Goal: Information Seeking & Learning: Learn about a topic

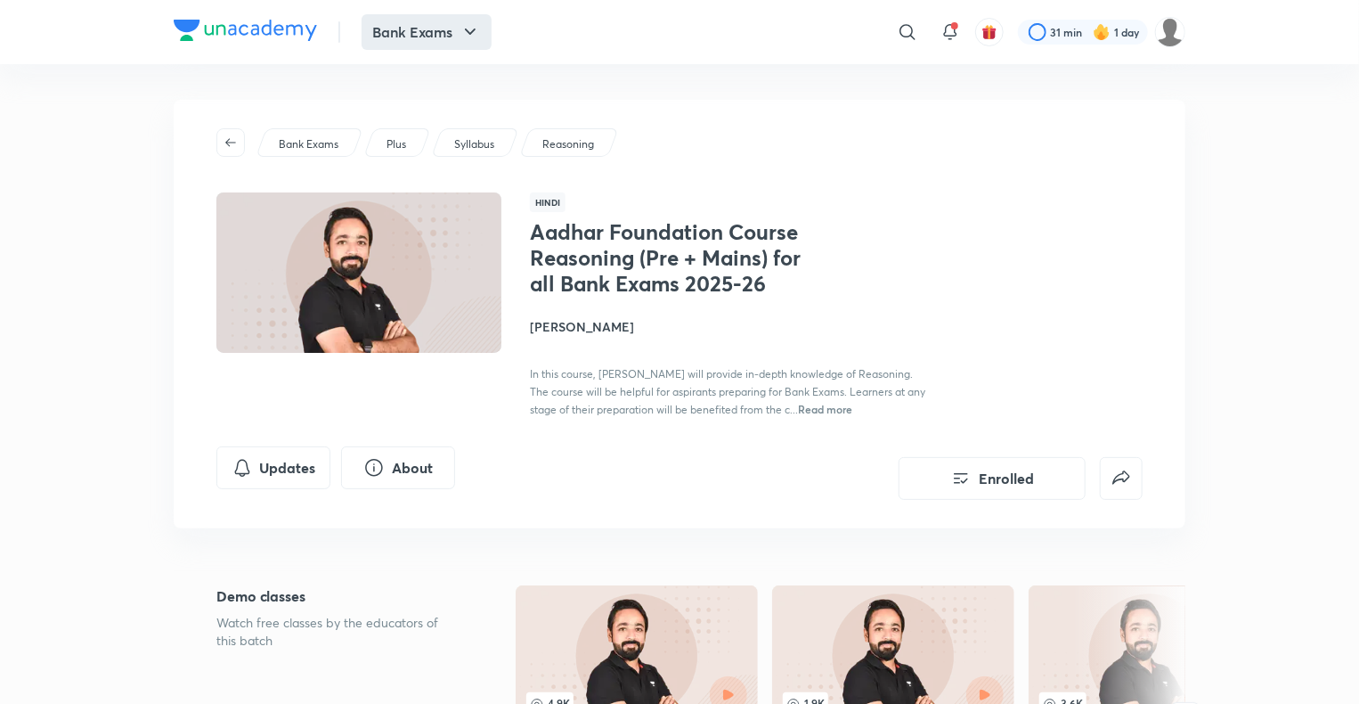
click at [421, 48] on button "Bank Exams" at bounding box center [427, 32] width 130 height 36
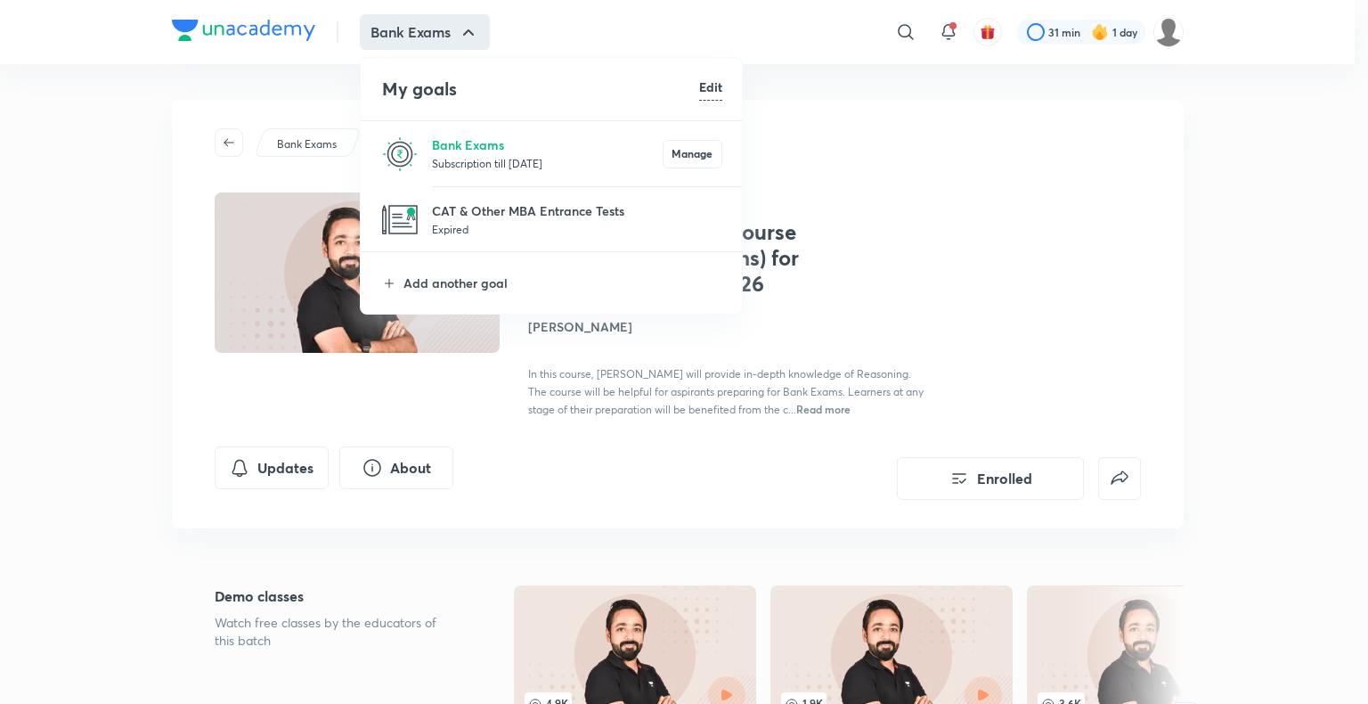
click at [437, 160] on p "Subscription till [DATE]" at bounding box center [547, 163] width 231 height 18
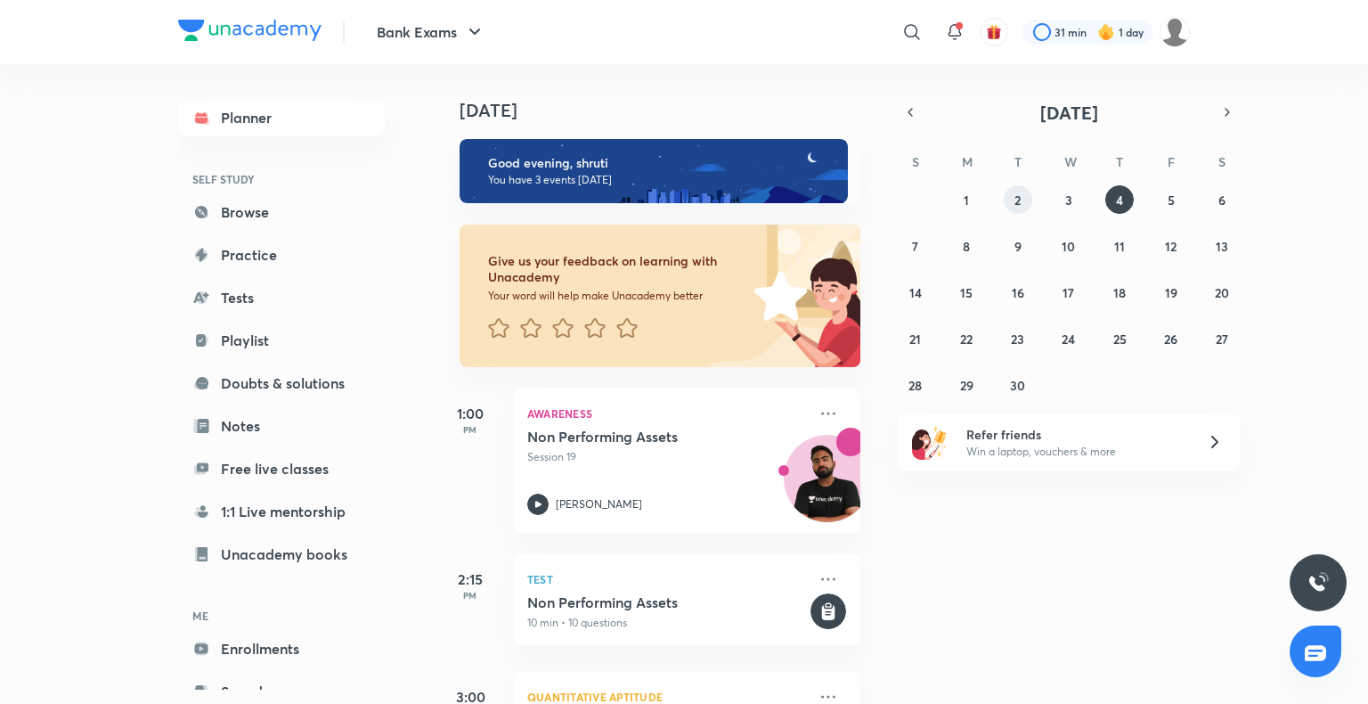
click at [1027, 197] on button "2" at bounding box center [1018, 199] width 28 height 28
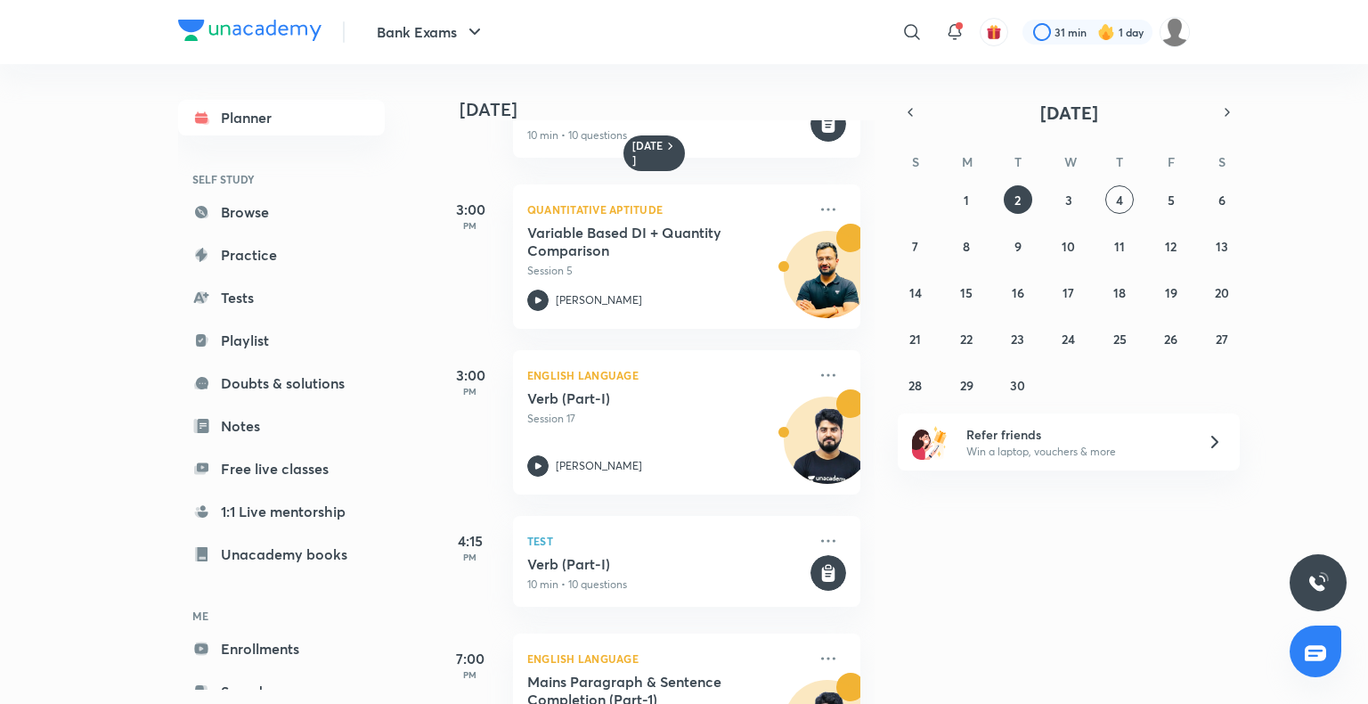
scroll to position [744, 0]
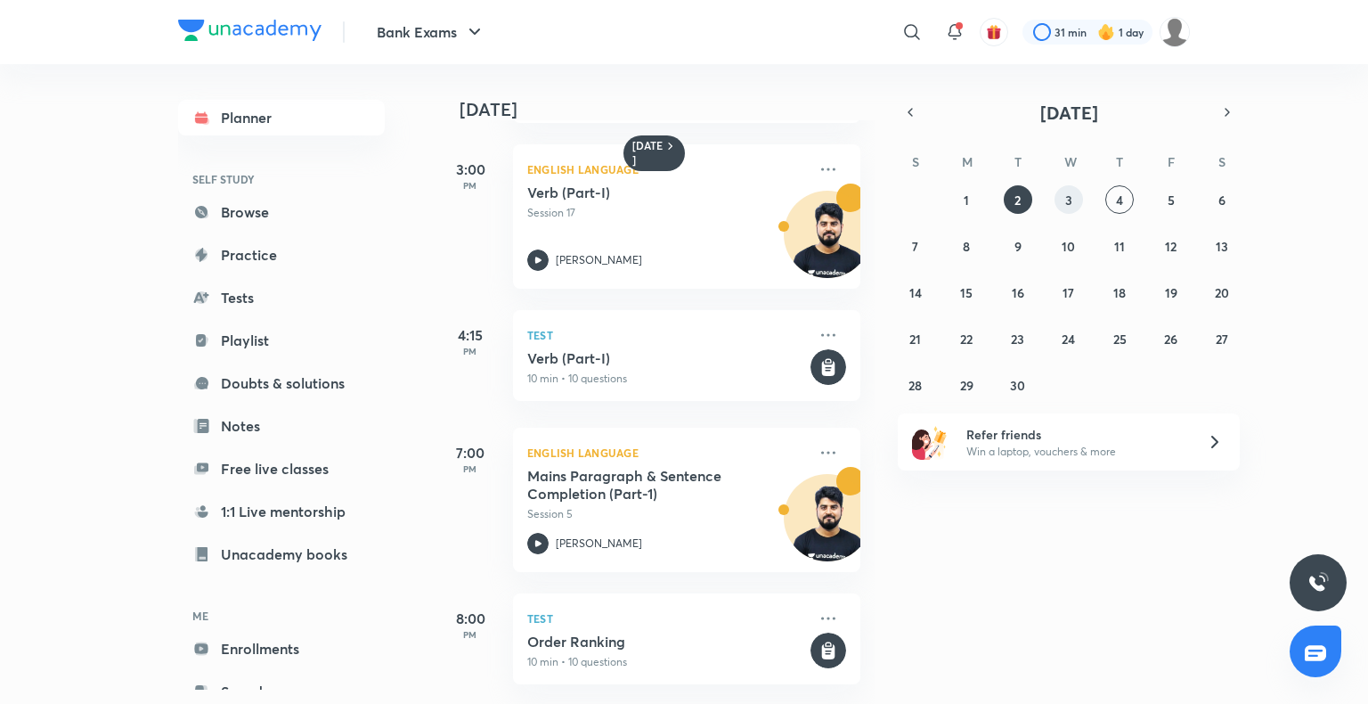
click at [1057, 209] on div "31 1 2 3 4 5 6 7 8 9 10 11 12 13 14 15 16 17 18 19 20 21 22 23 24 25 26 27 28 2…" at bounding box center [1069, 292] width 342 height 214
click at [1068, 202] on abbr "3" at bounding box center [1068, 199] width 7 height 17
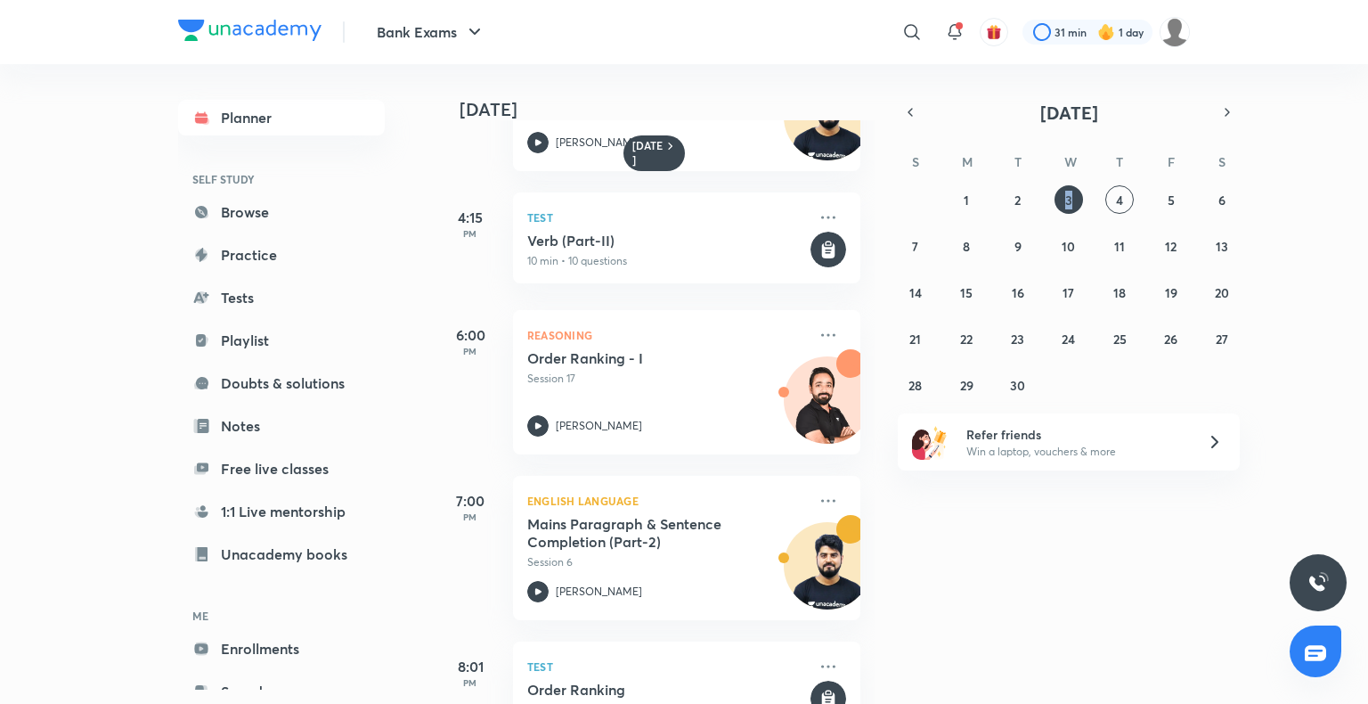
scroll to position [626, 0]
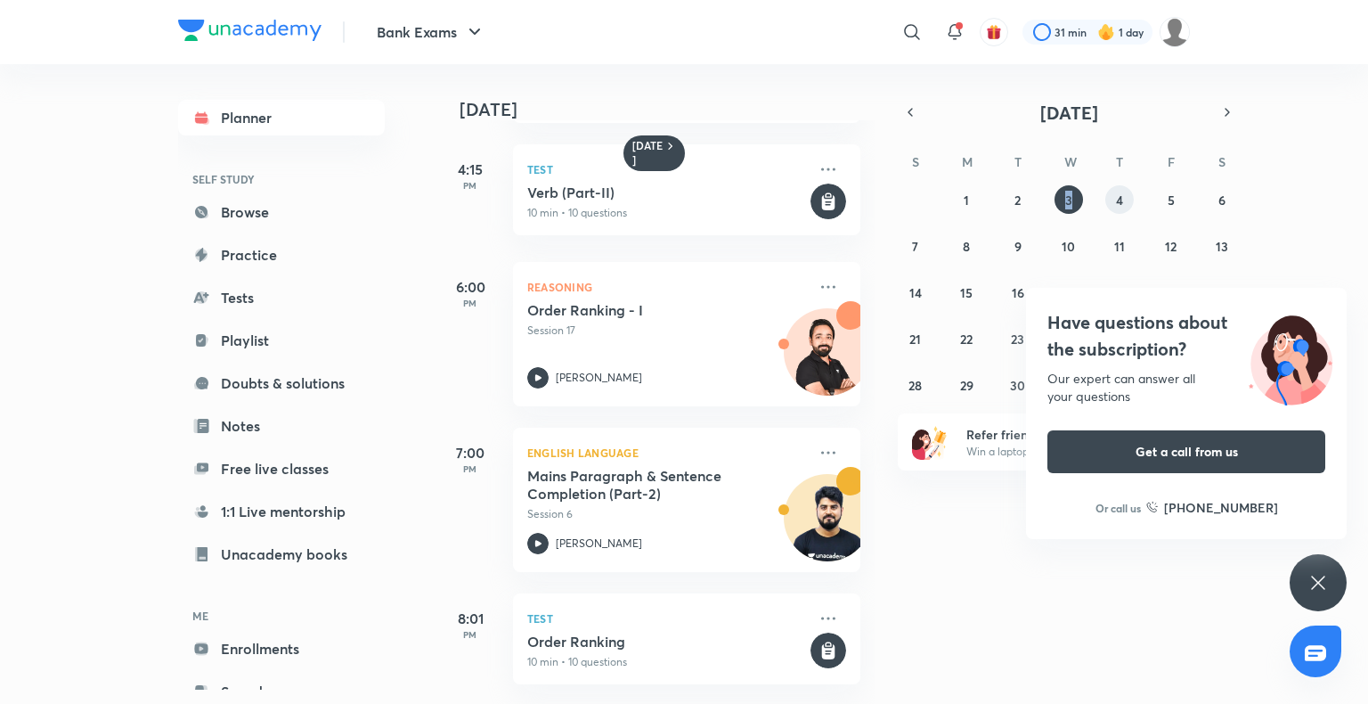
click at [1124, 203] on button "4" at bounding box center [1119, 199] width 28 height 28
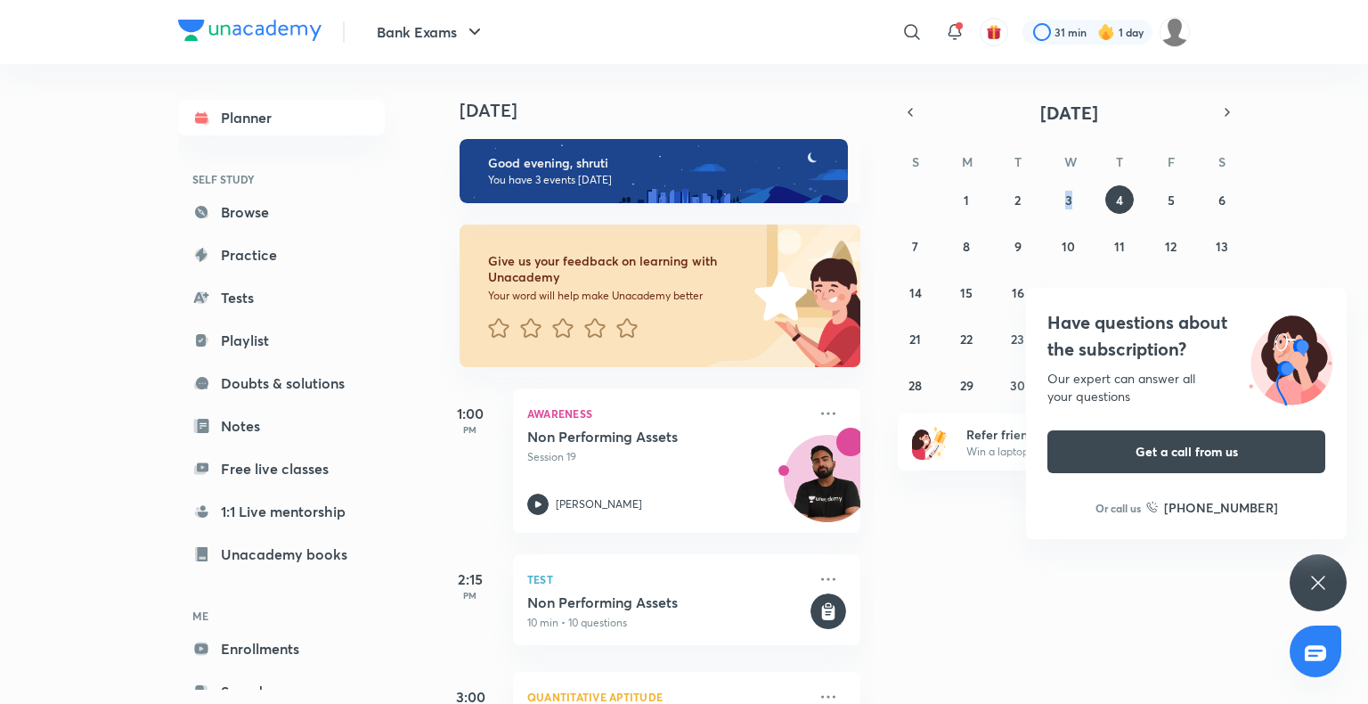
scroll to position [139, 0]
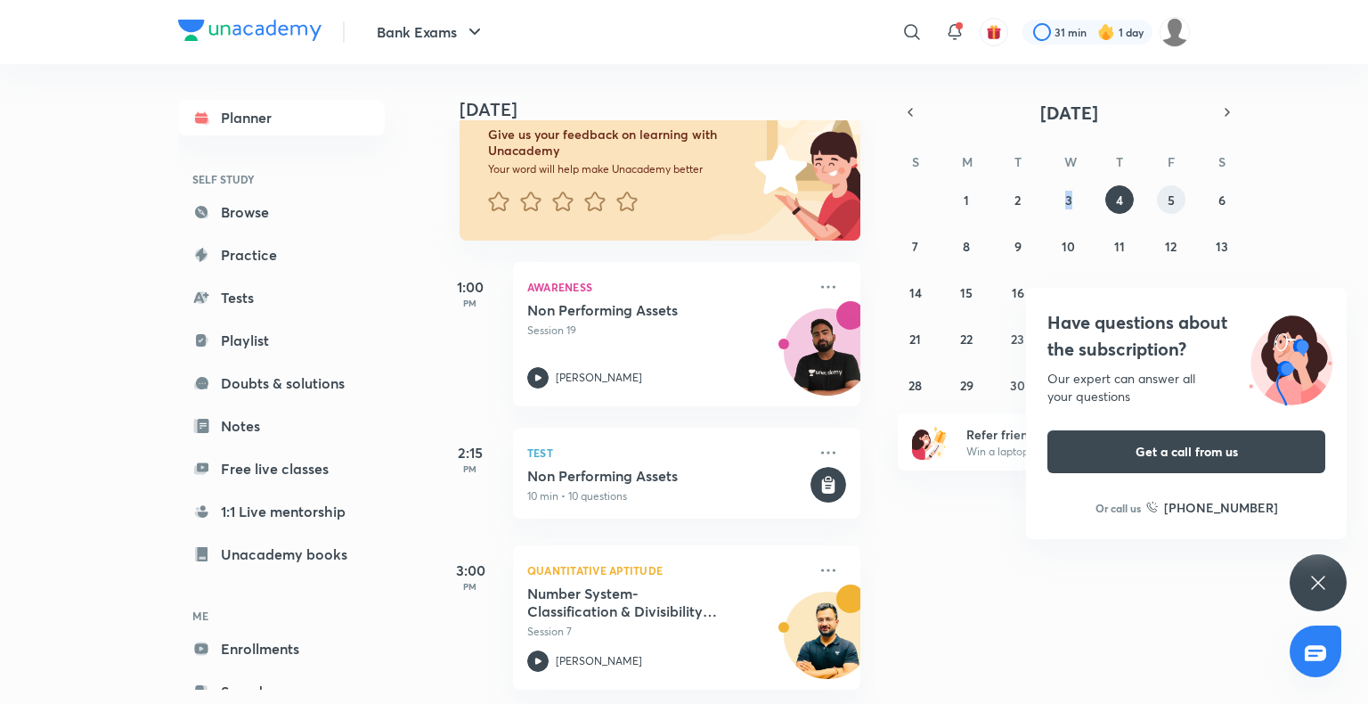
click at [1173, 204] on abbr "5" at bounding box center [1170, 199] width 7 height 17
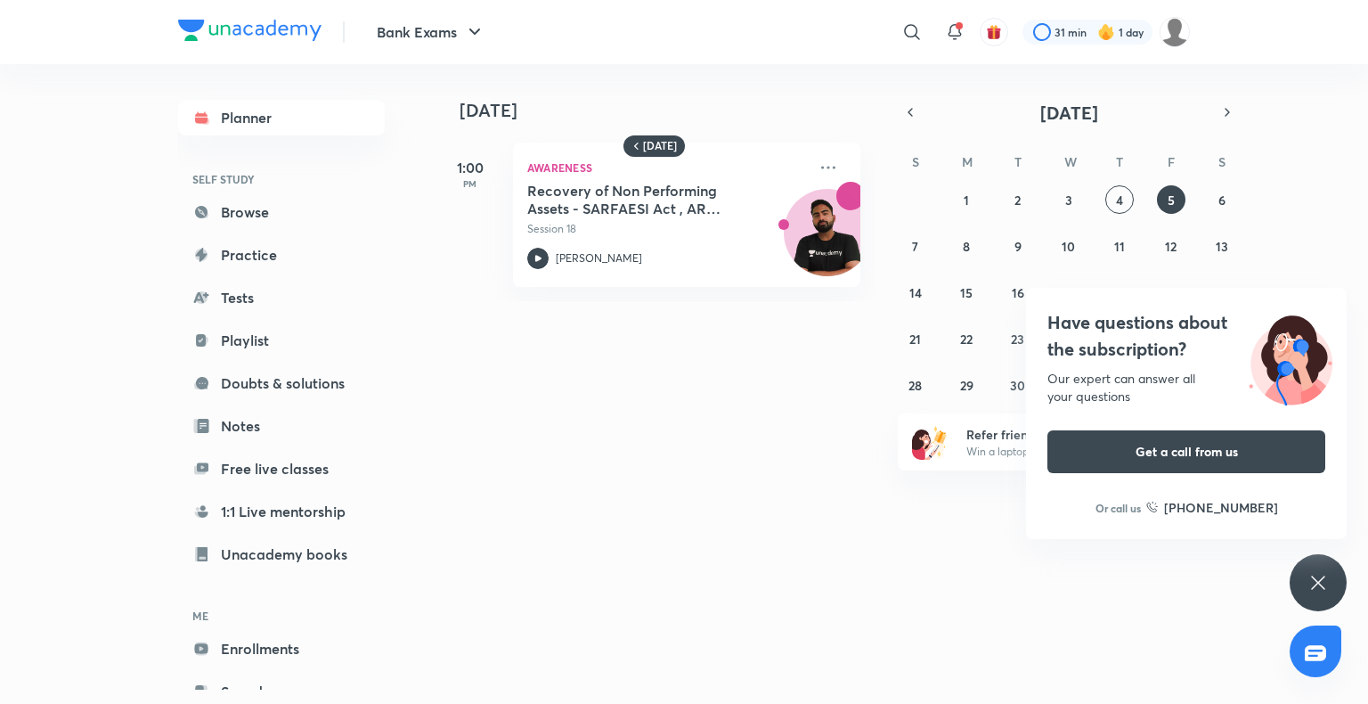
click at [1307, 594] on div "Have questions about the subscription? Our expert can answer all your questions…" at bounding box center [1317, 582] width 57 height 57
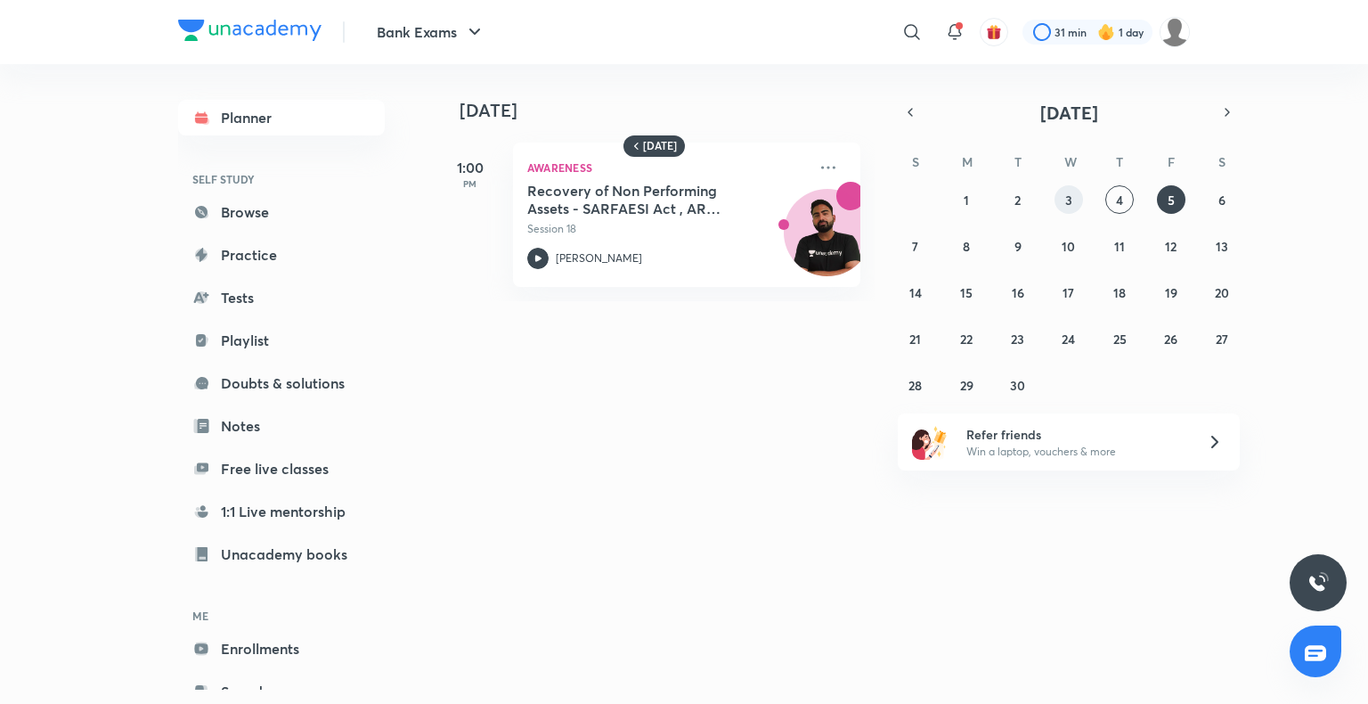
click at [1062, 194] on button "3" at bounding box center [1068, 199] width 28 height 28
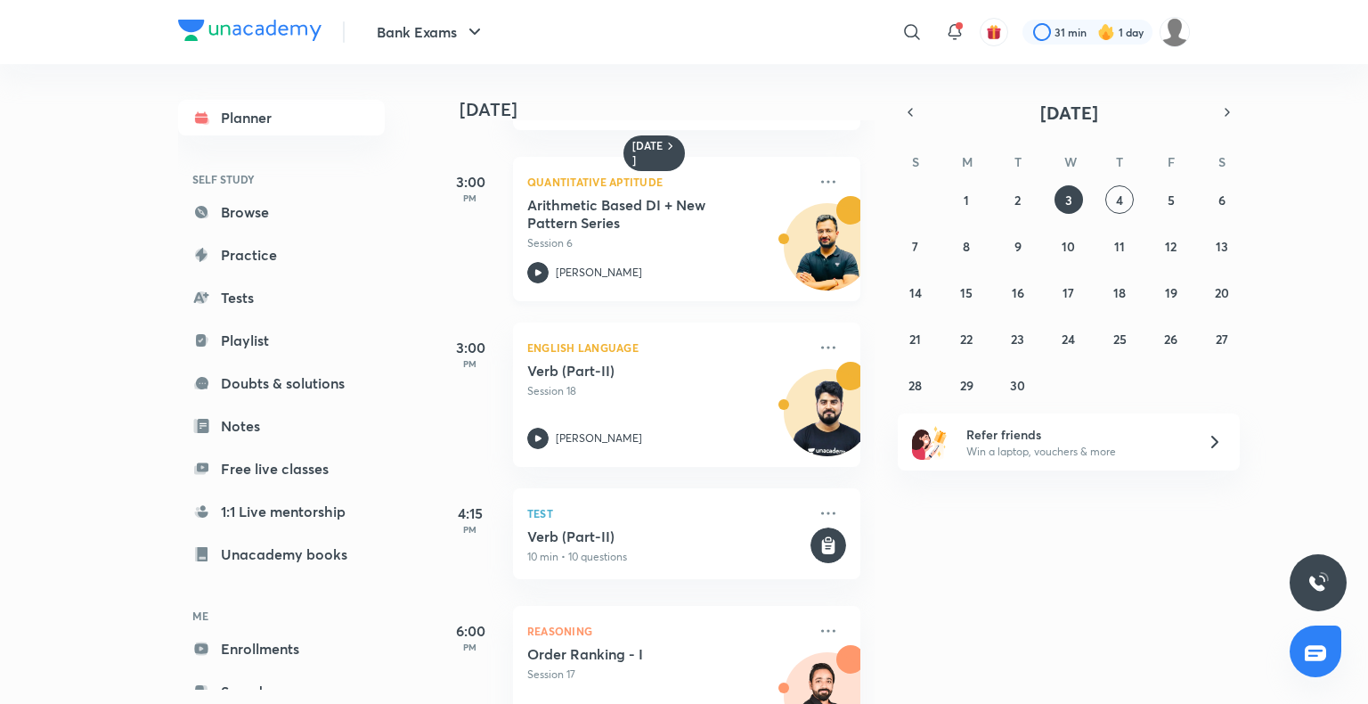
scroll to position [626, 0]
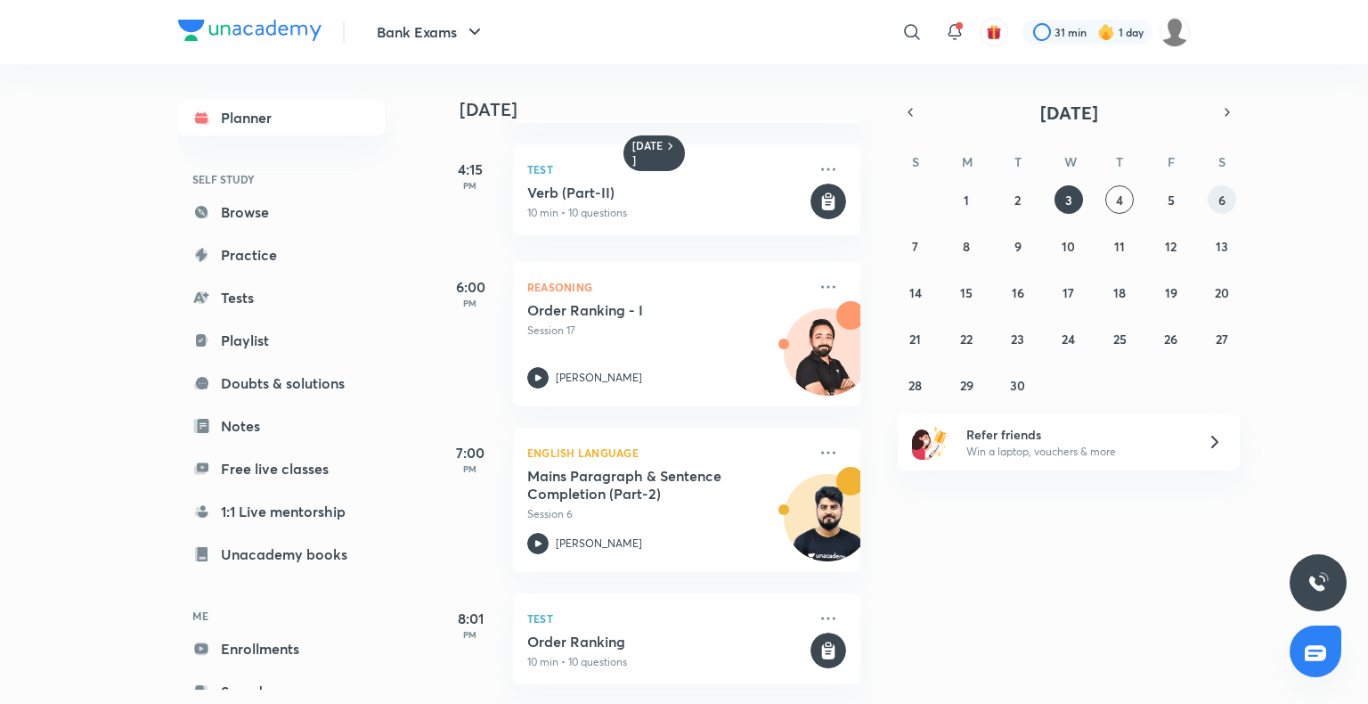
click at [1215, 207] on button "6" at bounding box center [1222, 199] width 28 height 28
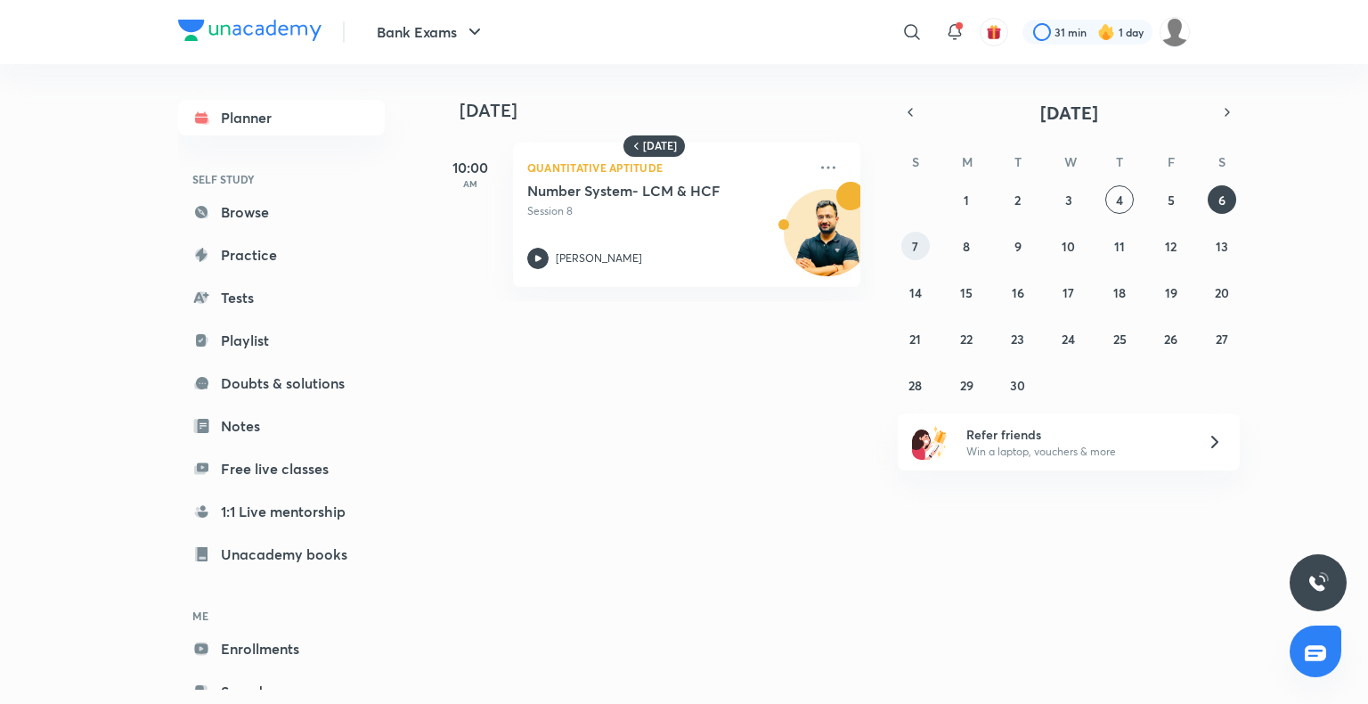
click at [916, 246] on abbr "7" at bounding box center [915, 246] width 6 height 17
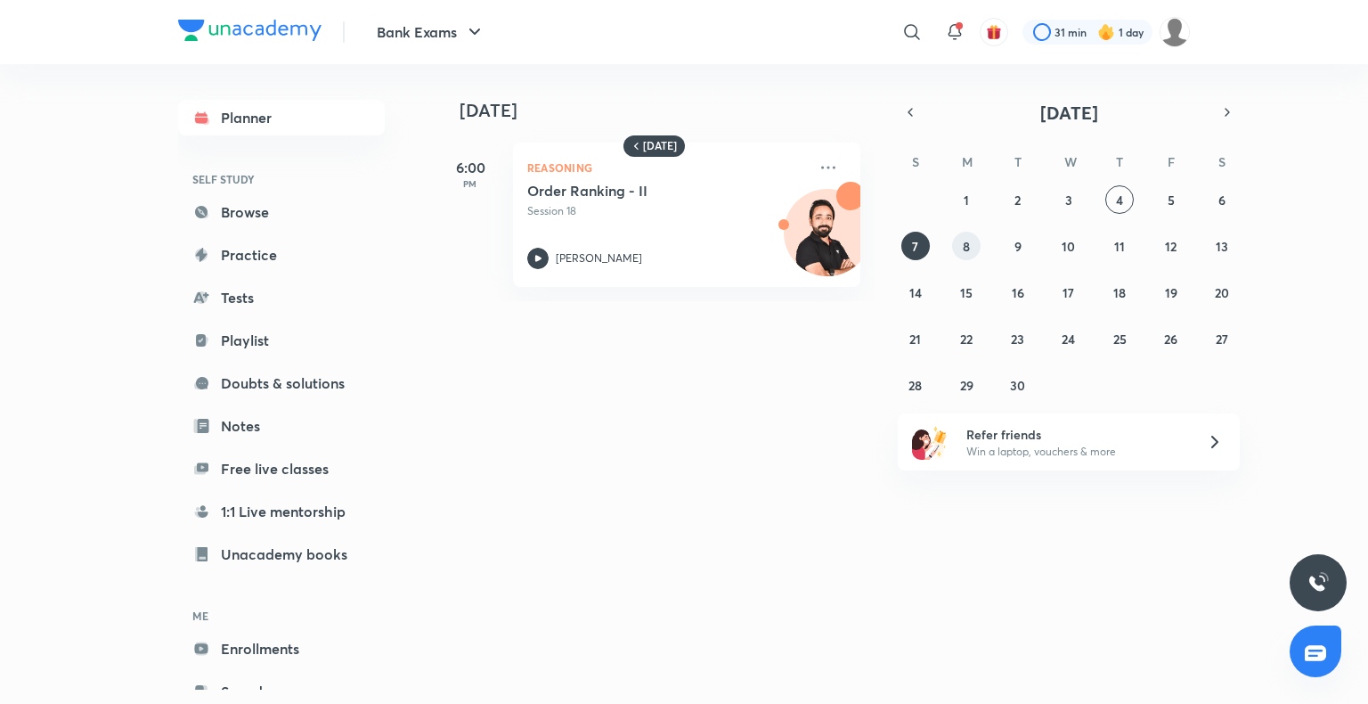
click at [960, 250] on button "8" at bounding box center [966, 246] width 28 height 28
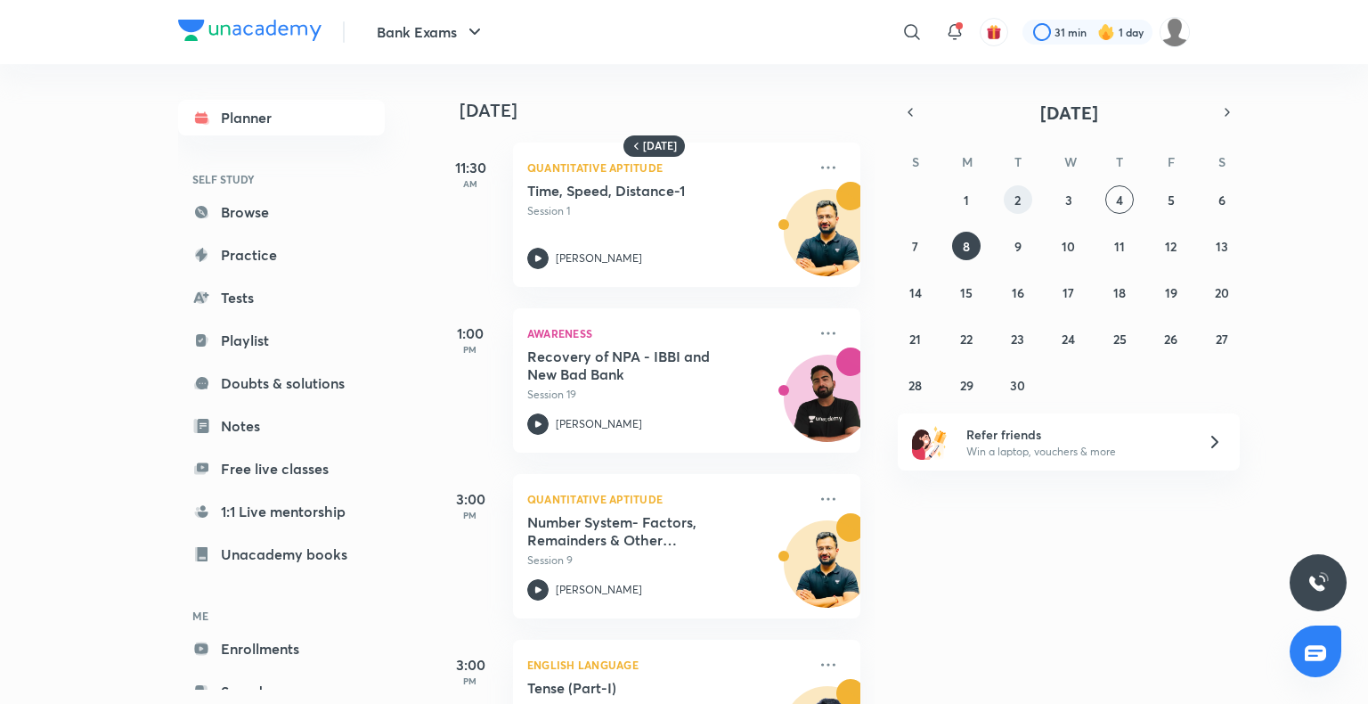
click at [1018, 194] on abbr "2" at bounding box center [1017, 199] width 6 height 17
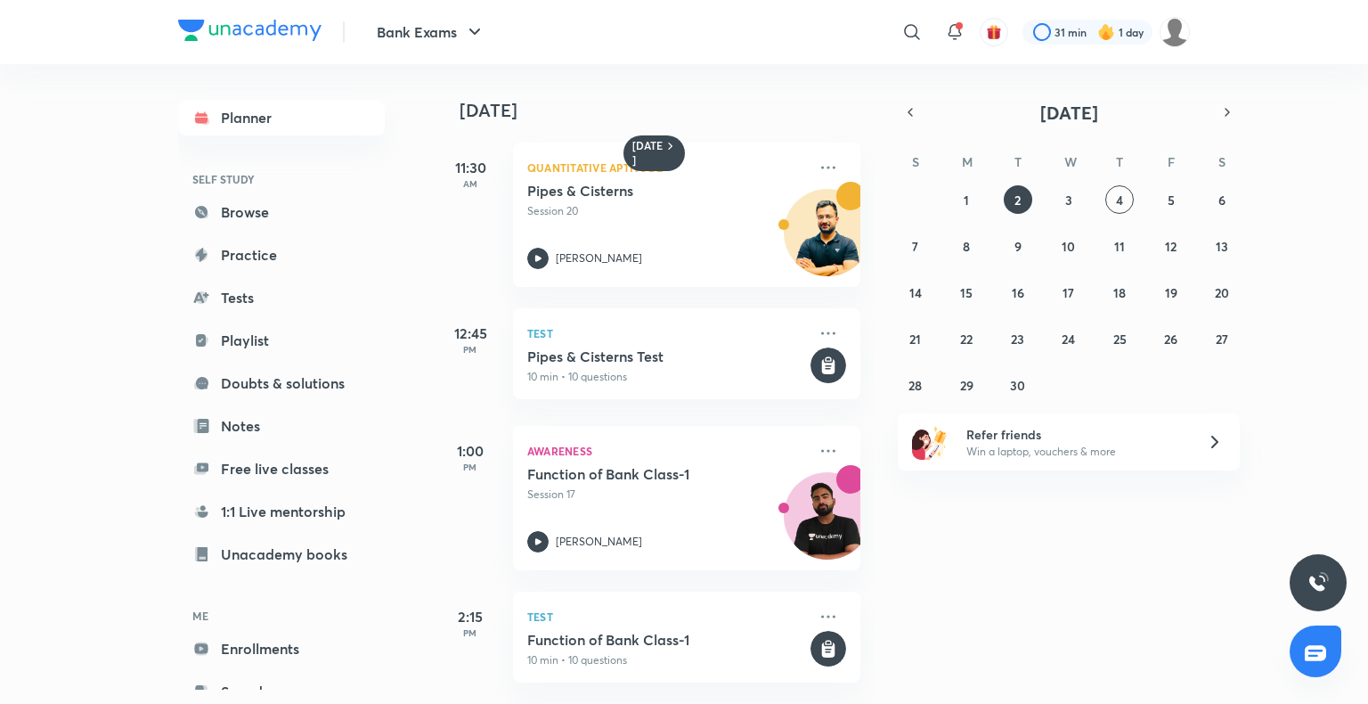
click at [685, 379] on p "10 min • 10 questions" at bounding box center [667, 377] width 280 height 16
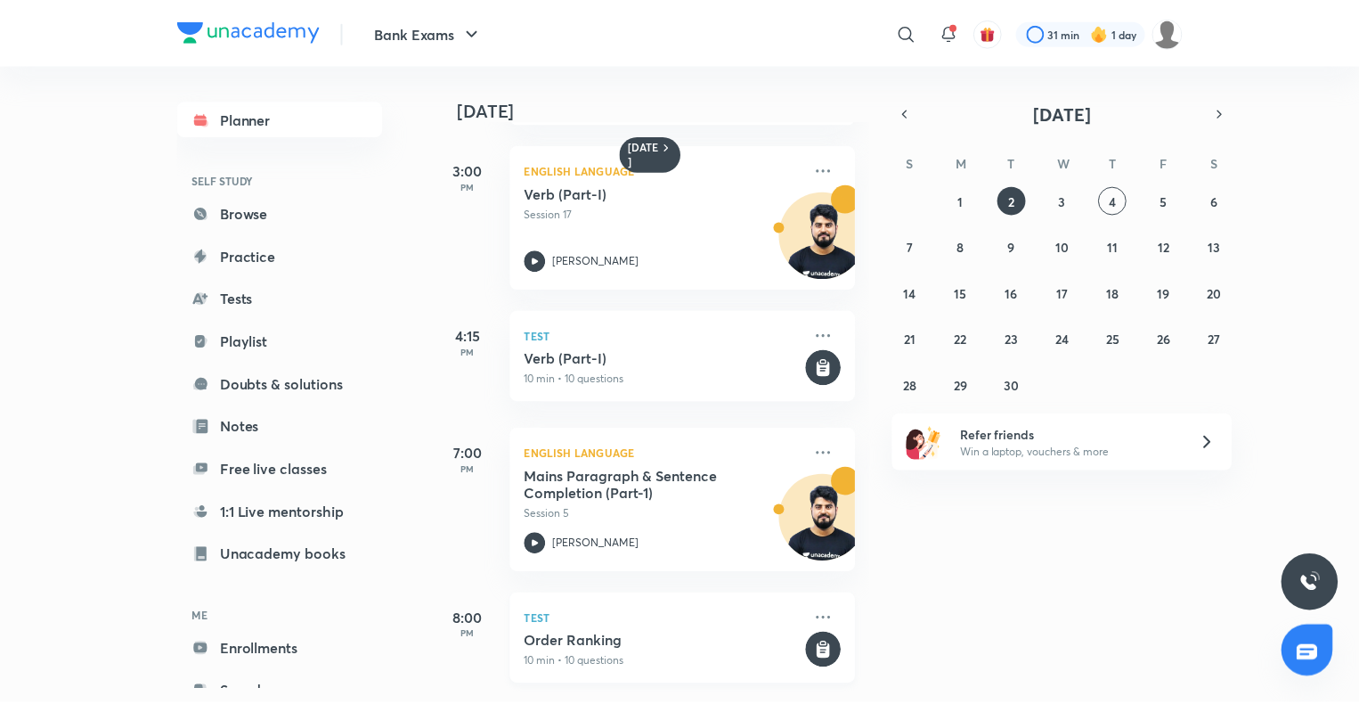
scroll to position [743, 0]
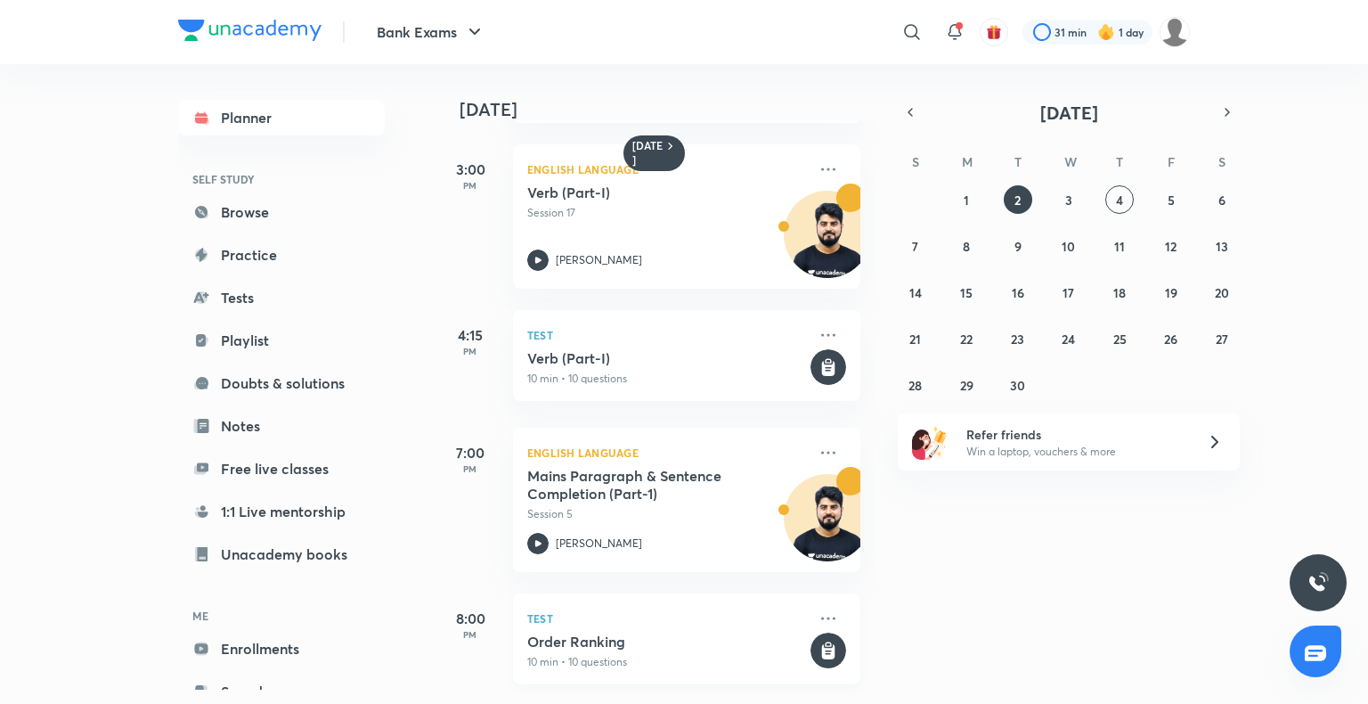
click at [550, 618] on div "Order Ranking 10 min • 10 questions" at bounding box center [667, 650] width 280 height 37
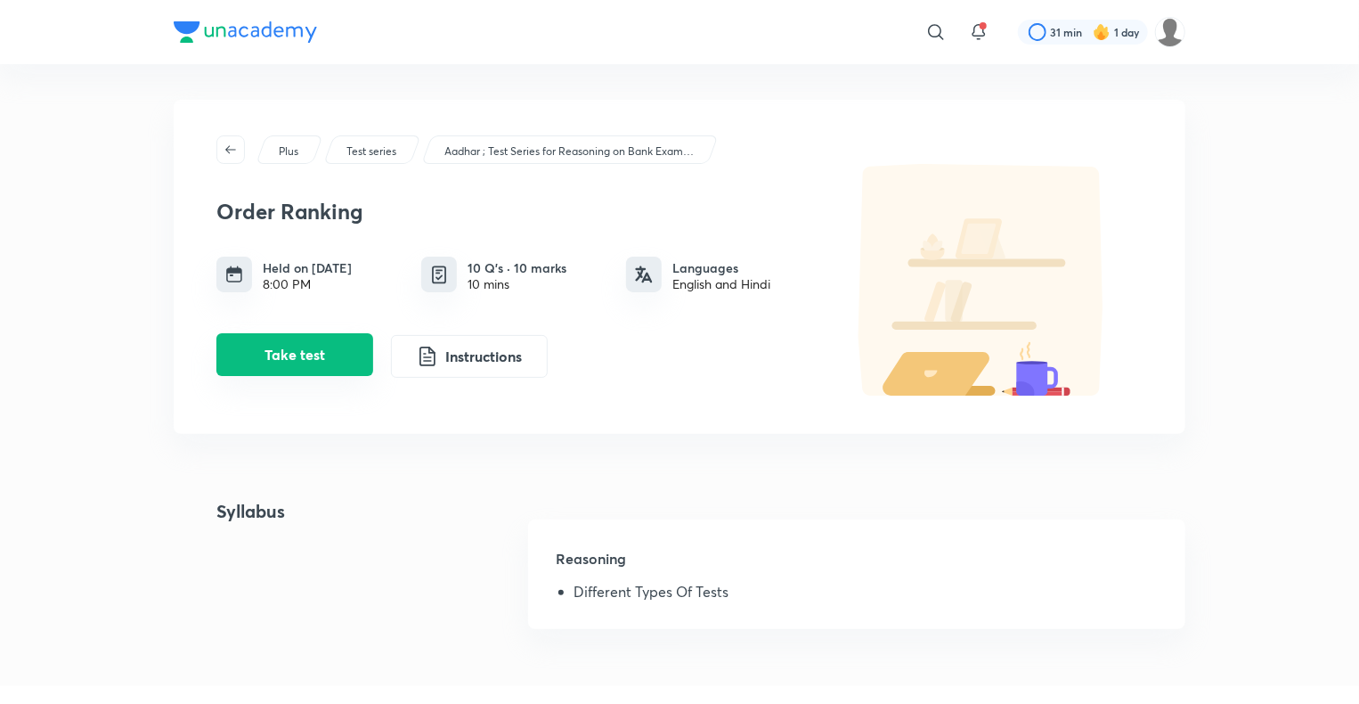
click at [308, 354] on button "Take test" at bounding box center [294, 354] width 157 height 43
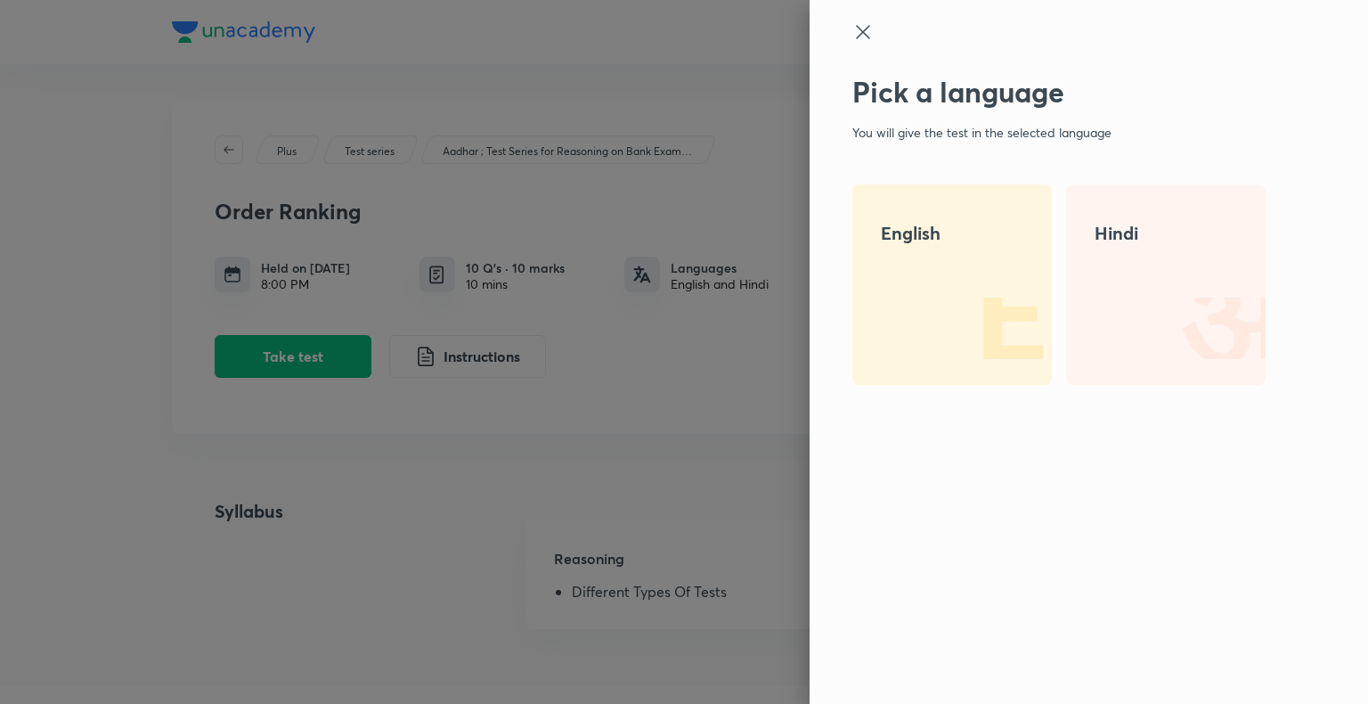
click at [999, 257] on div "English" at bounding box center [951, 284] width 199 height 200
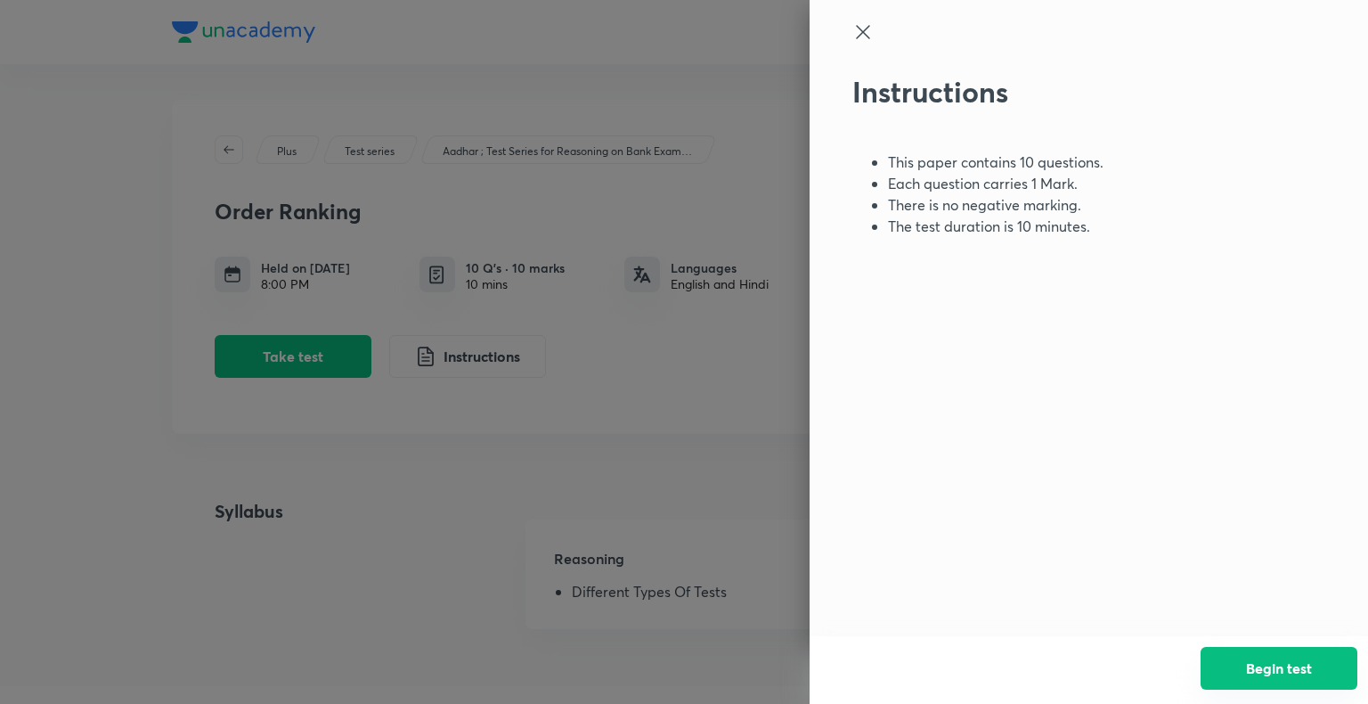
click at [1263, 618] on button "Begin test" at bounding box center [1278, 668] width 157 height 43
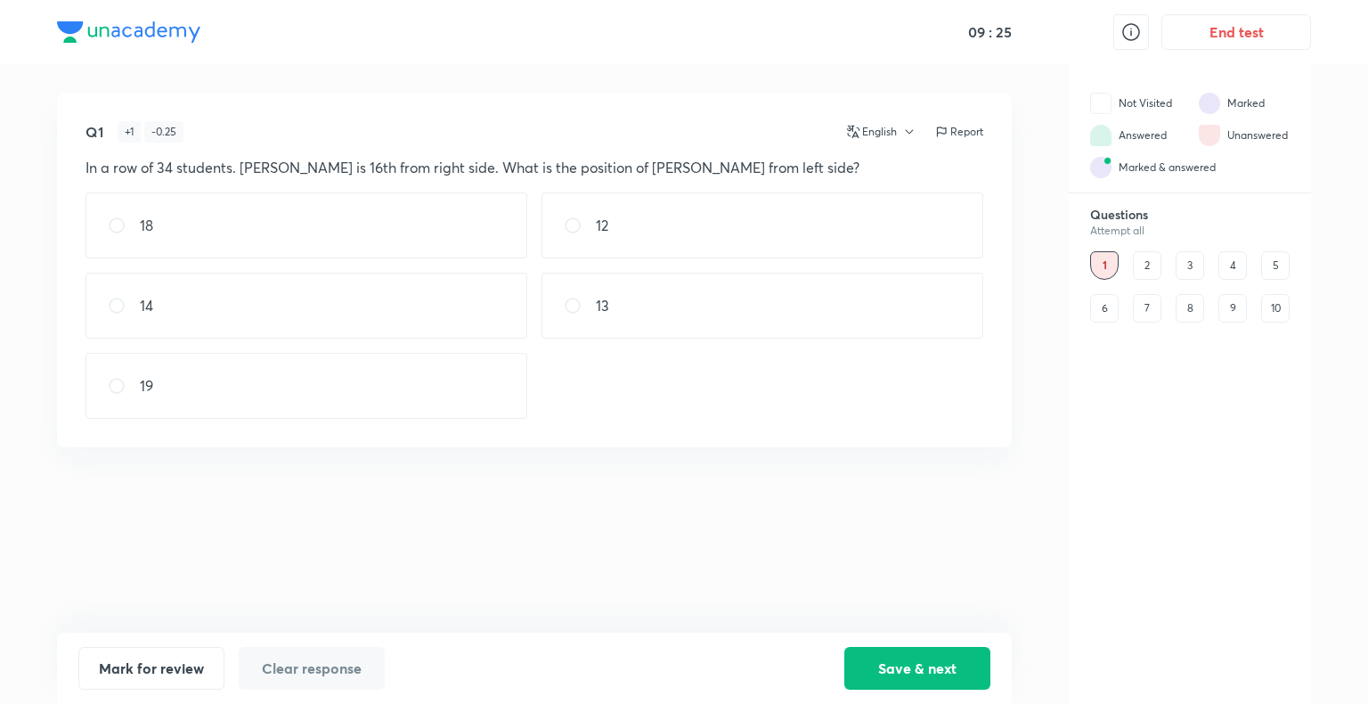
click at [217, 374] on div "19" at bounding box center [306, 386] width 442 height 66
radio input "true"
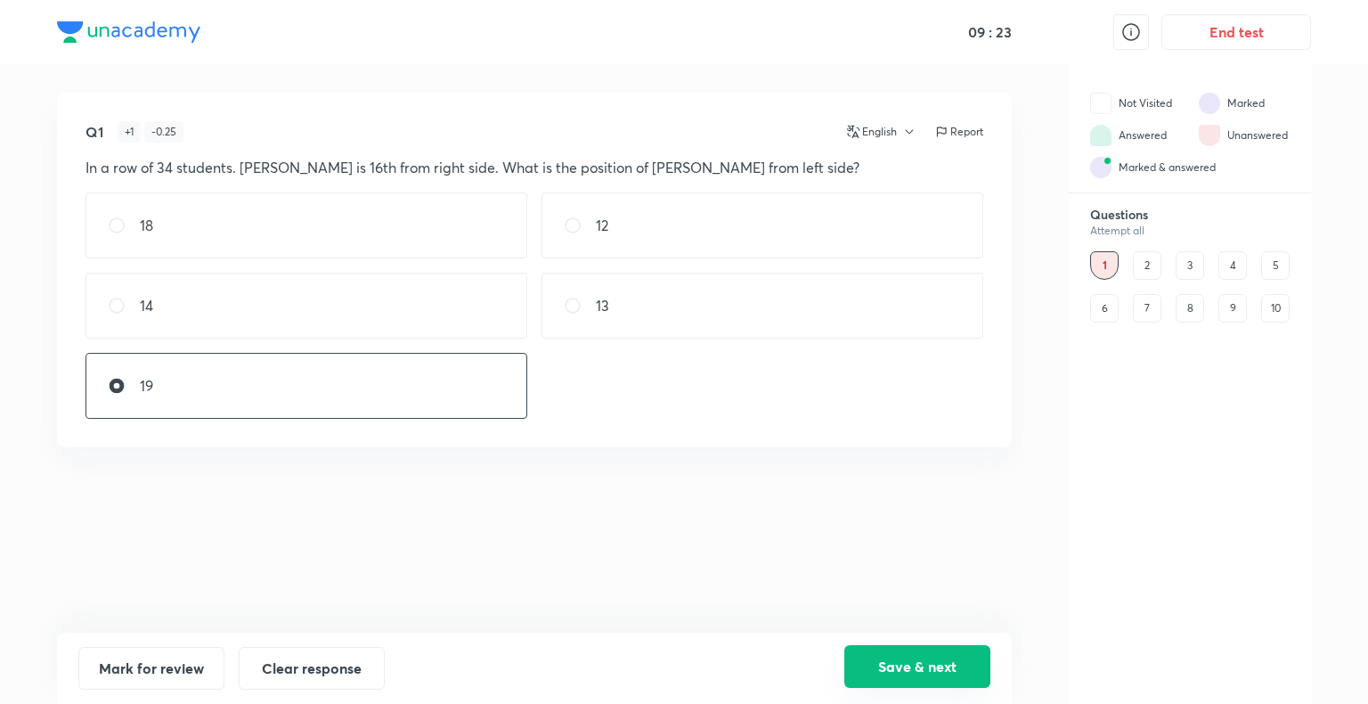
click at [869, 618] on button "Save & next" at bounding box center [917, 666] width 146 height 43
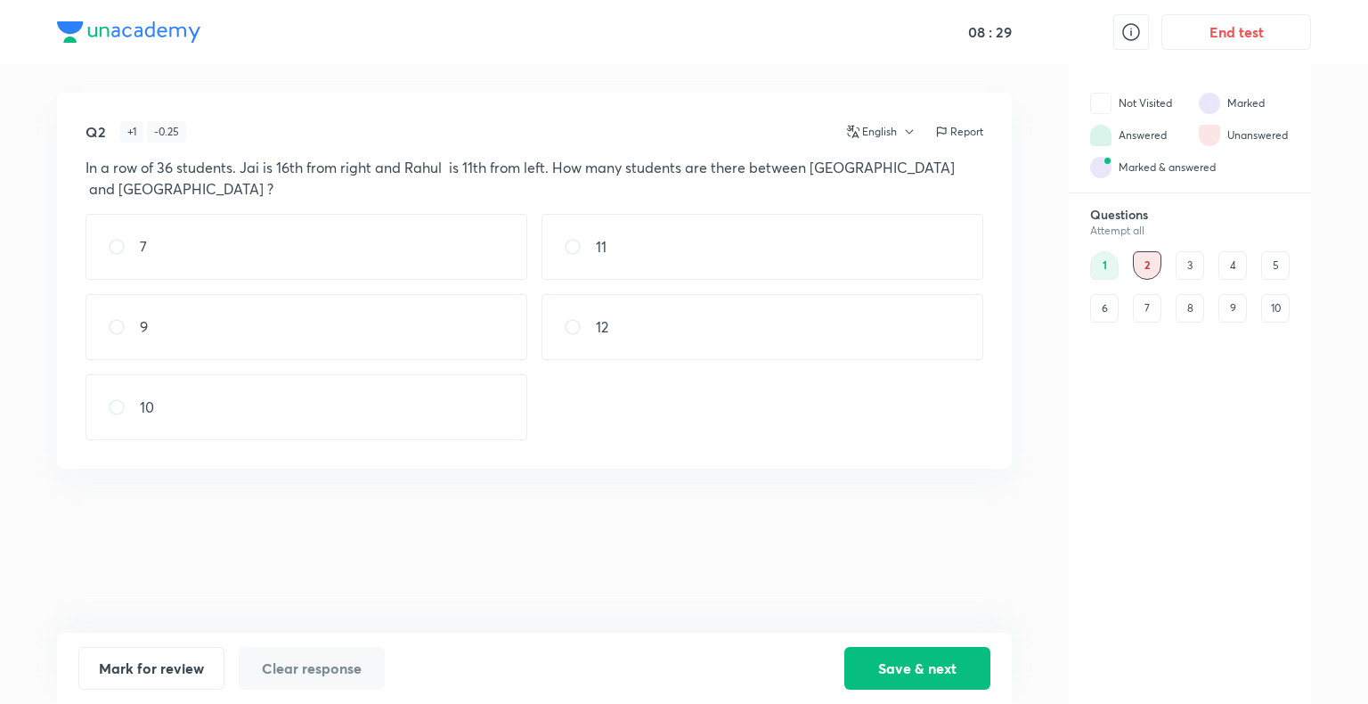
click at [317, 328] on div "9" at bounding box center [306, 327] width 442 height 66
radio input "true"
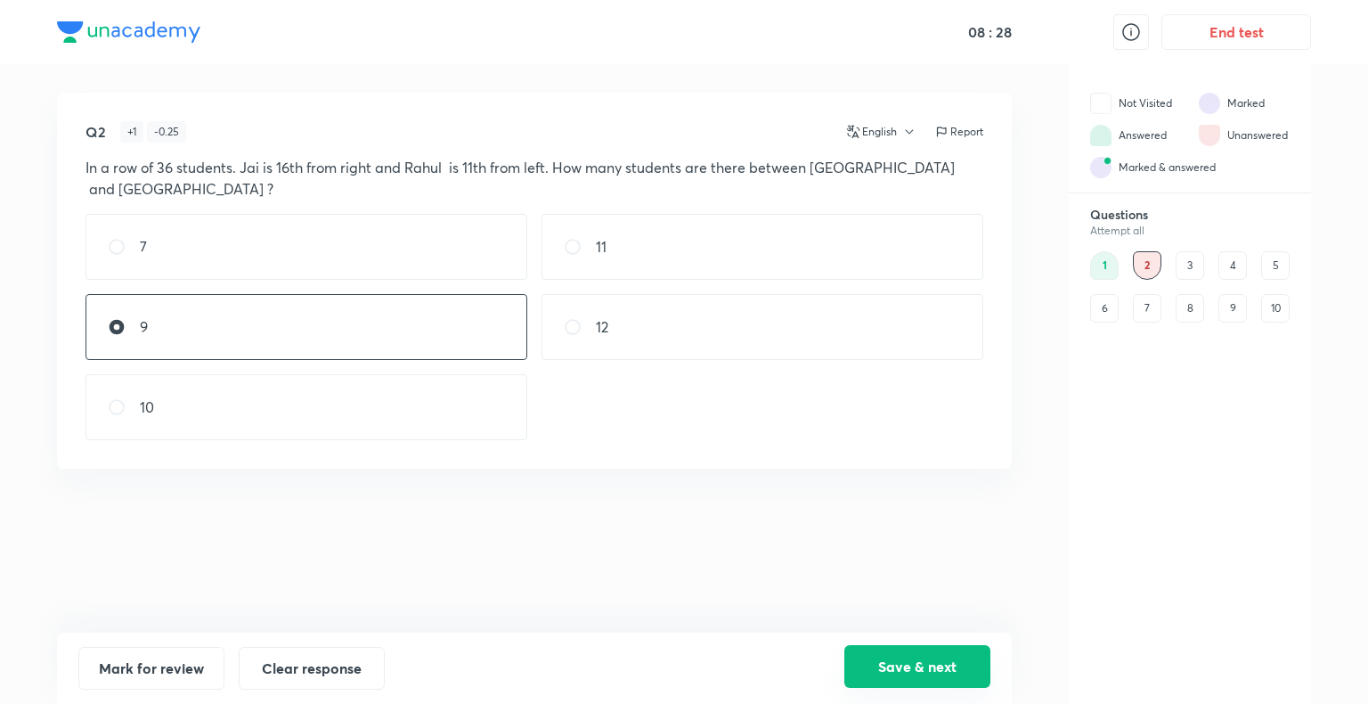
click at [912, 618] on button "Save & next" at bounding box center [917, 666] width 146 height 43
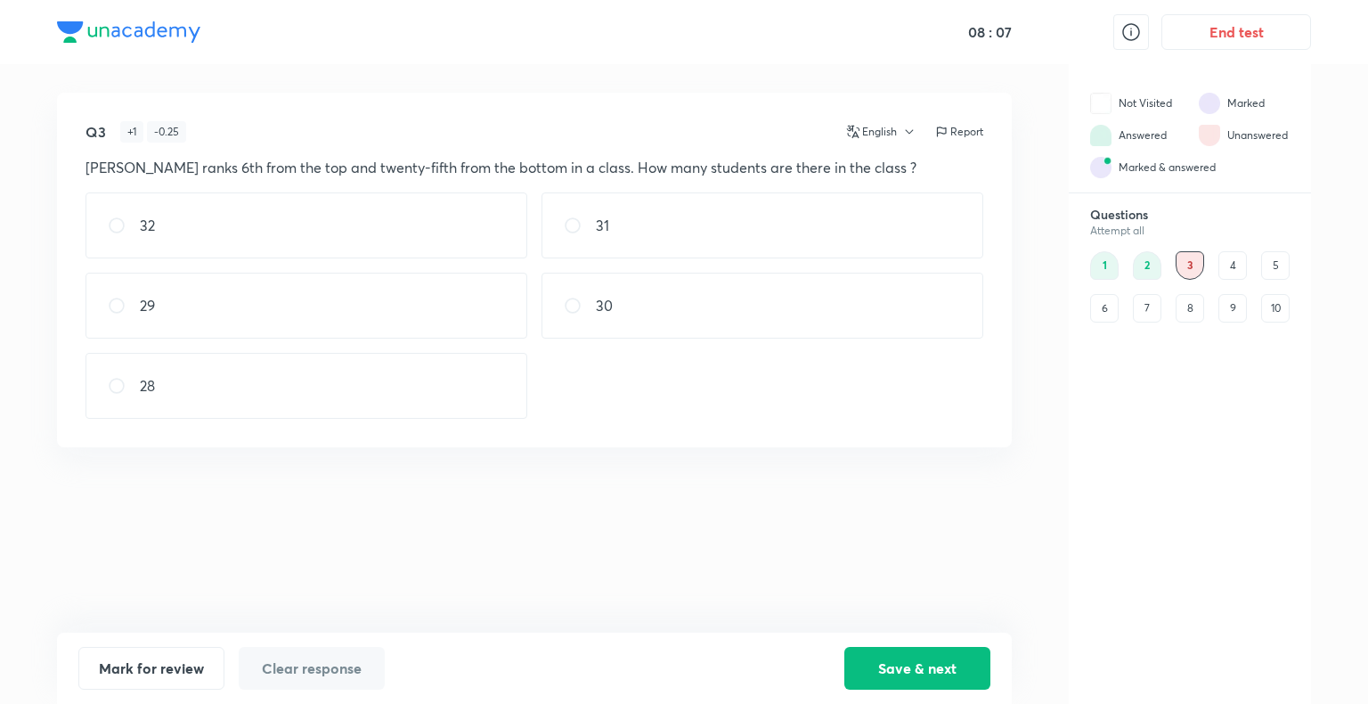
click at [665, 326] on div "30" at bounding box center [762, 306] width 442 height 66
radio input "true"
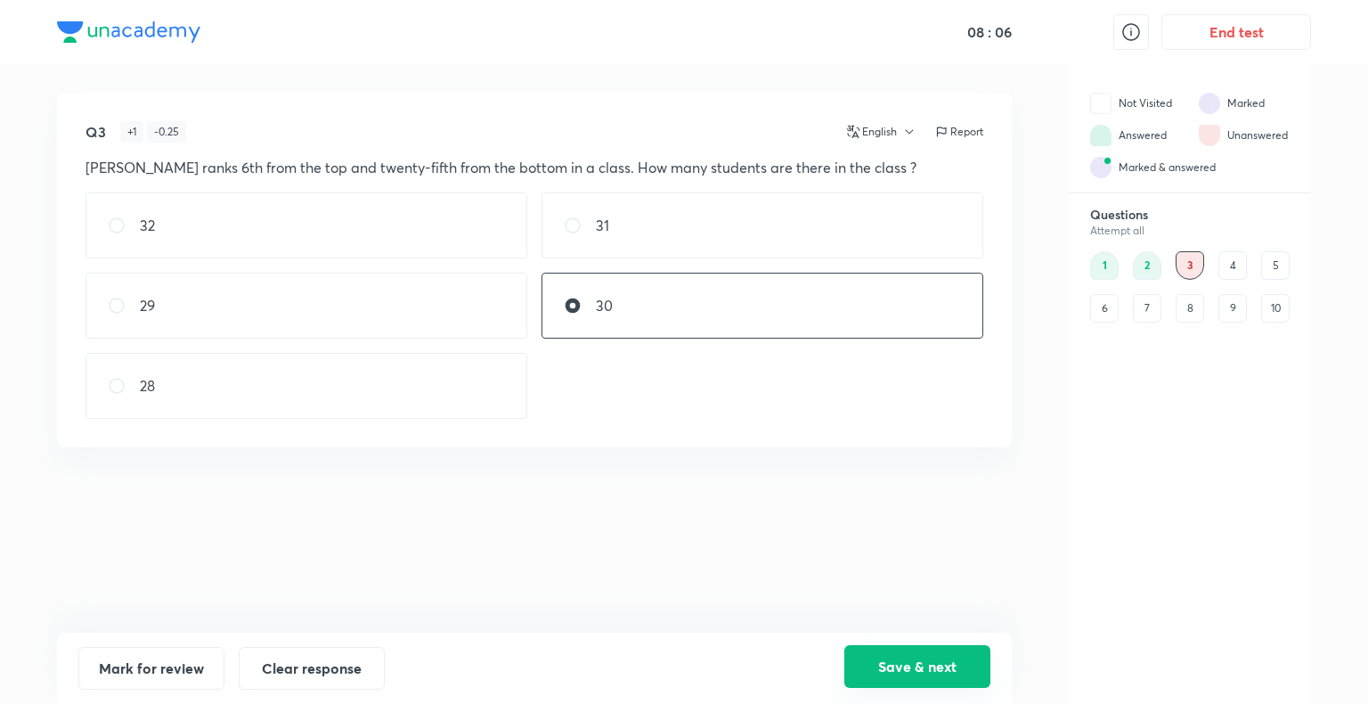
click at [916, 618] on button "Save & next" at bounding box center [917, 666] width 146 height 43
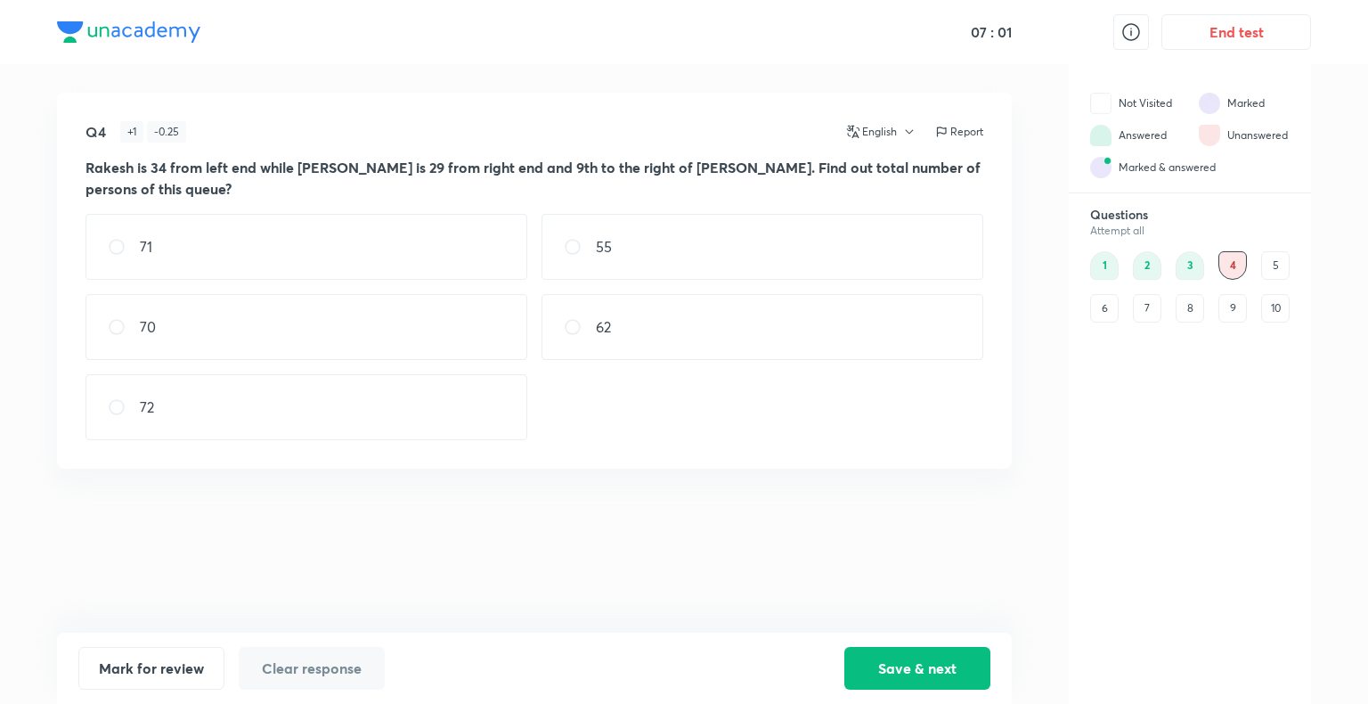
click at [261, 269] on div "71" at bounding box center [306, 247] width 442 height 66
radio input "true"
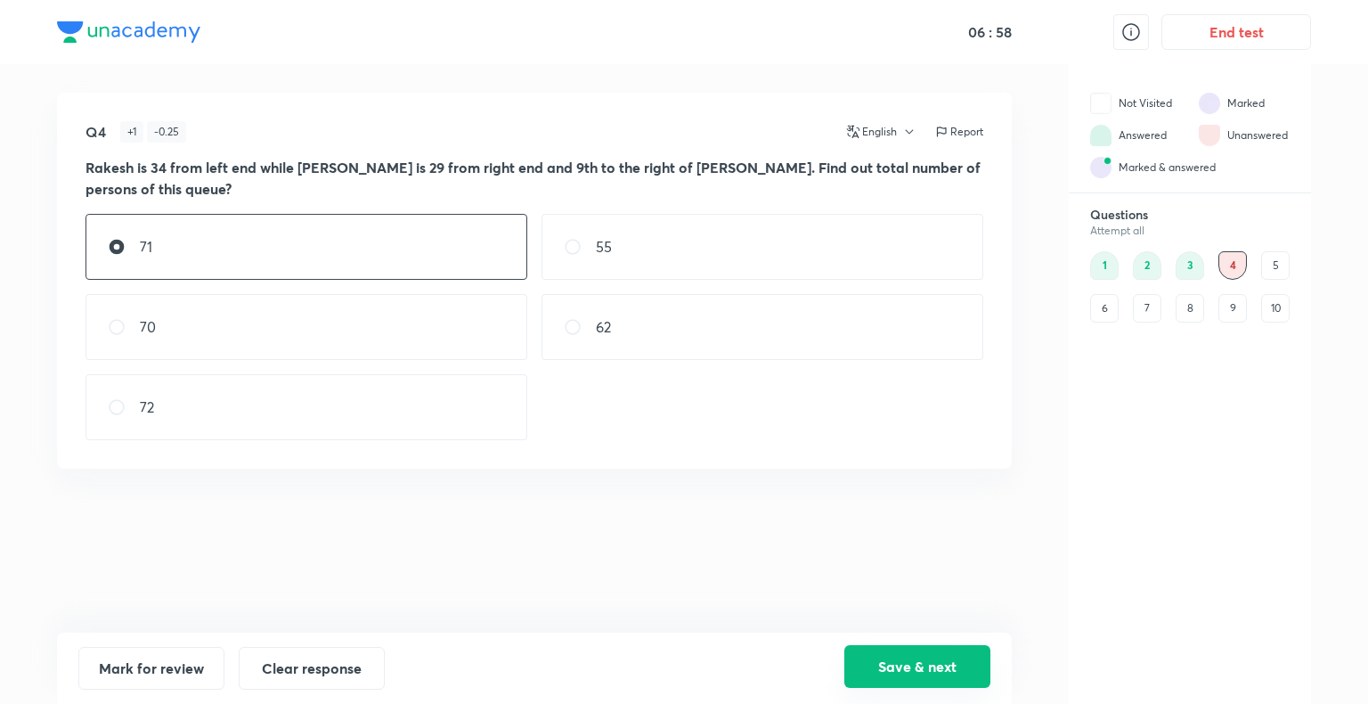
click at [890, 618] on button "Save & next" at bounding box center [917, 666] width 146 height 43
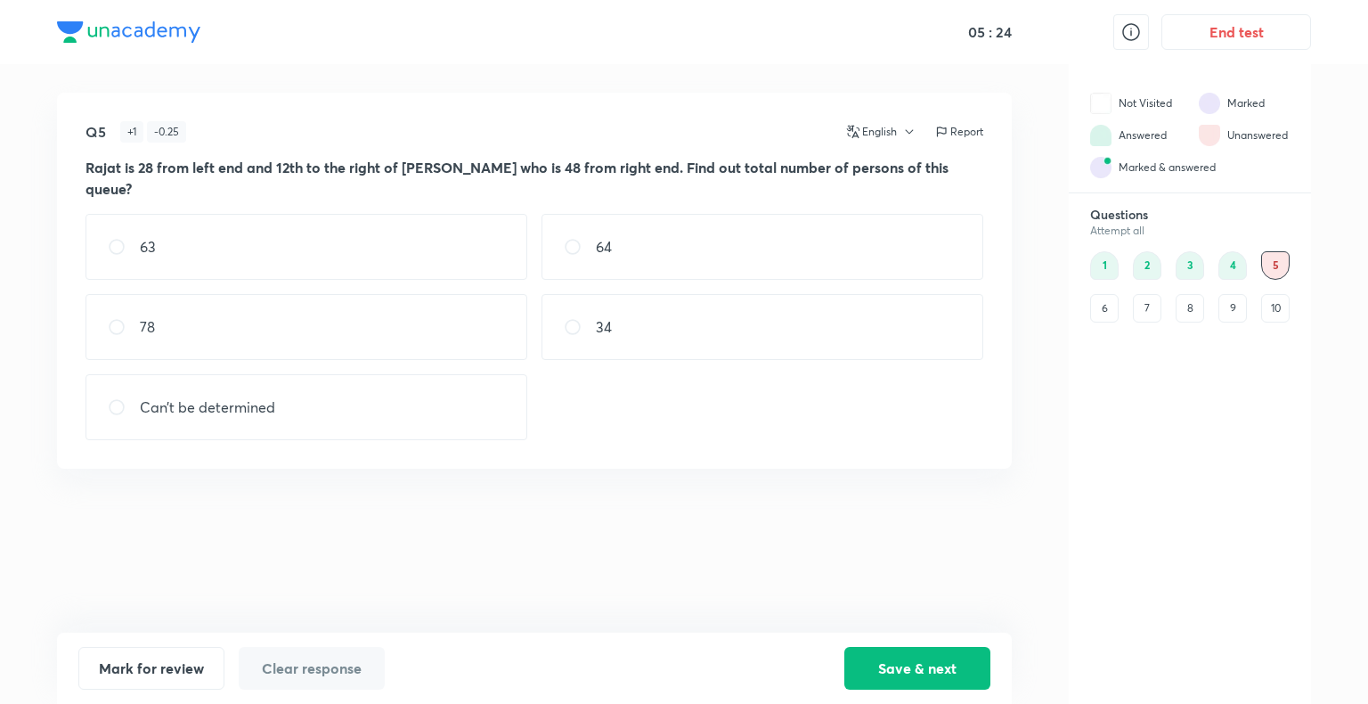
click at [686, 223] on div "64" at bounding box center [762, 247] width 442 height 66
radio input "true"
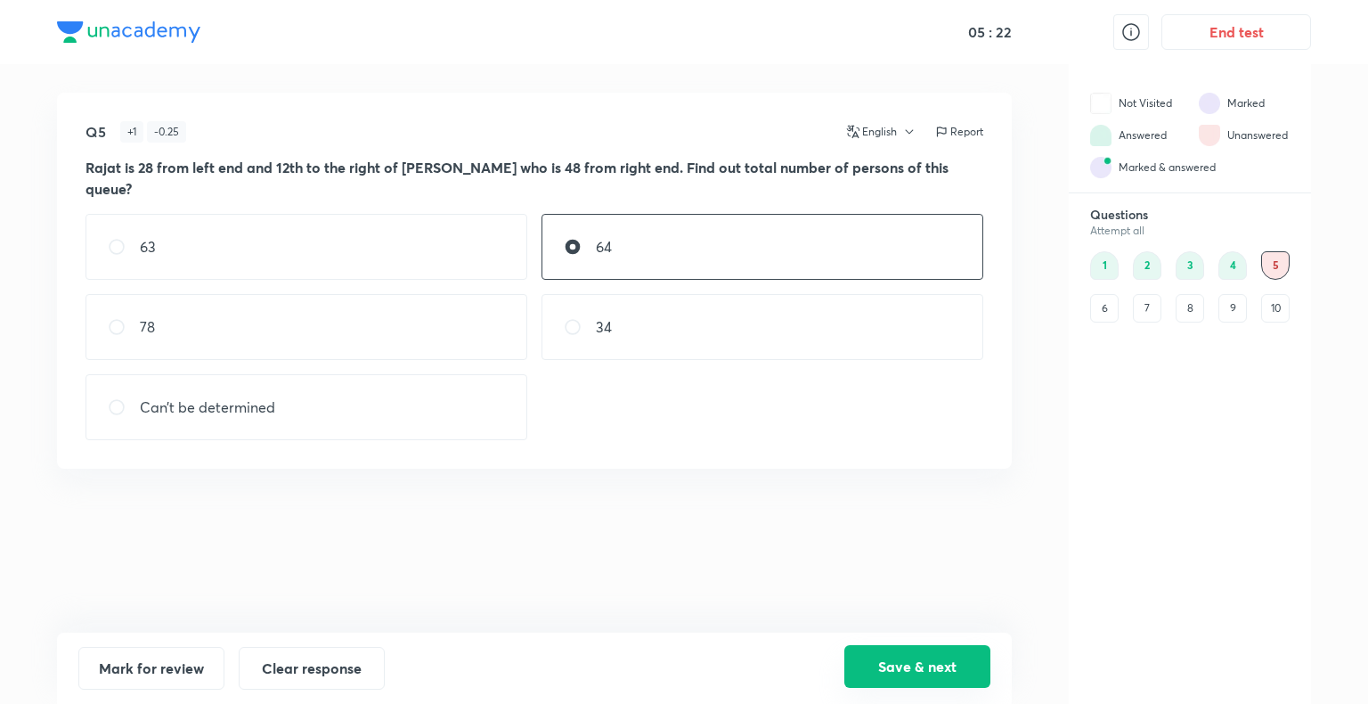
click at [942, 618] on button "Save & next" at bounding box center [917, 666] width 146 height 43
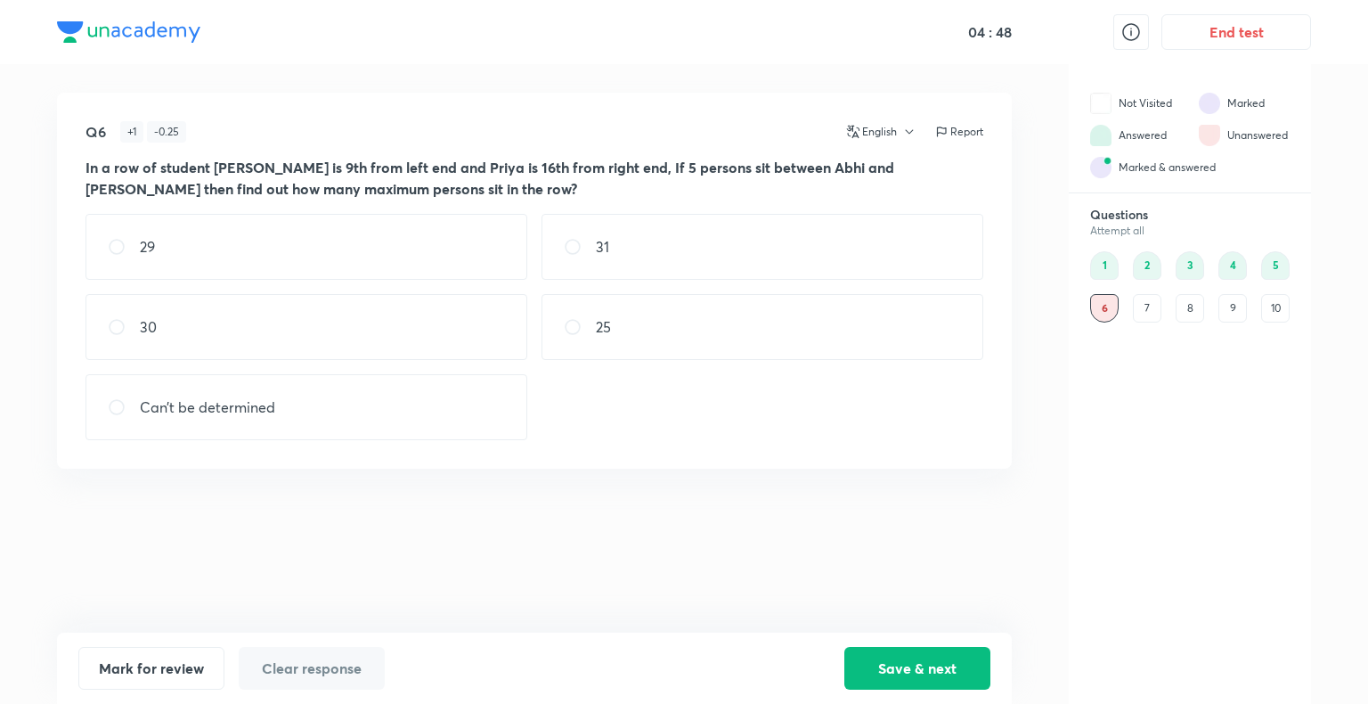
click at [313, 316] on div "30" at bounding box center [306, 327] width 442 height 66
radio input "true"
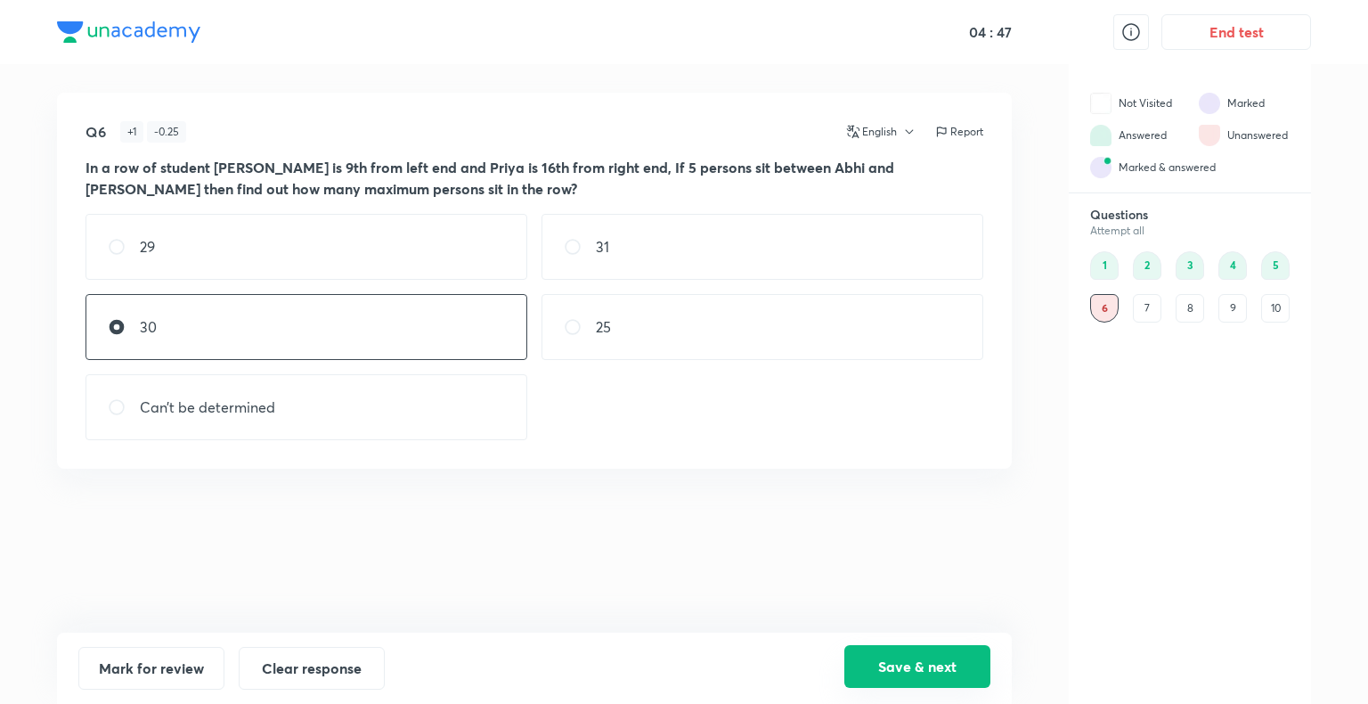
click at [911, 618] on button "Save & next" at bounding box center [917, 666] width 146 height 43
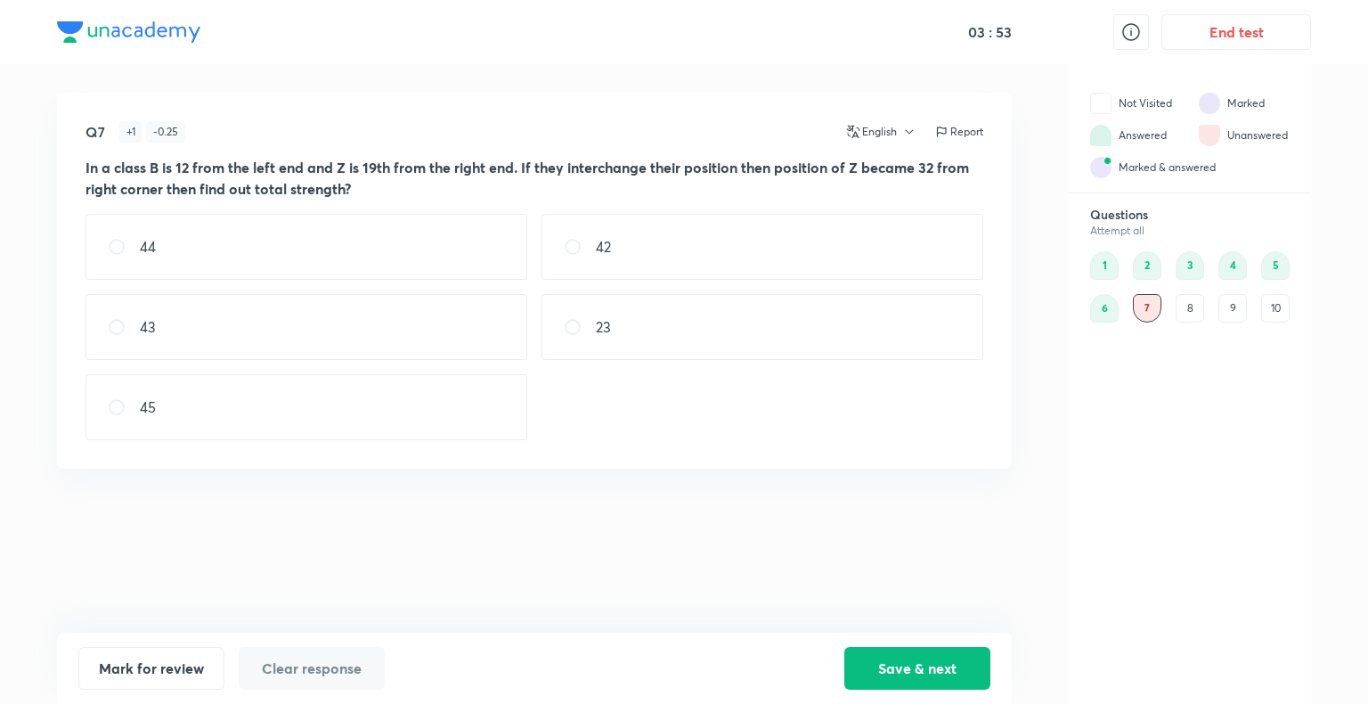
click at [183, 336] on div "43" at bounding box center [306, 327] width 442 height 66
radio input "true"
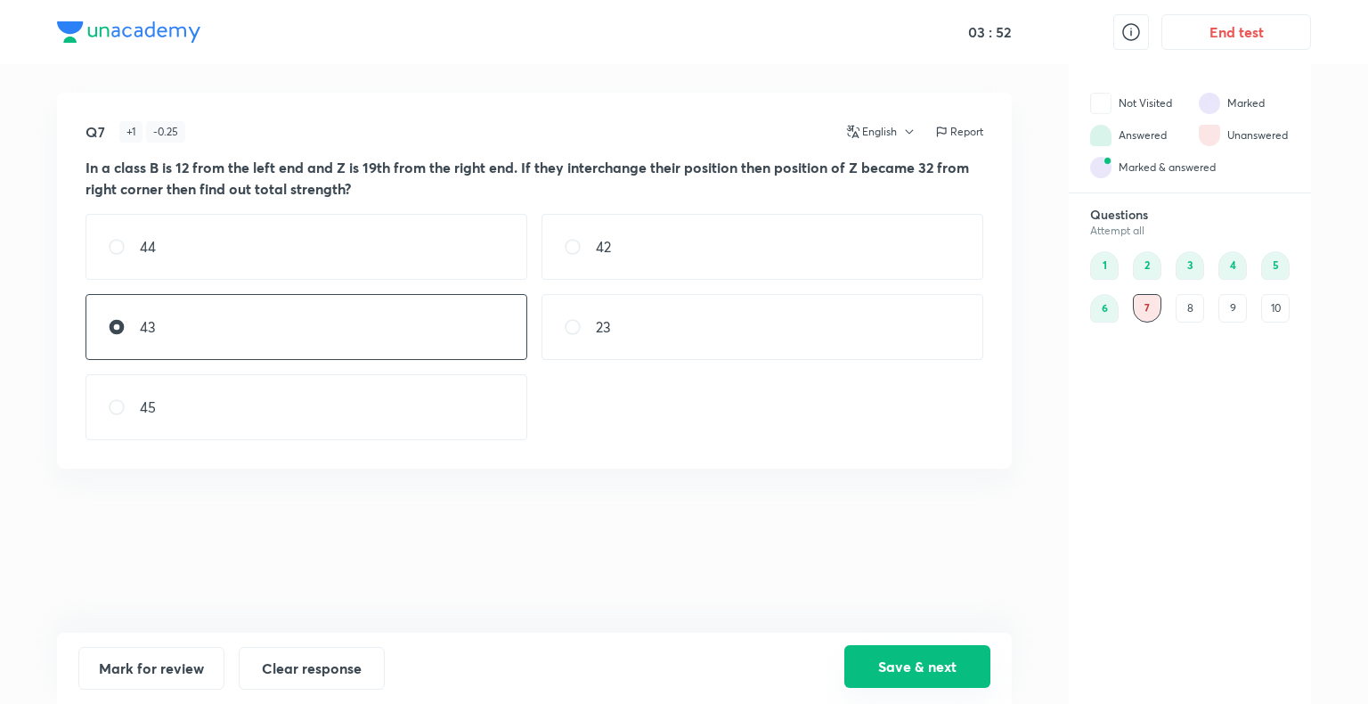
click at [934, 618] on button "Save & next" at bounding box center [917, 666] width 146 height 43
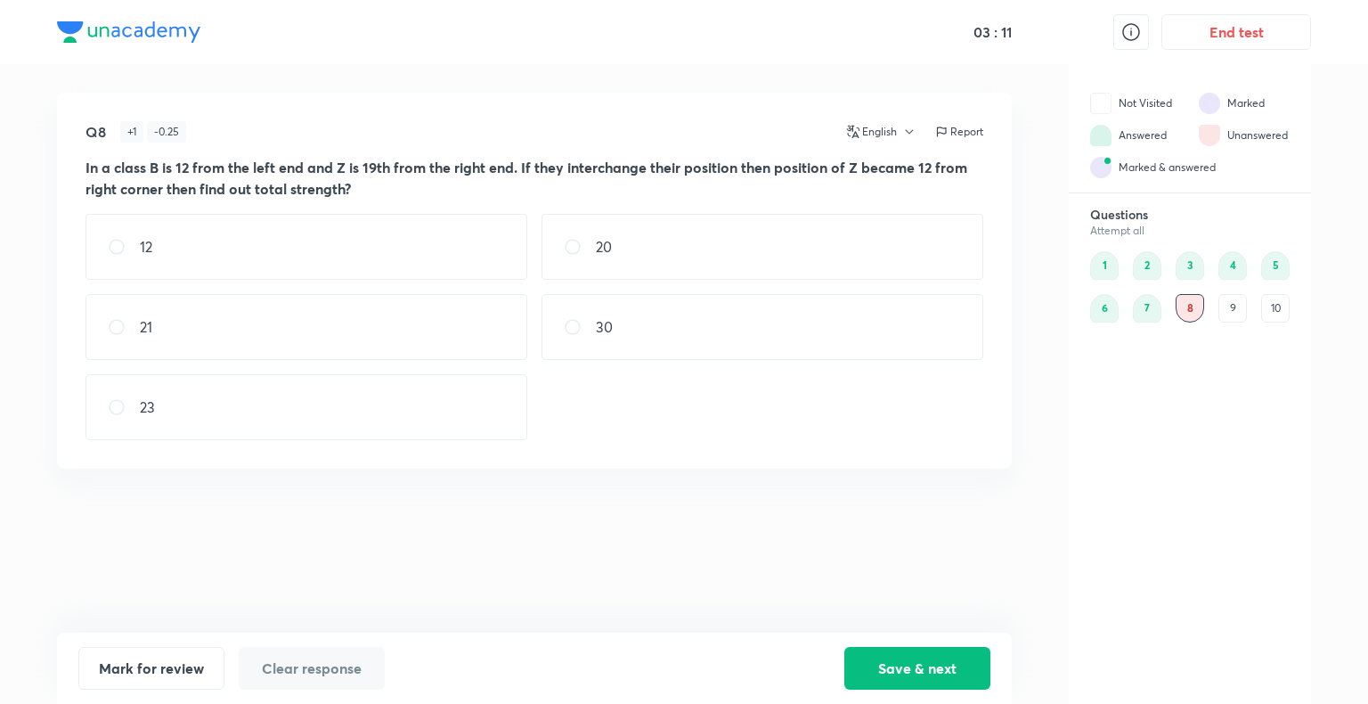
click at [411, 434] on div "23" at bounding box center [306, 407] width 442 height 66
radio input "true"
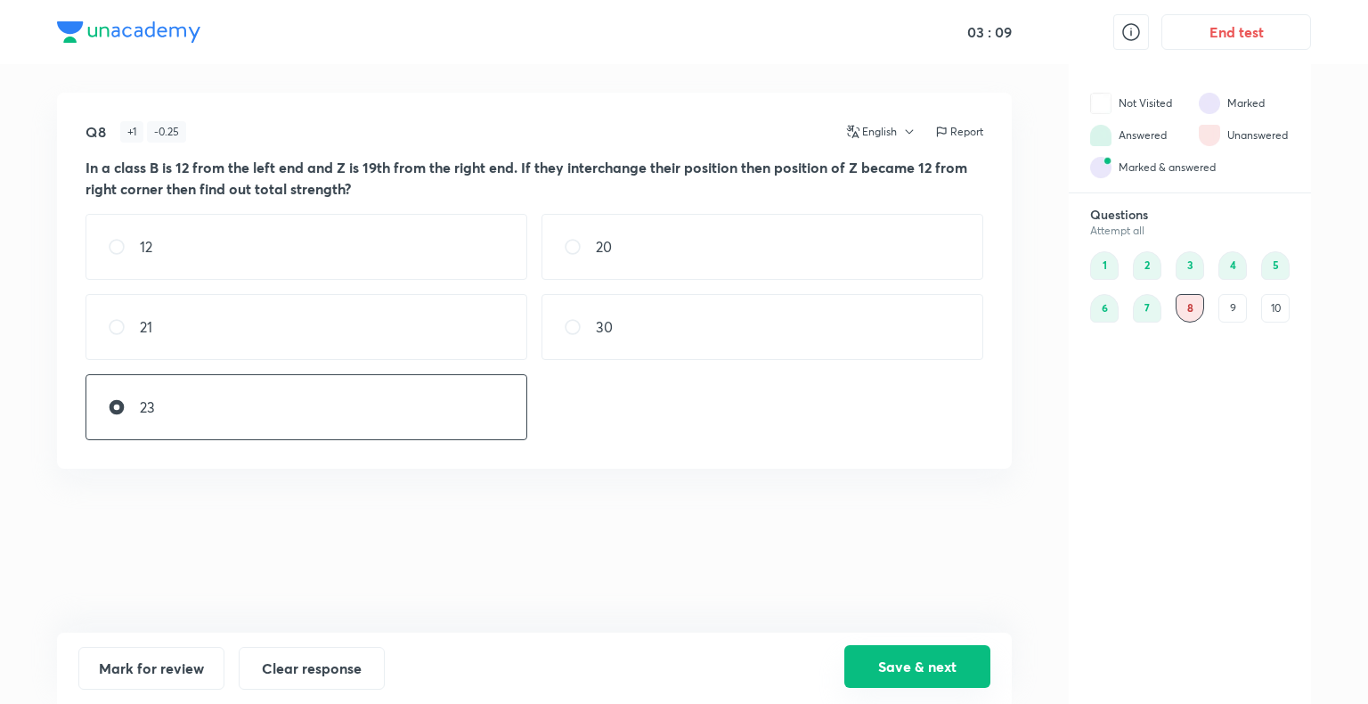
click at [902, 618] on button "Save & next" at bounding box center [917, 666] width 146 height 43
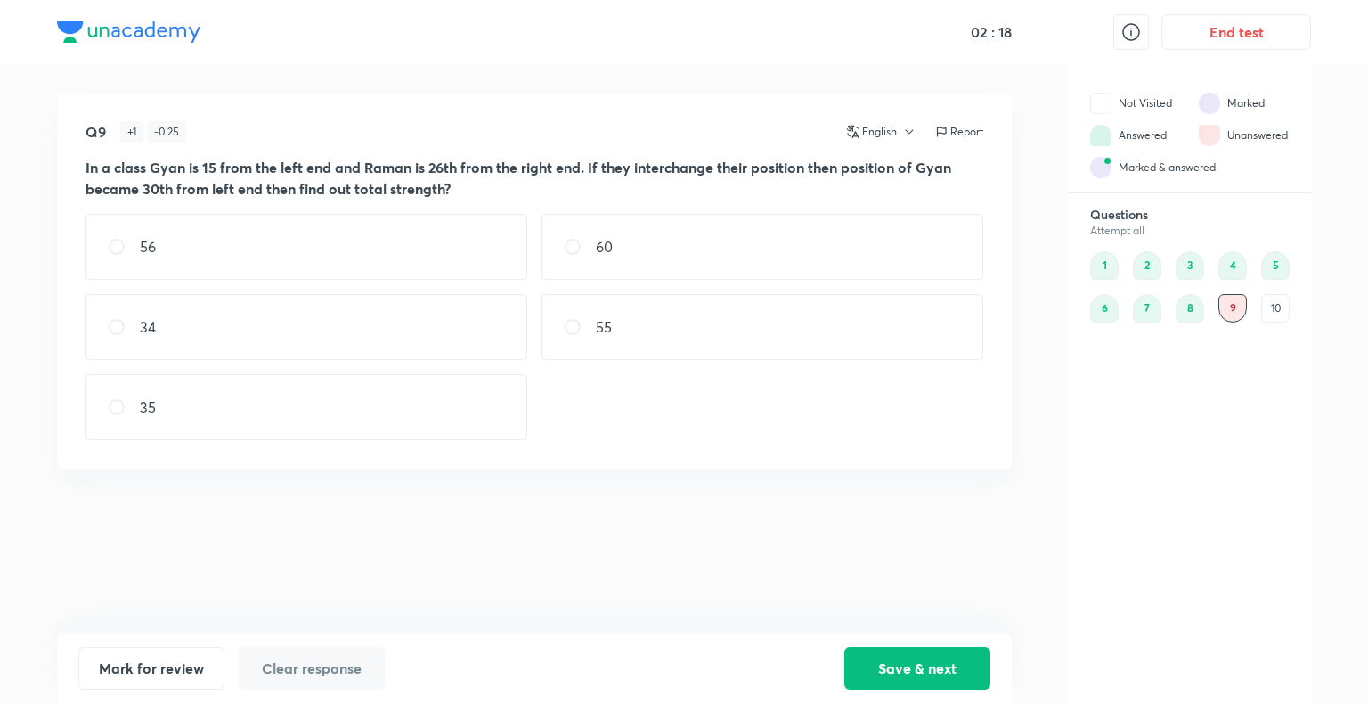
click at [652, 319] on div "55" at bounding box center [762, 327] width 442 height 66
radio input "true"
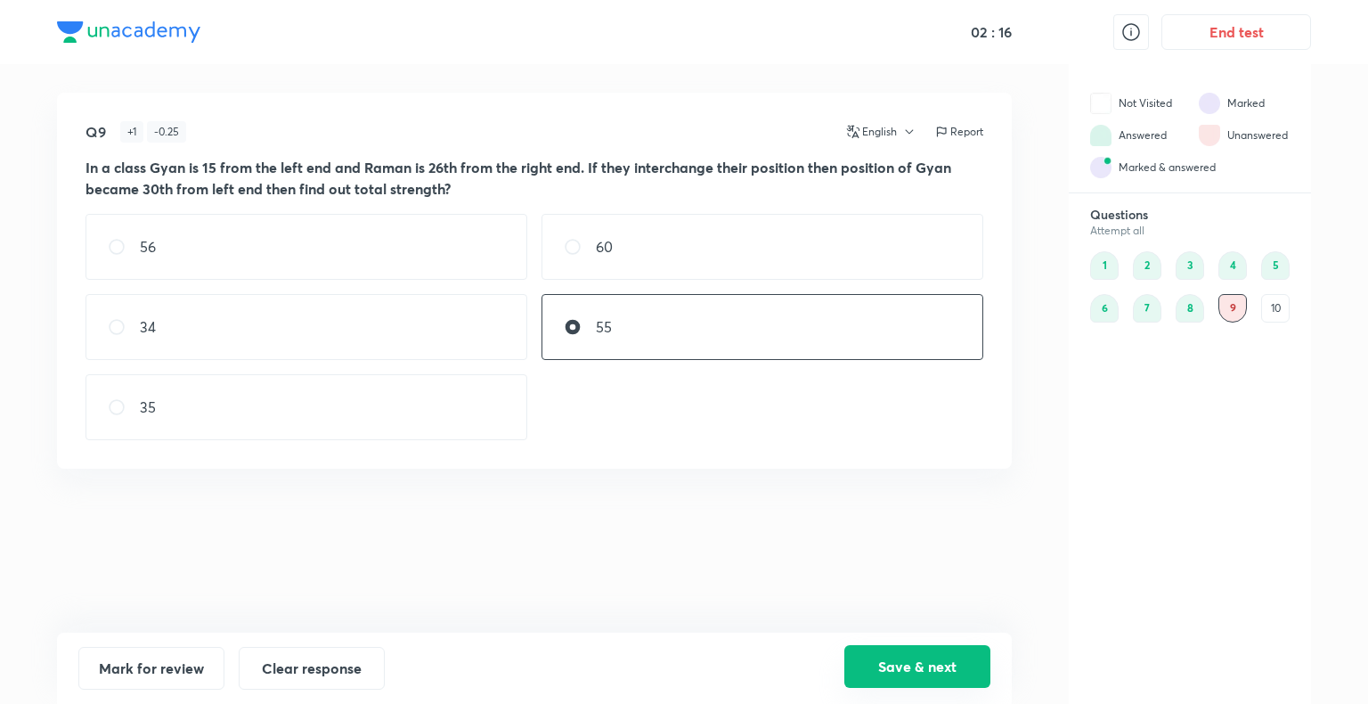
click at [905, 618] on button "Save & next" at bounding box center [917, 666] width 146 height 43
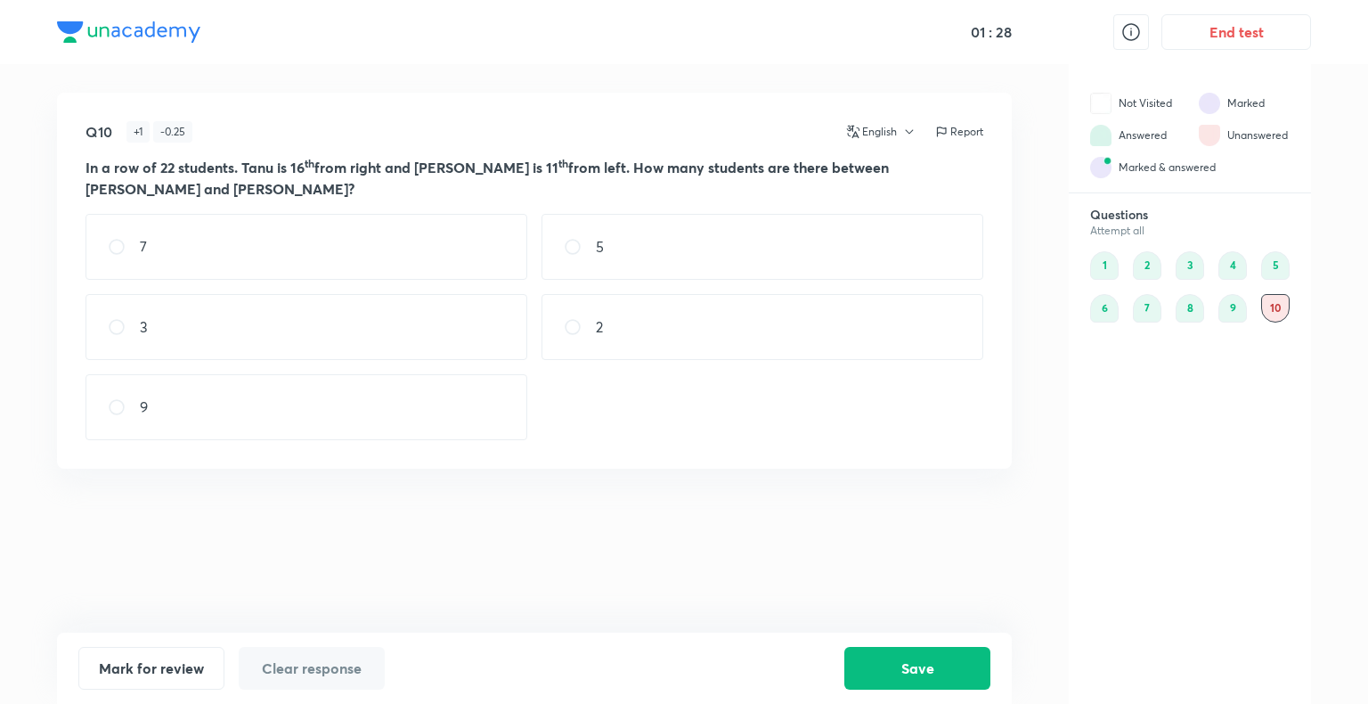
click at [370, 299] on div "3" at bounding box center [306, 327] width 442 height 66
radio input "true"
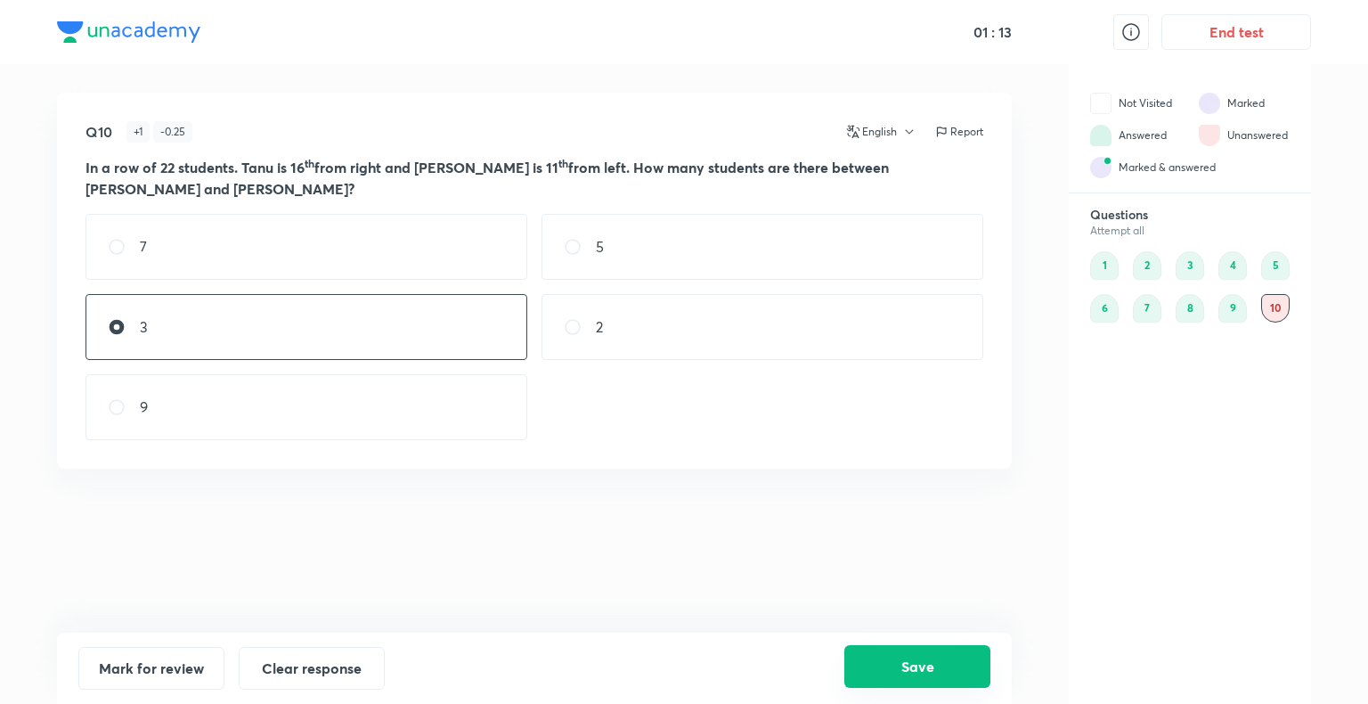
click at [905, 618] on button "Save" at bounding box center [917, 666] width 146 height 43
click at [1243, 37] on button "End test" at bounding box center [1236, 30] width 150 height 36
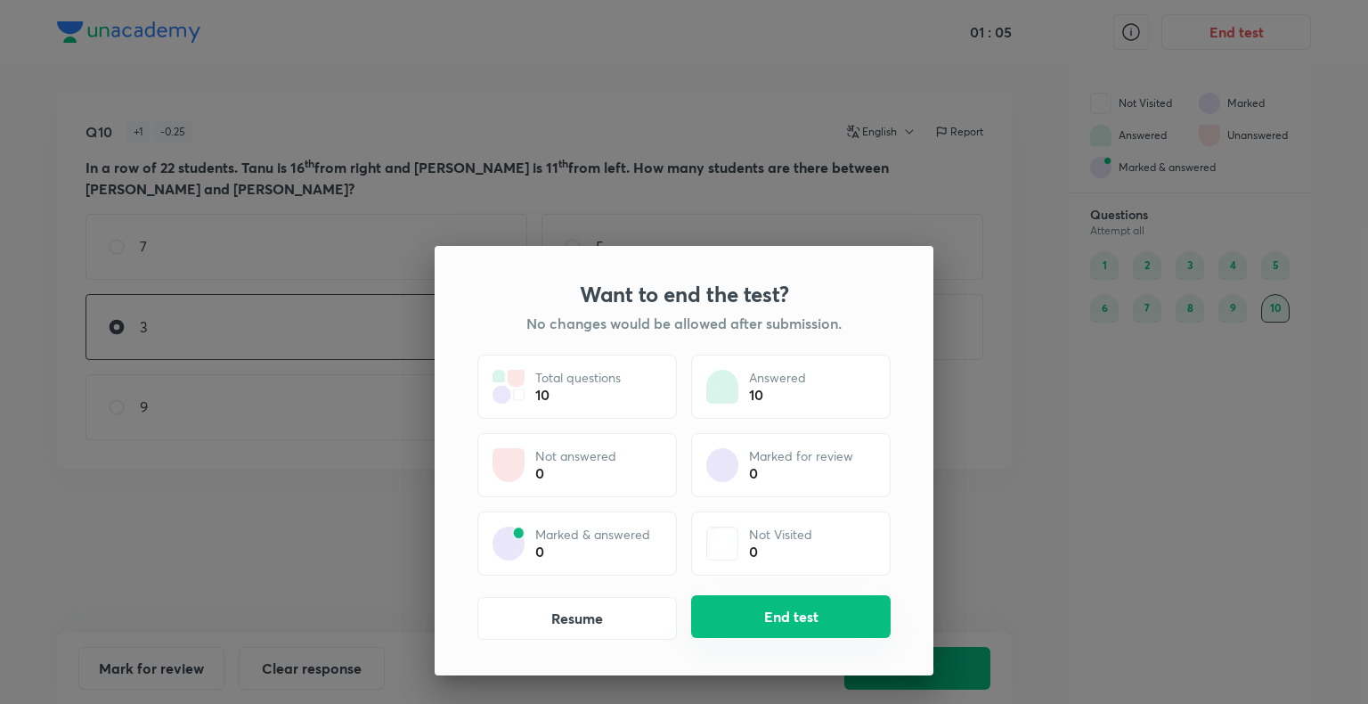
click at [817, 617] on button "End test" at bounding box center [790, 616] width 199 height 43
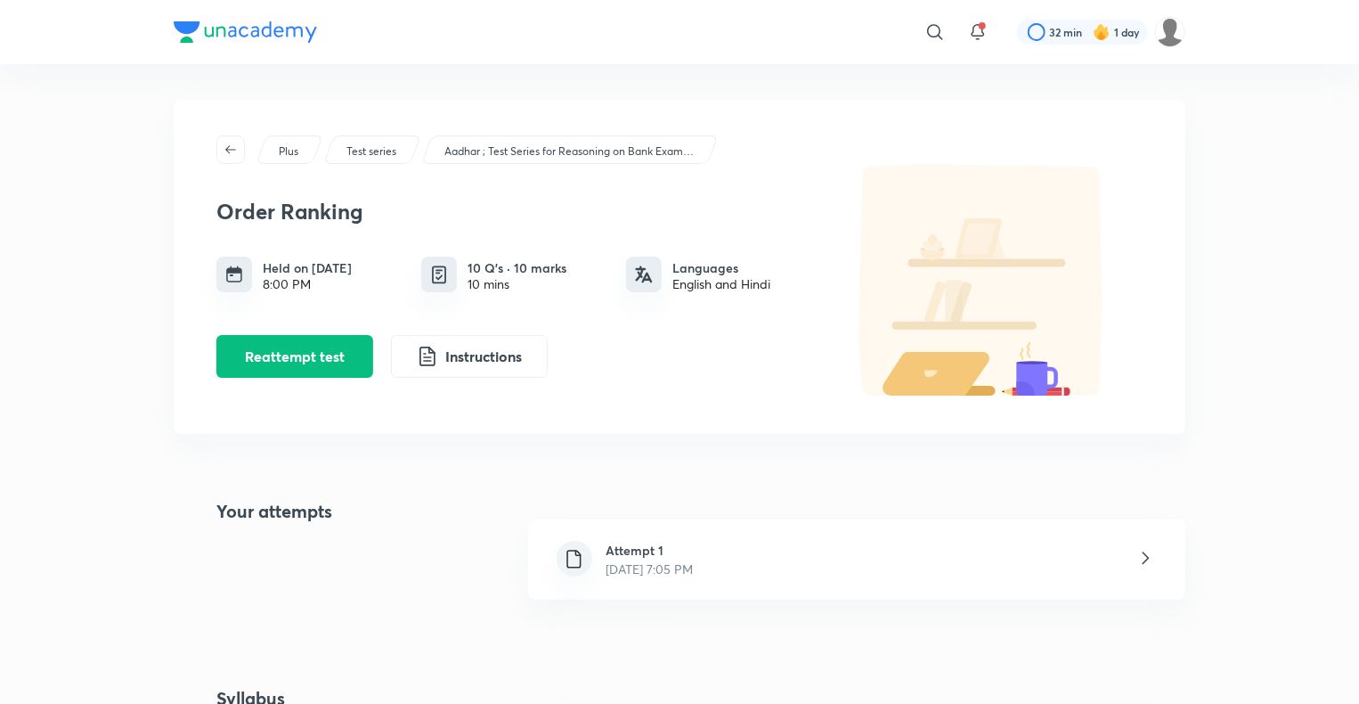
click at [811, 579] on div "Attempt 1 [DATE] 7:05 PM" at bounding box center [856, 559] width 657 height 80
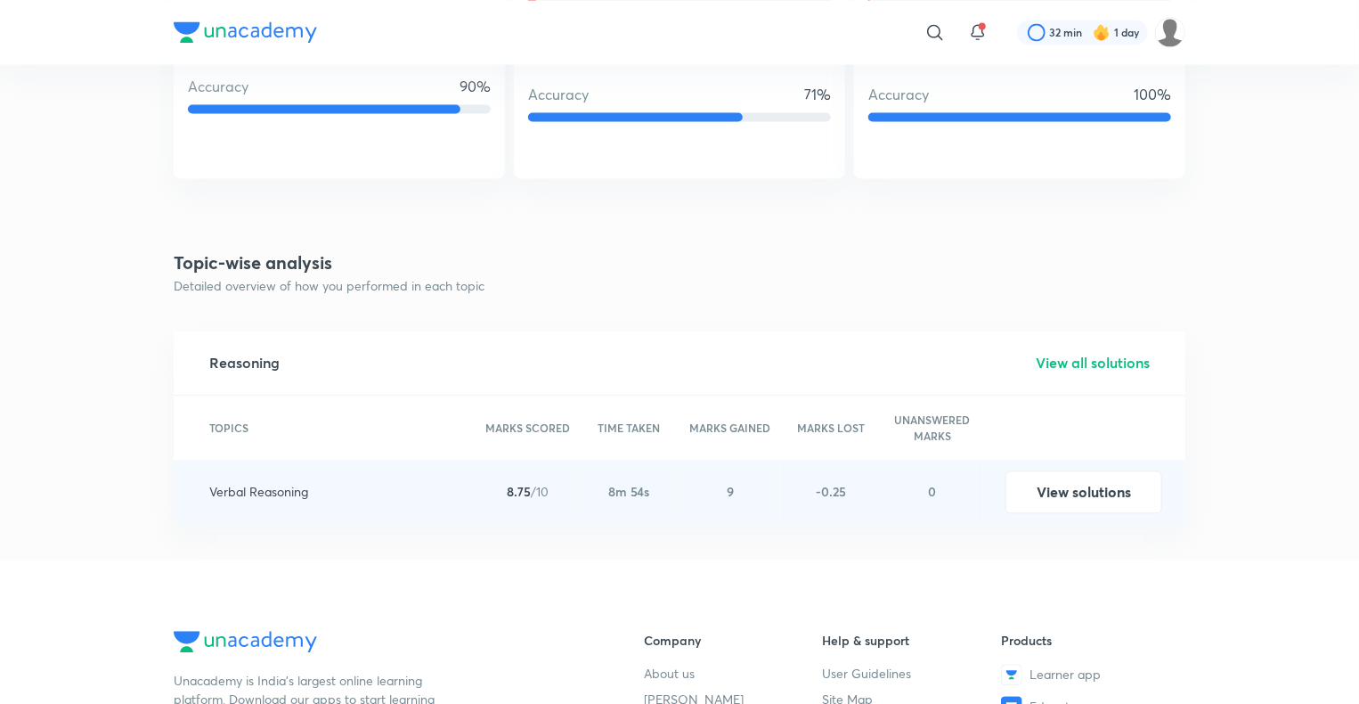
scroll to position [1745, 0]
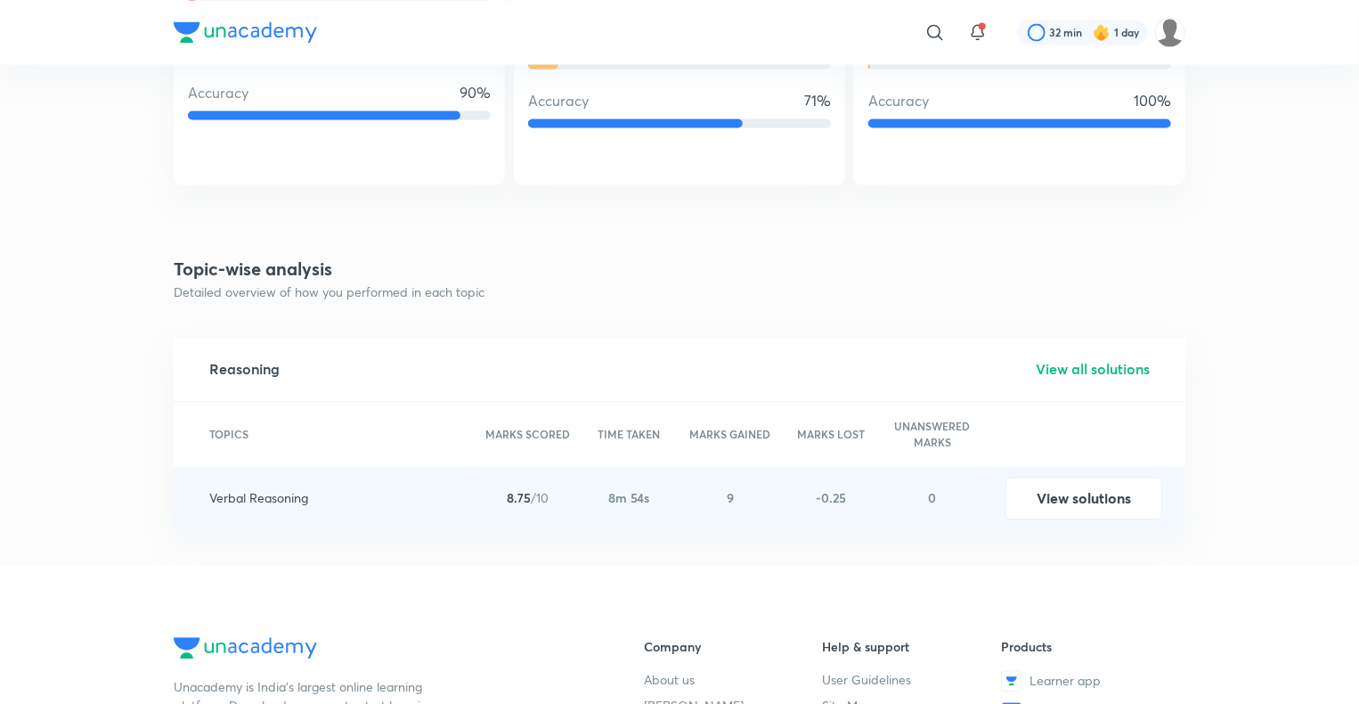
click at [1099, 370] on h5 "View all solutions" at bounding box center [1093, 368] width 114 height 21
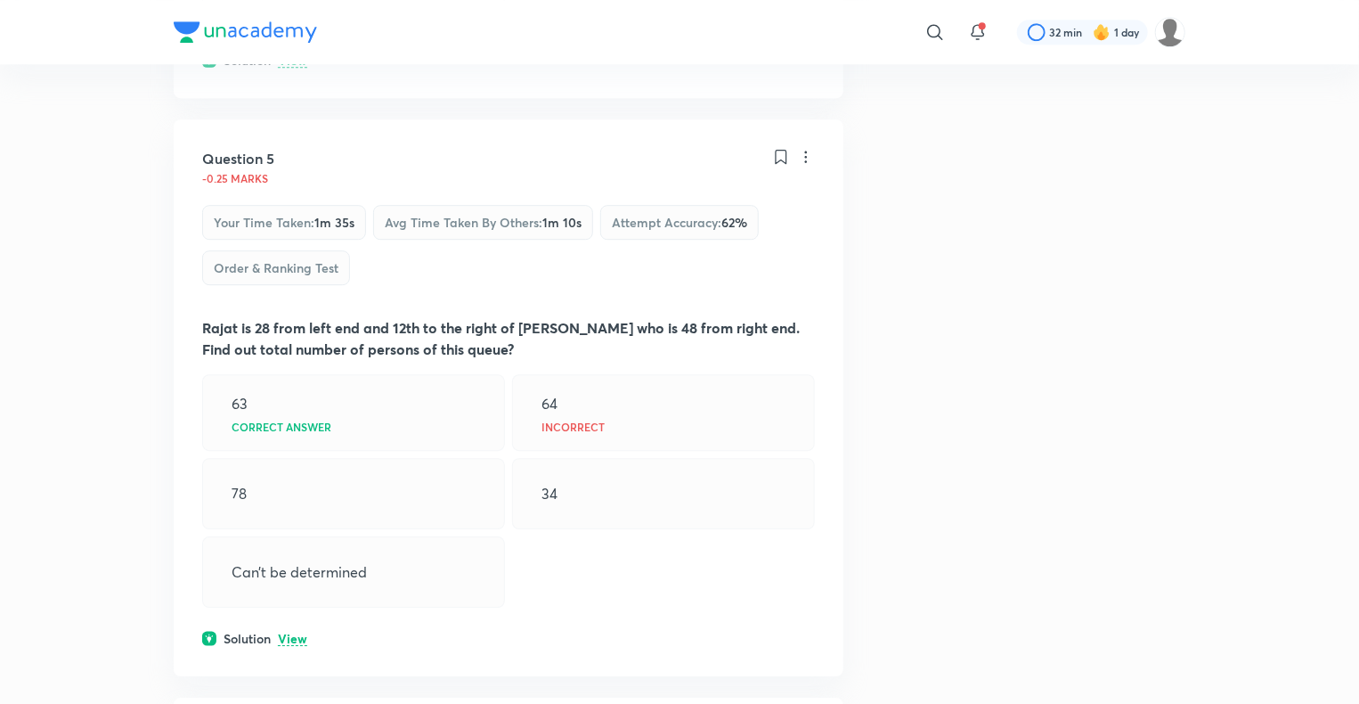
scroll to position [2529, 0]
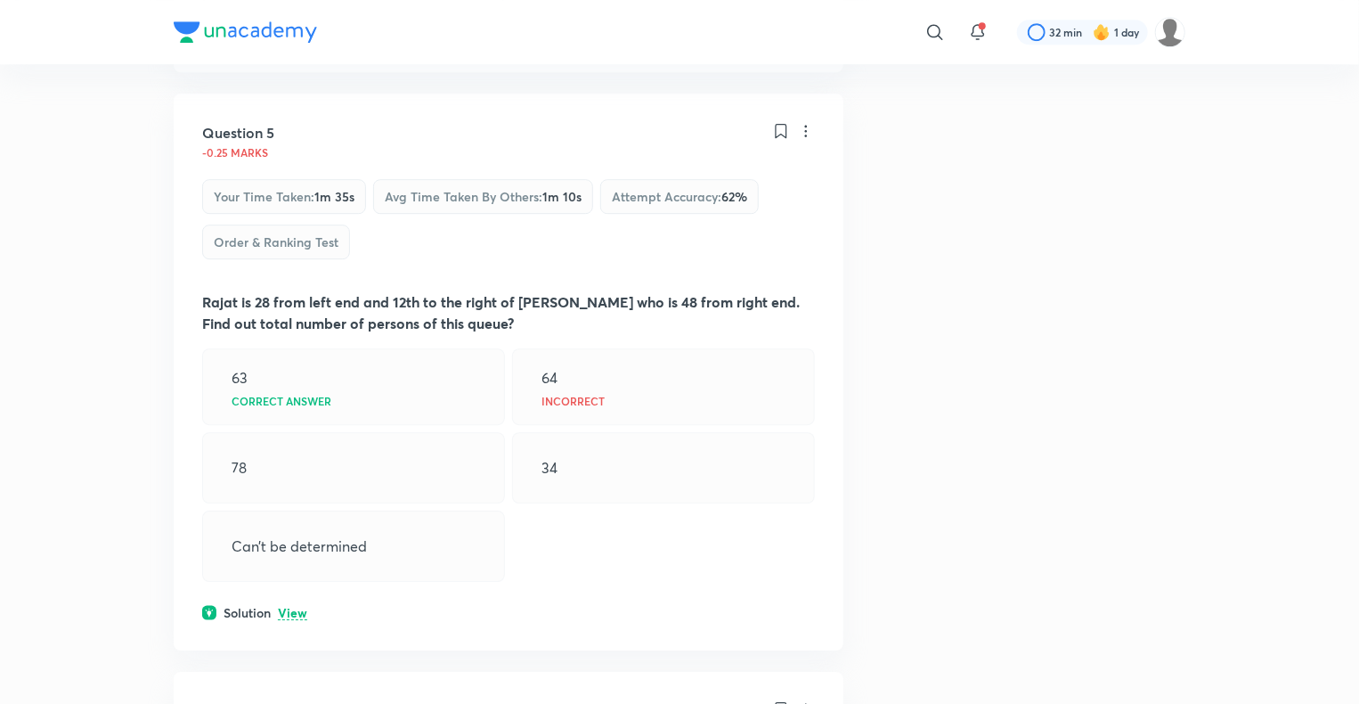
click at [283, 611] on p "View" at bounding box center [292, 612] width 29 height 13
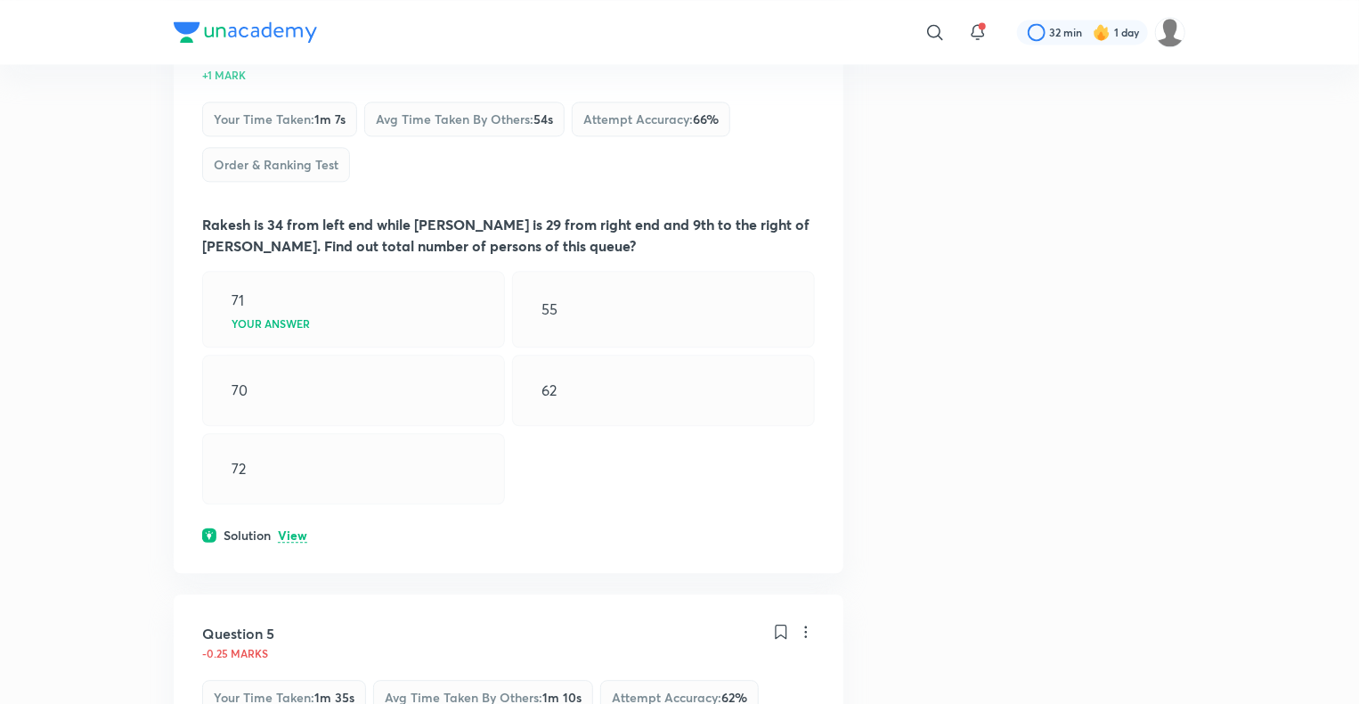
scroll to position [2024, 0]
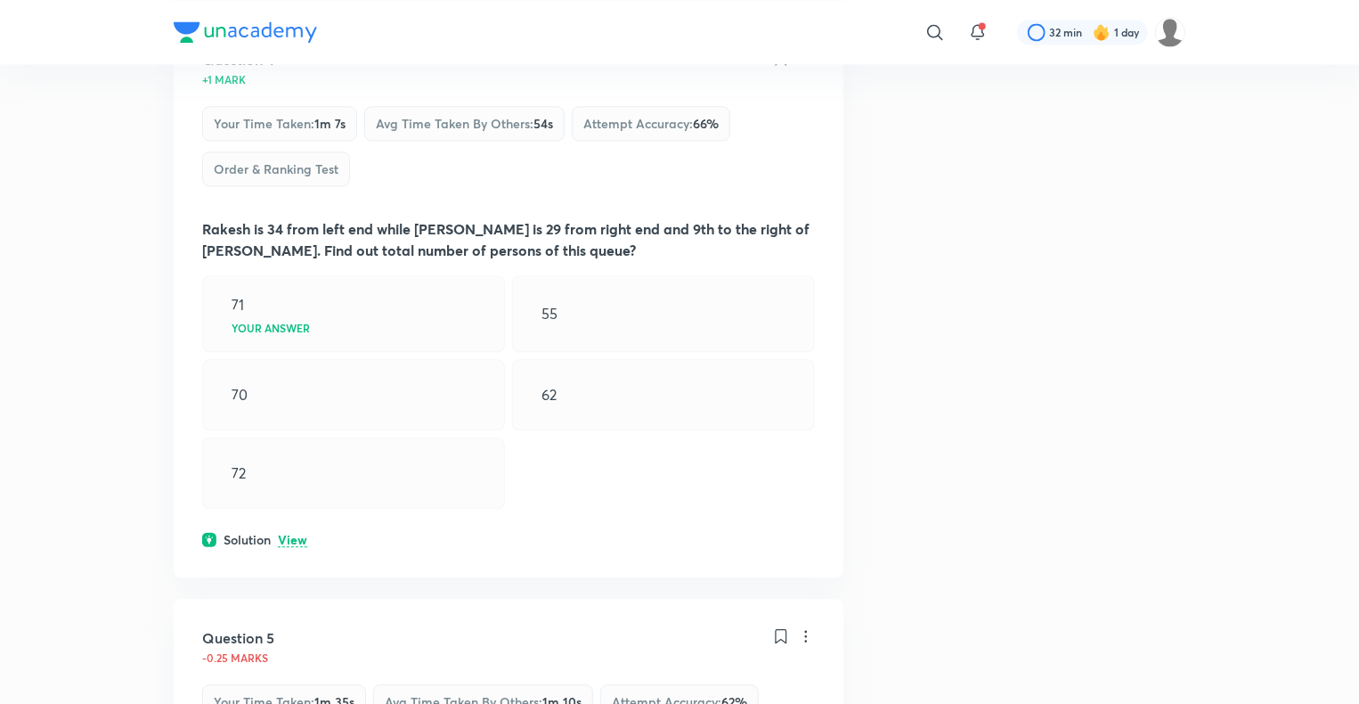
click at [299, 535] on p "View" at bounding box center [292, 539] width 29 height 13
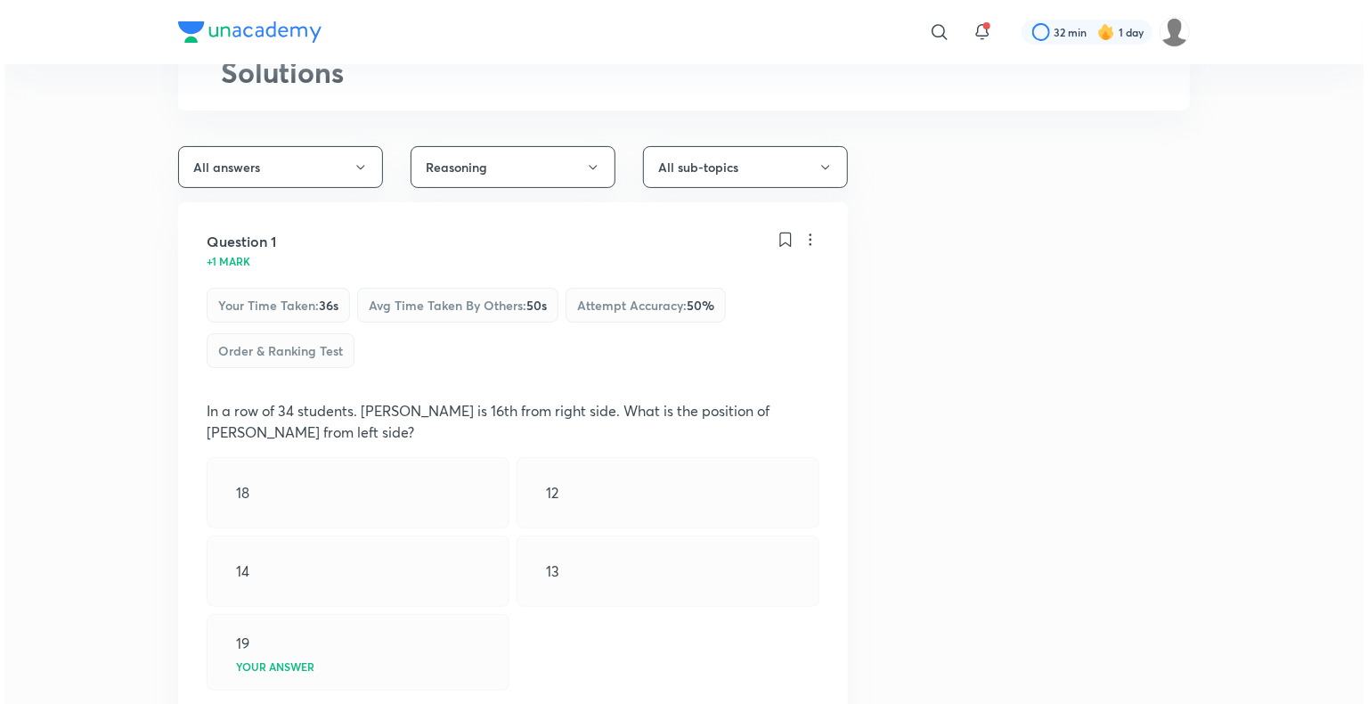
scroll to position [0, 0]
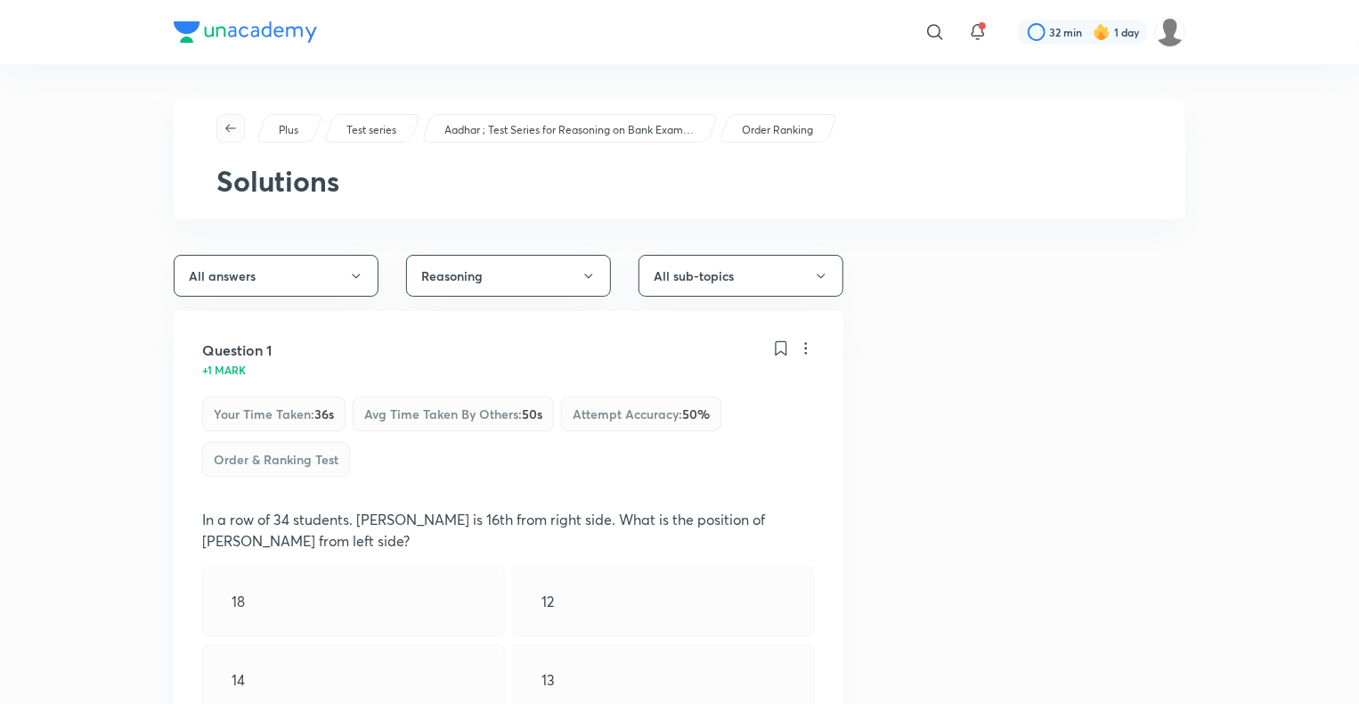
click at [232, 133] on icon "button" at bounding box center [231, 128] width 14 height 14
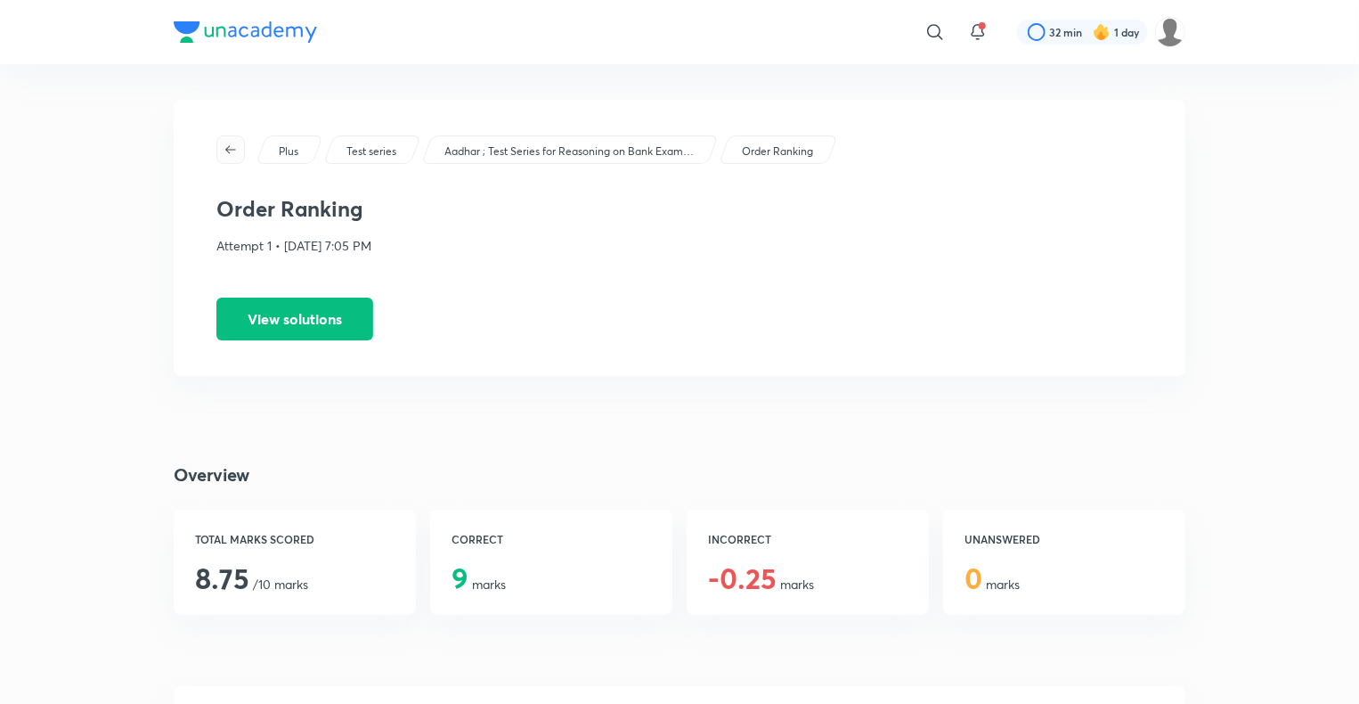
click at [235, 150] on icon "button" at bounding box center [230, 149] width 11 height 8
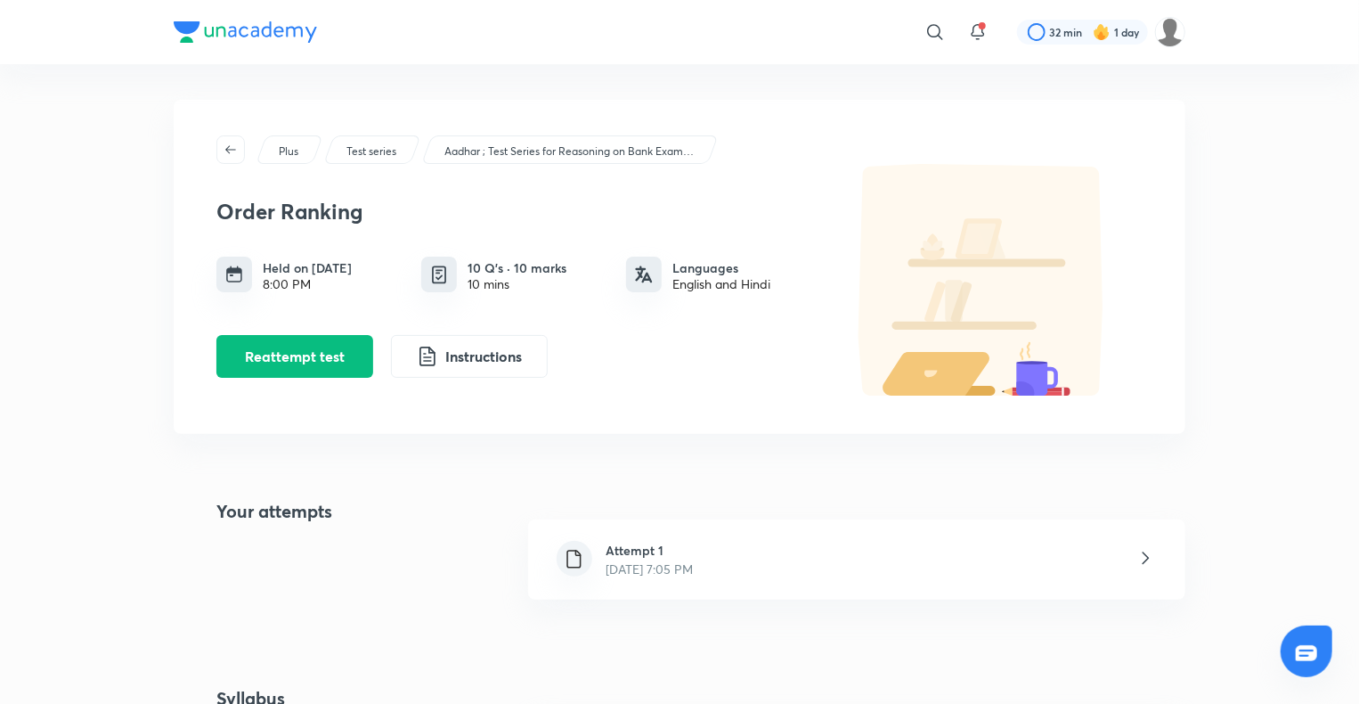
click at [235, 150] on icon "button" at bounding box center [230, 149] width 11 height 8
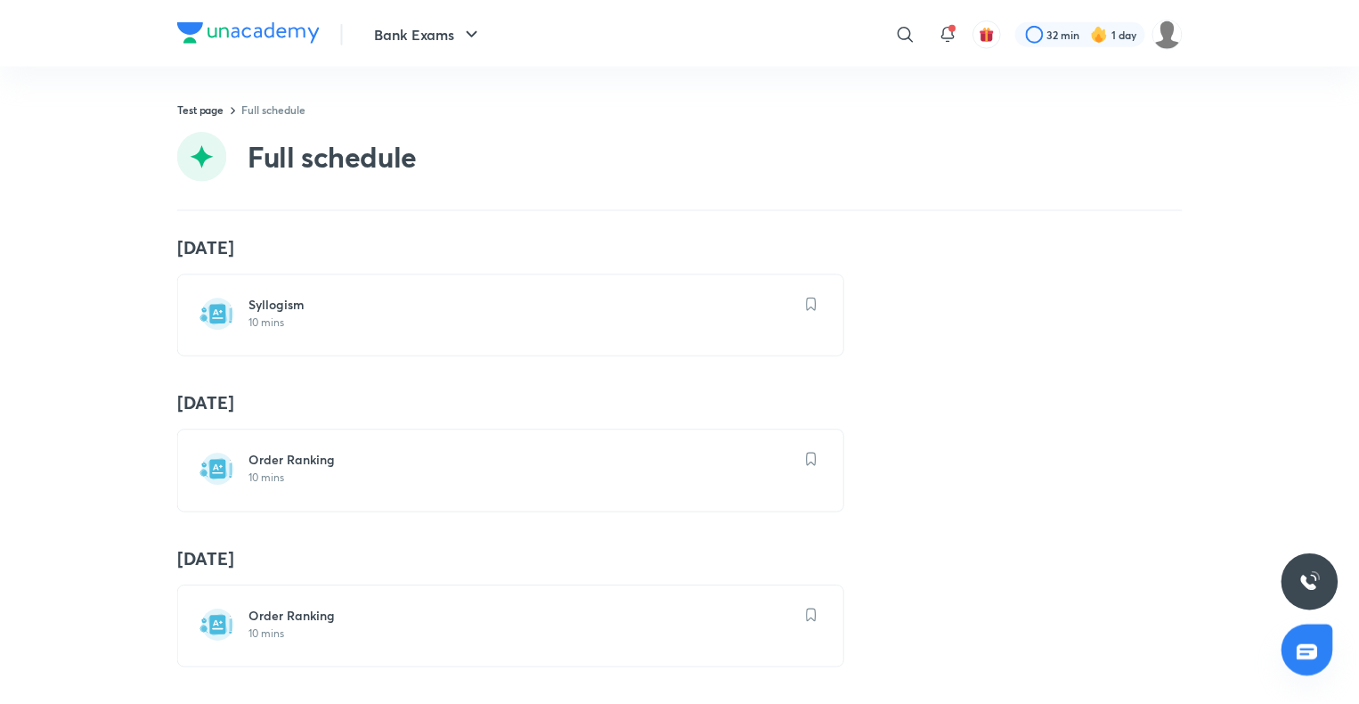
scroll to position [2349, 0]
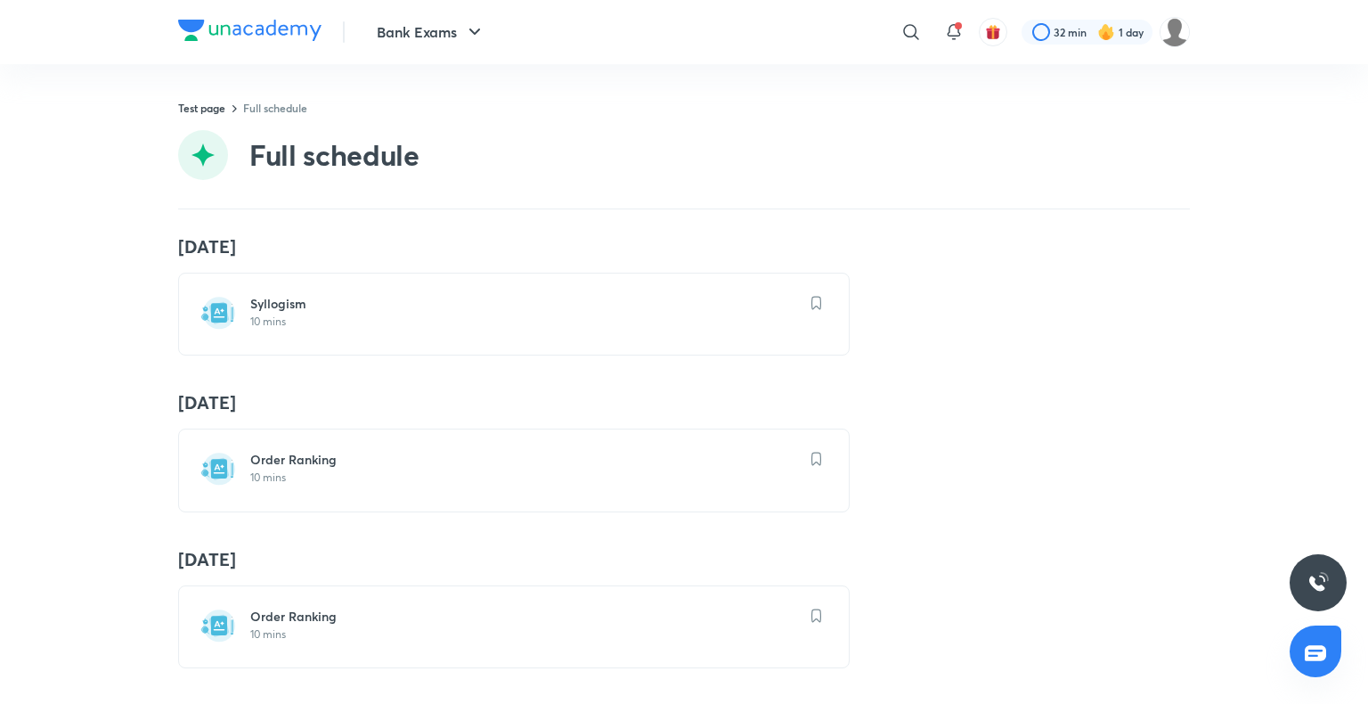
click at [259, 618] on p "10 mins" at bounding box center [524, 634] width 549 height 14
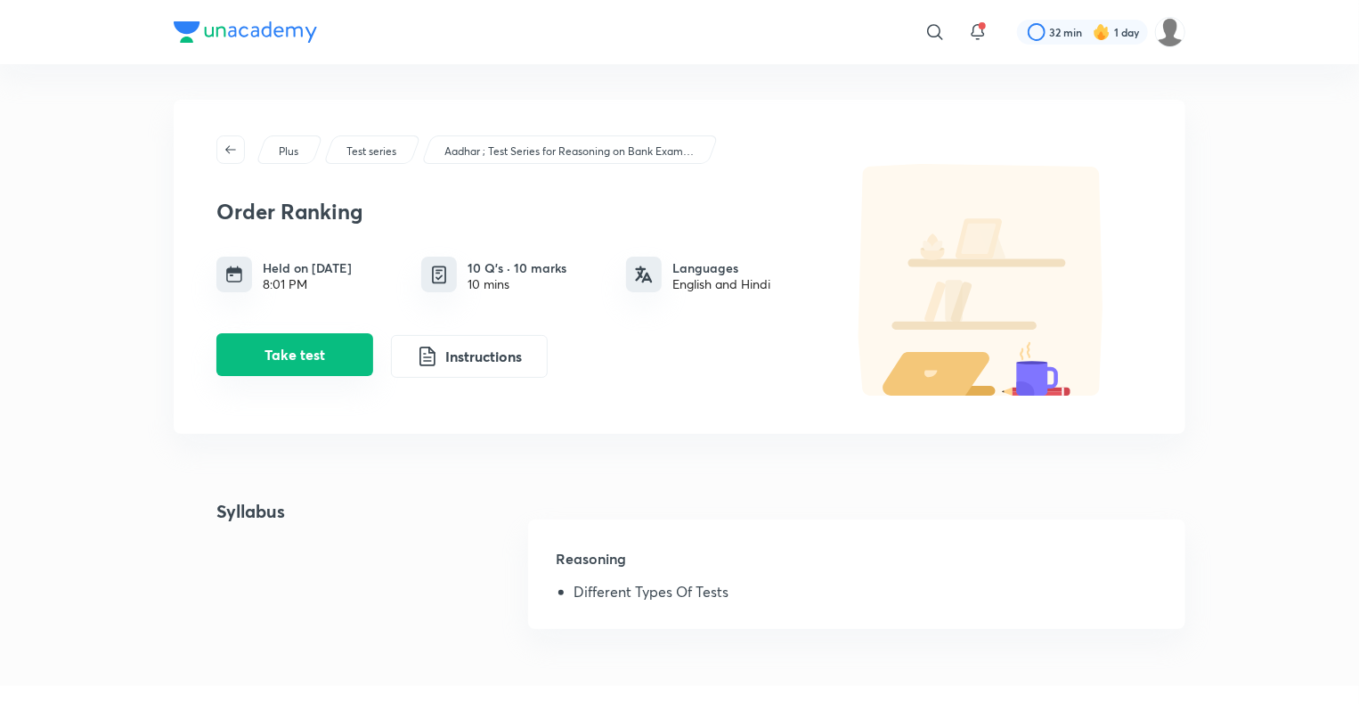
click at [311, 347] on button "Take test" at bounding box center [294, 354] width 157 height 43
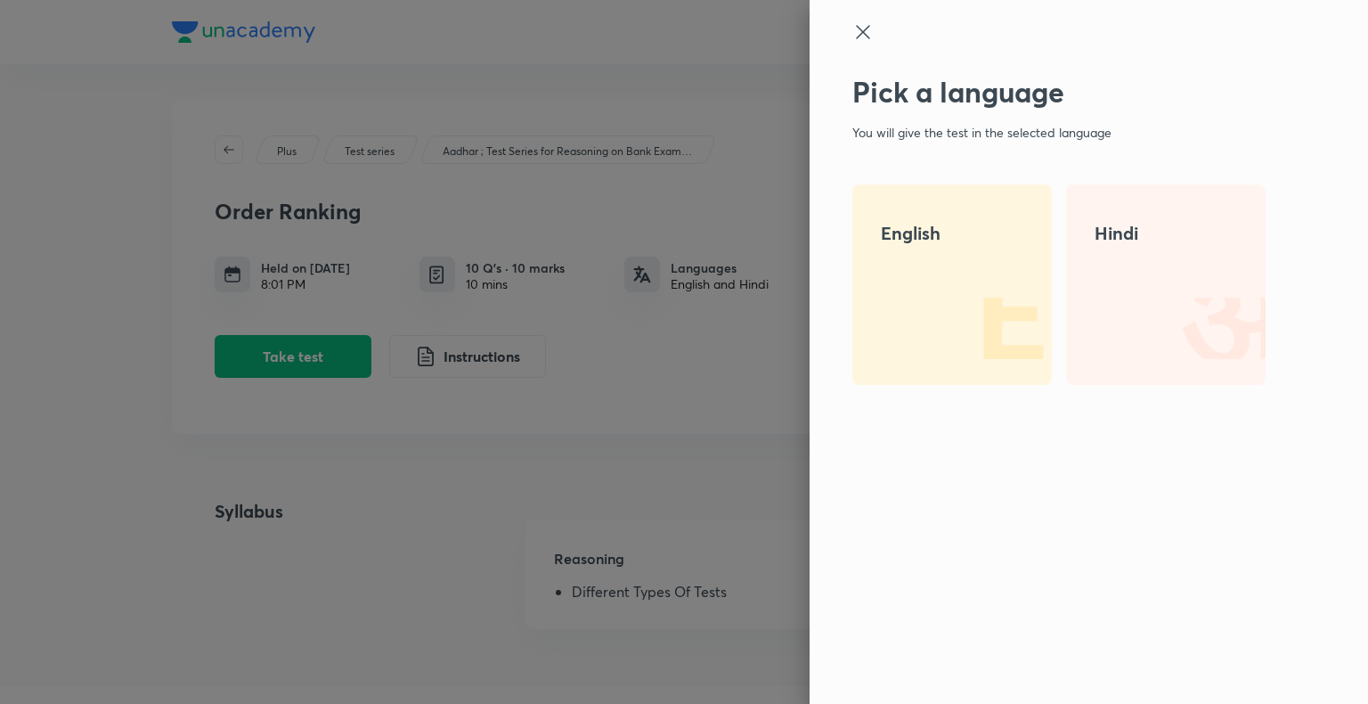
click at [871, 273] on div "English" at bounding box center [951, 284] width 199 height 200
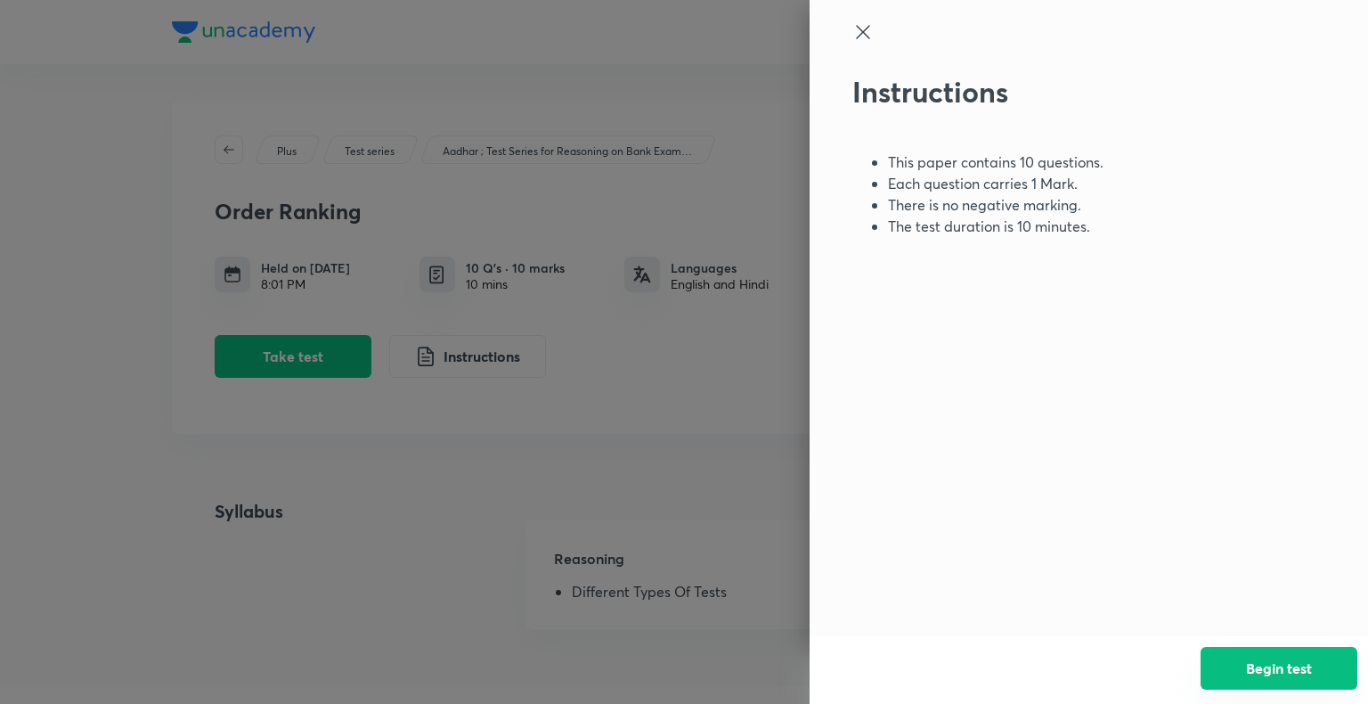
click at [1297, 618] on button "Begin test" at bounding box center [1278, 668] width 157 height 43
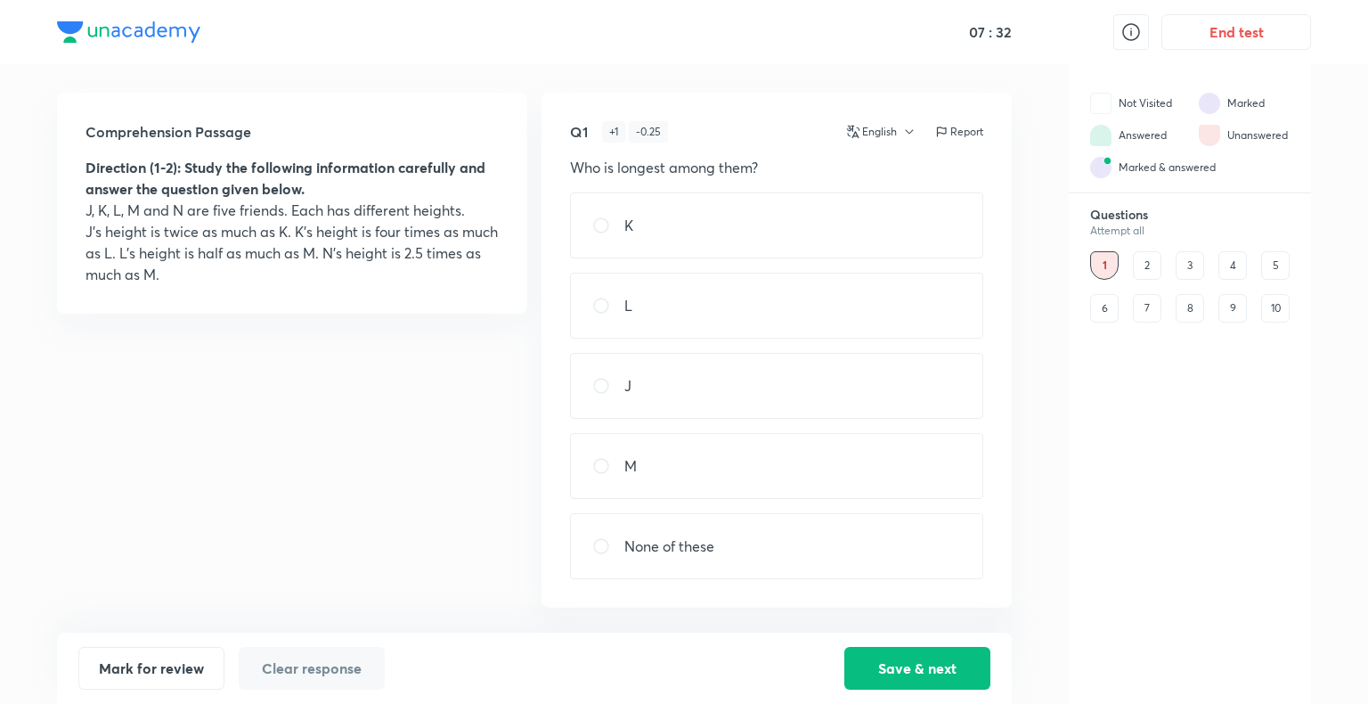
click at [820, 362] on div "J" at bounding box center [776, 386] width 413 height 66
radio input "true"
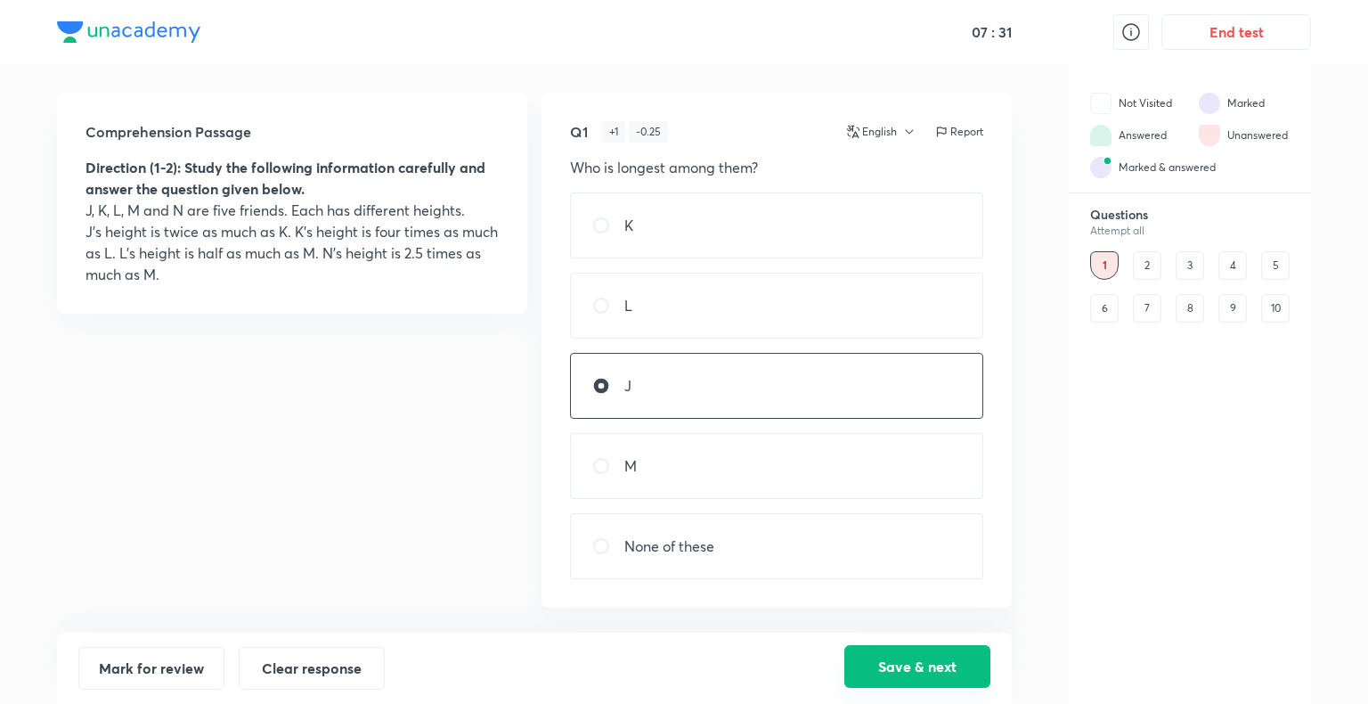
click at [923, 618] on button "Save & next" at bounding box center [917, 666] width 146 height 43
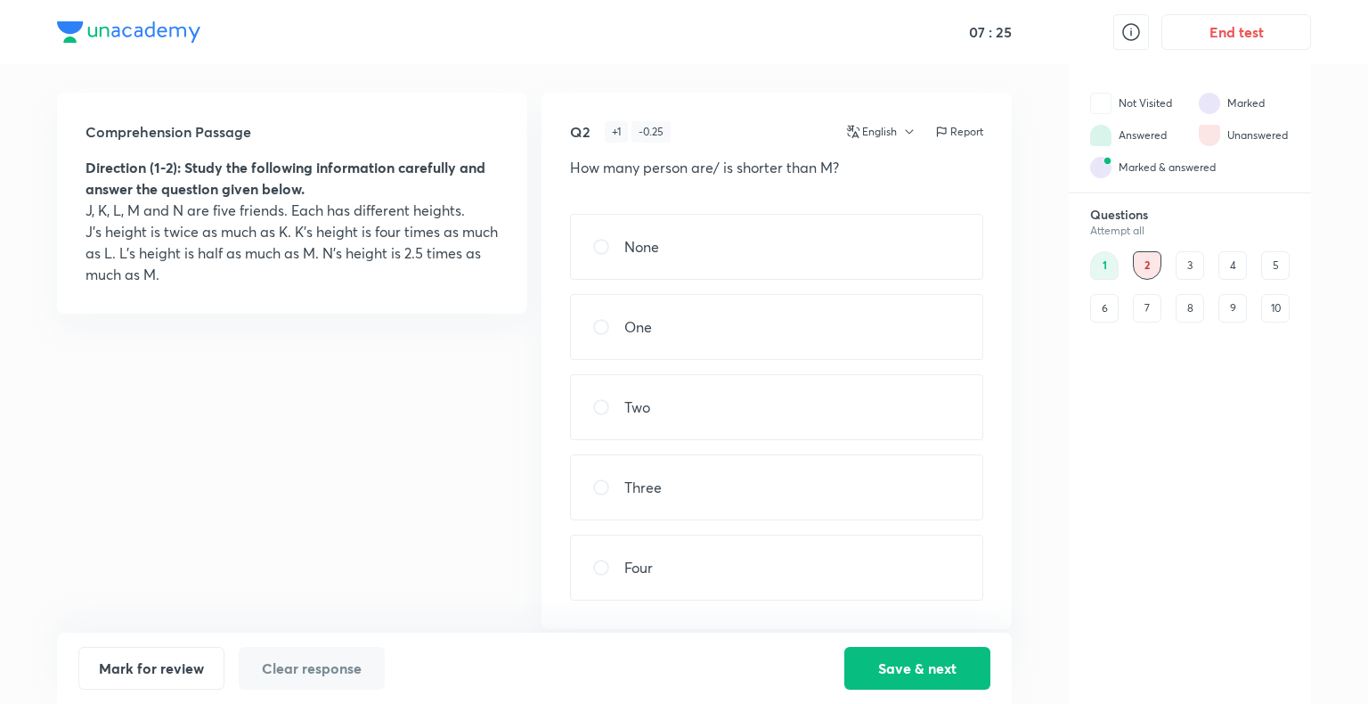
click at [755, 310] on div "One" at bounding box center [776, 327] width 413 height 66
radio input "true"
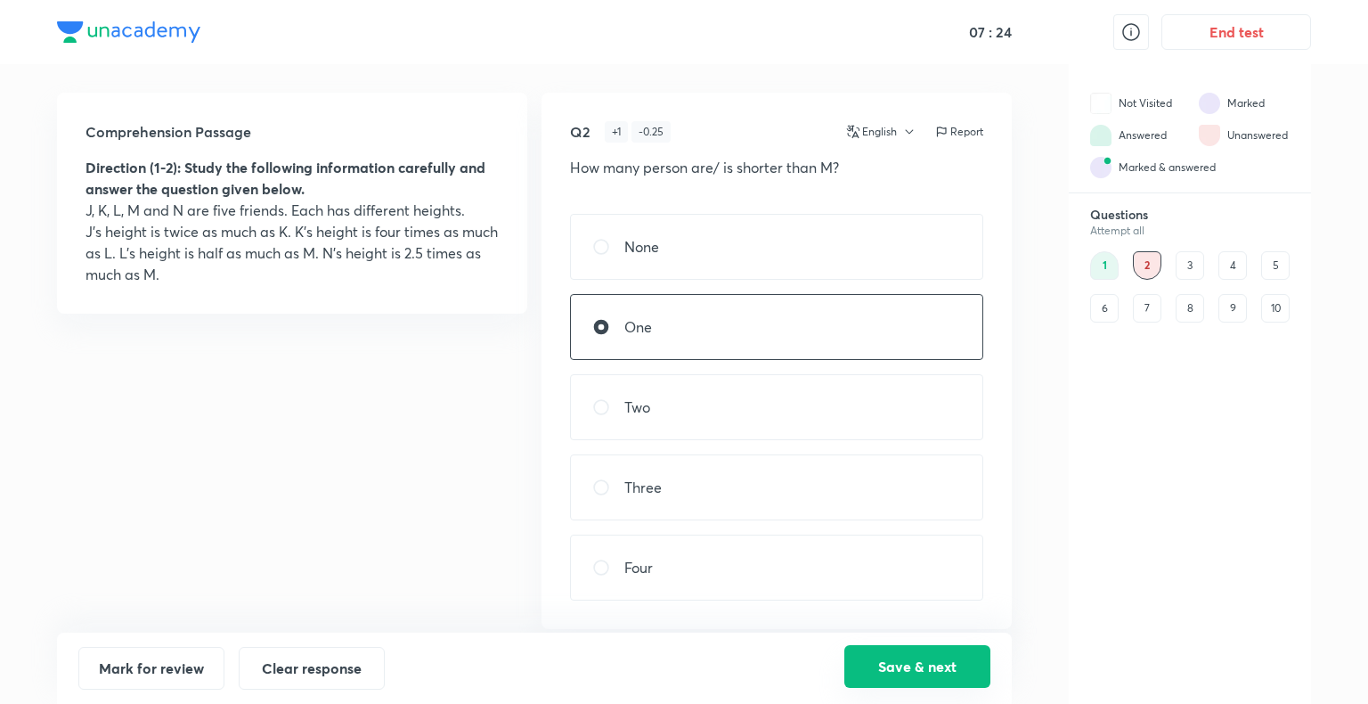
click at [891, 618] on button "Save & next" at bounding box center [917, 666] width 146 height 43
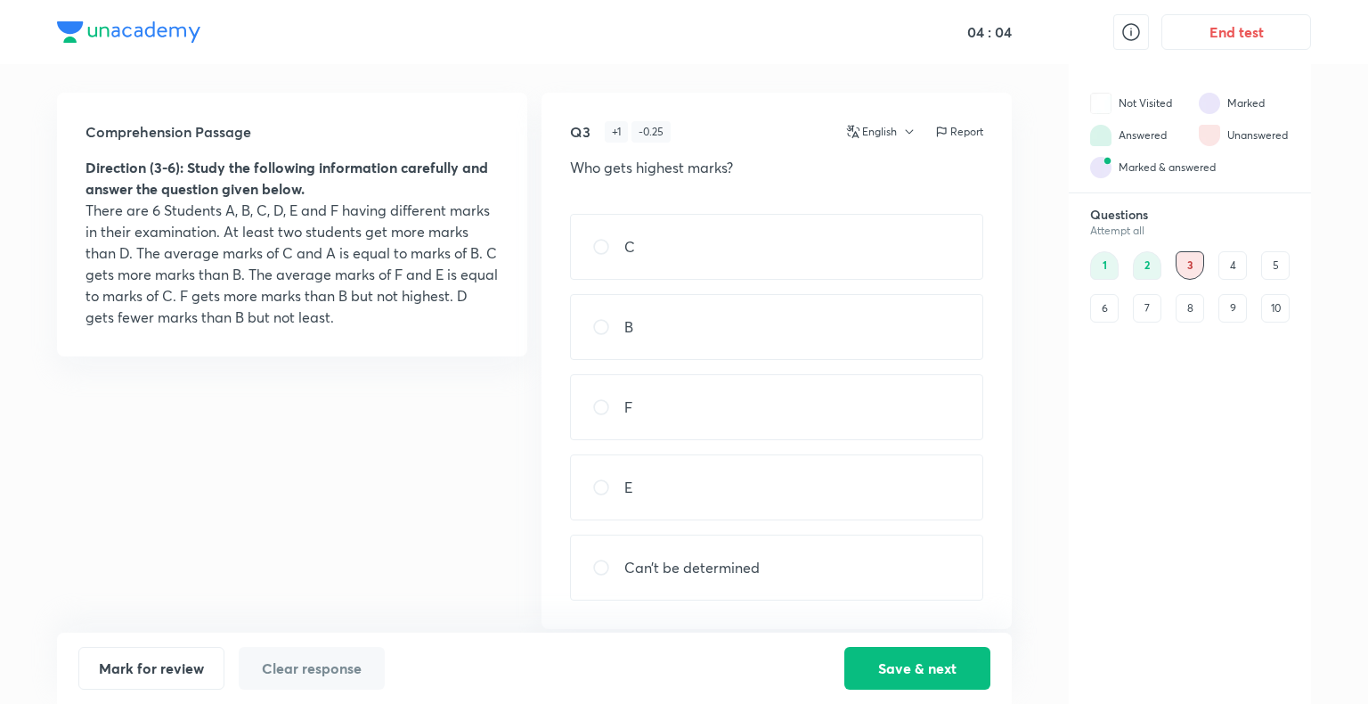
click at [632, 479] on p "E" at bounding box center [628, 486] width 8 height 21
radio input "true"
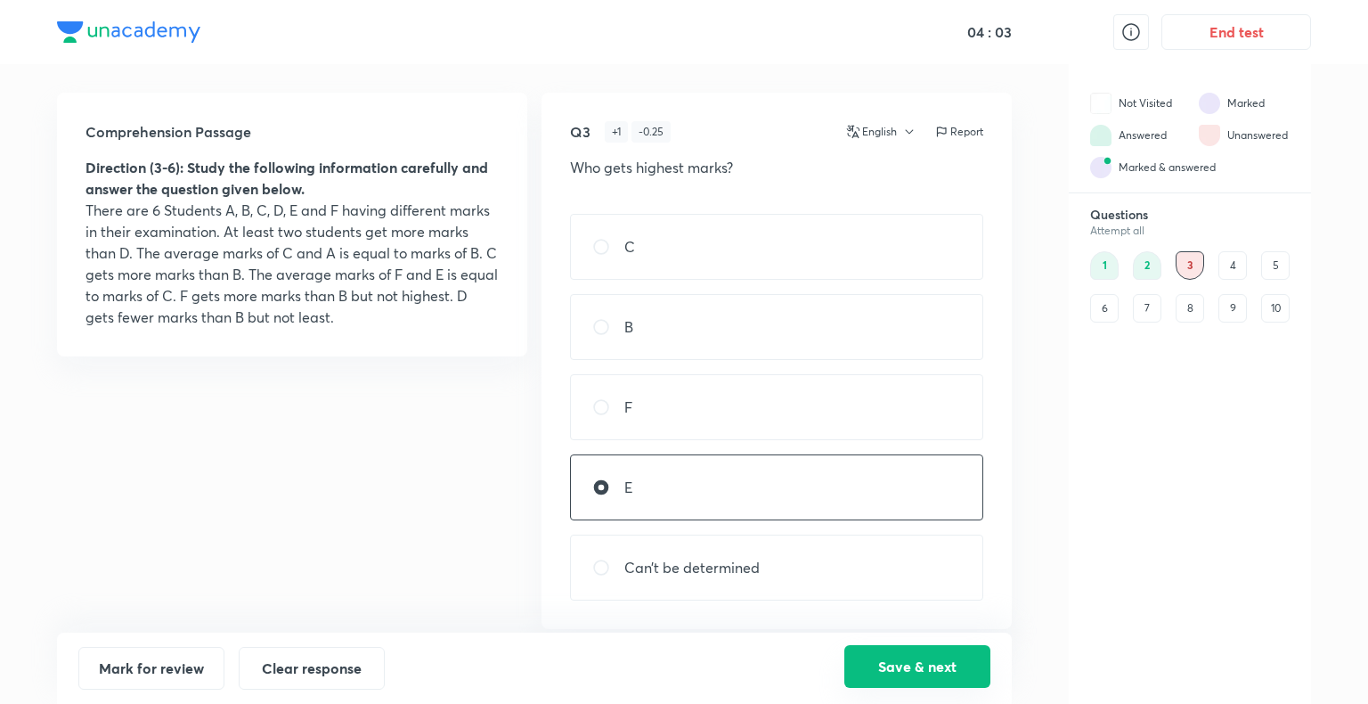
click at [916, 618] on button "Save & next" at bounding box center [917, 666] width 146 height 43
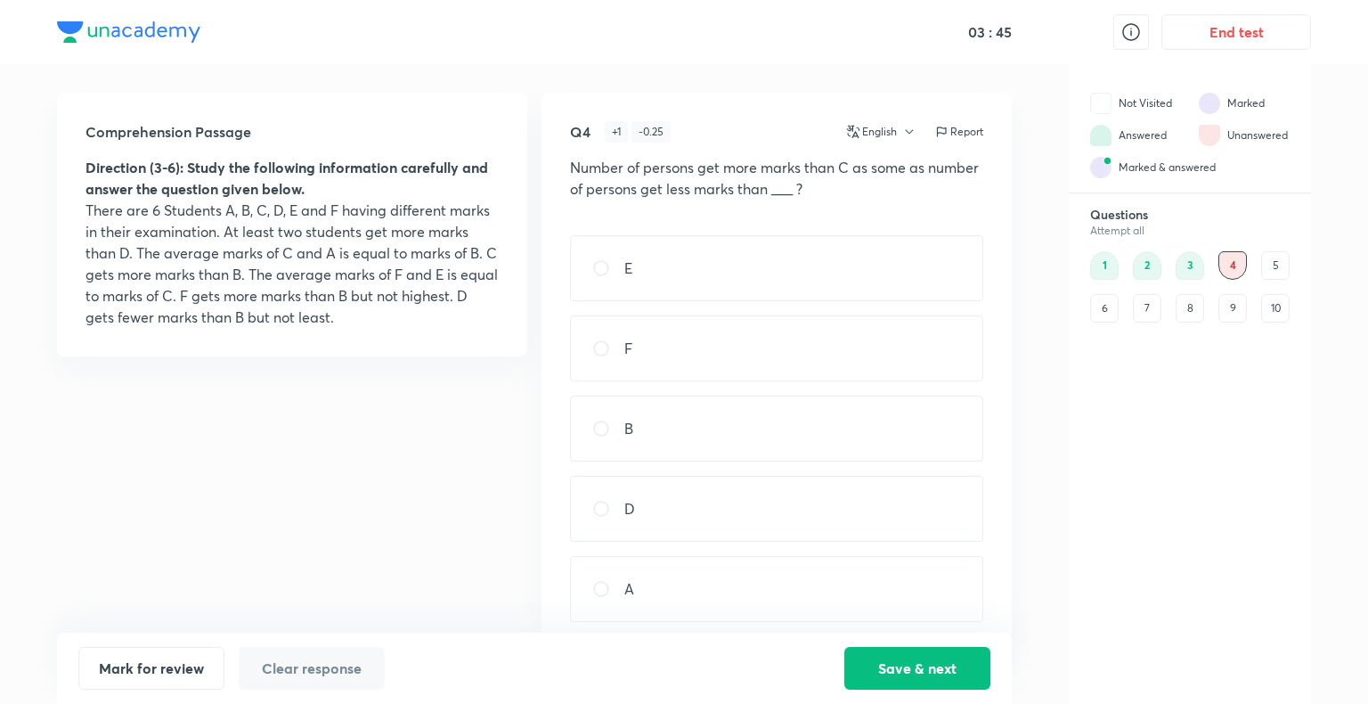
click at [641, 522] on div "D" at bounding box center [776, 509] width 413 height 66
radio input "true"
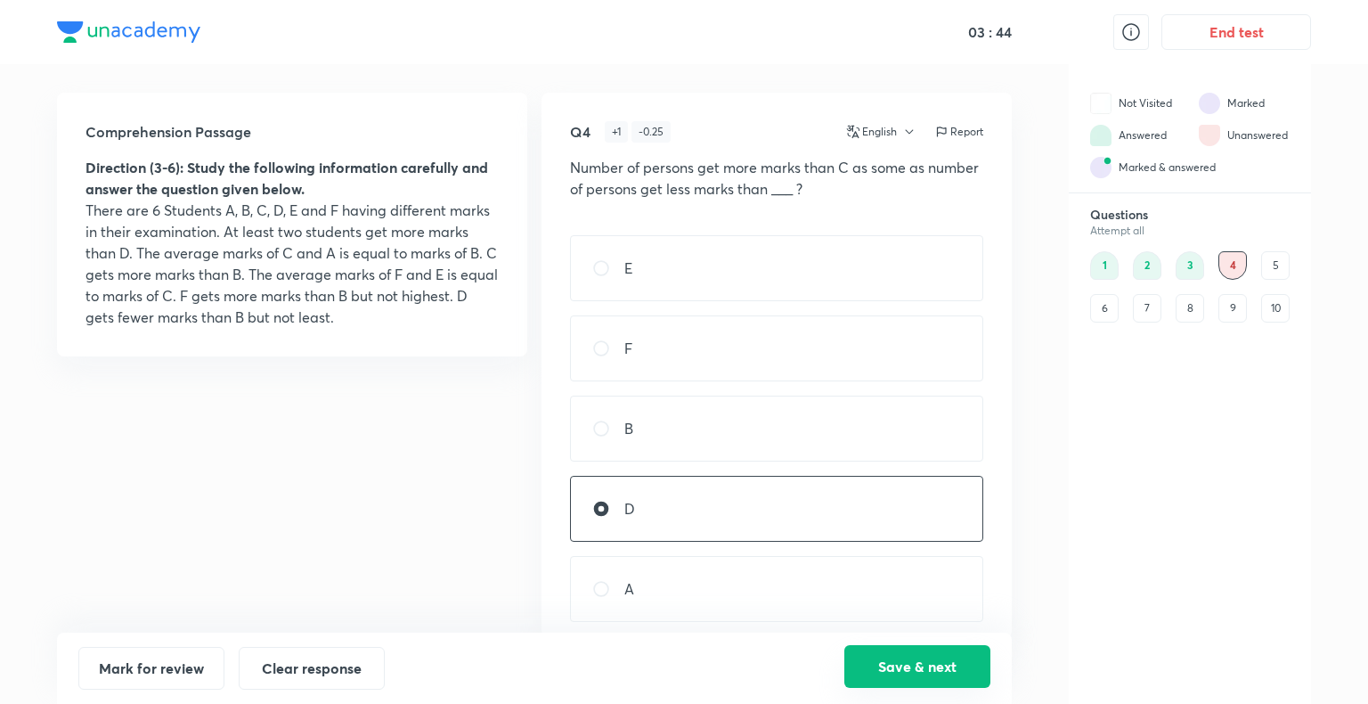
click at [955, 618] on button "Save & next" at bounding box center [917, 666] width 146 height 43
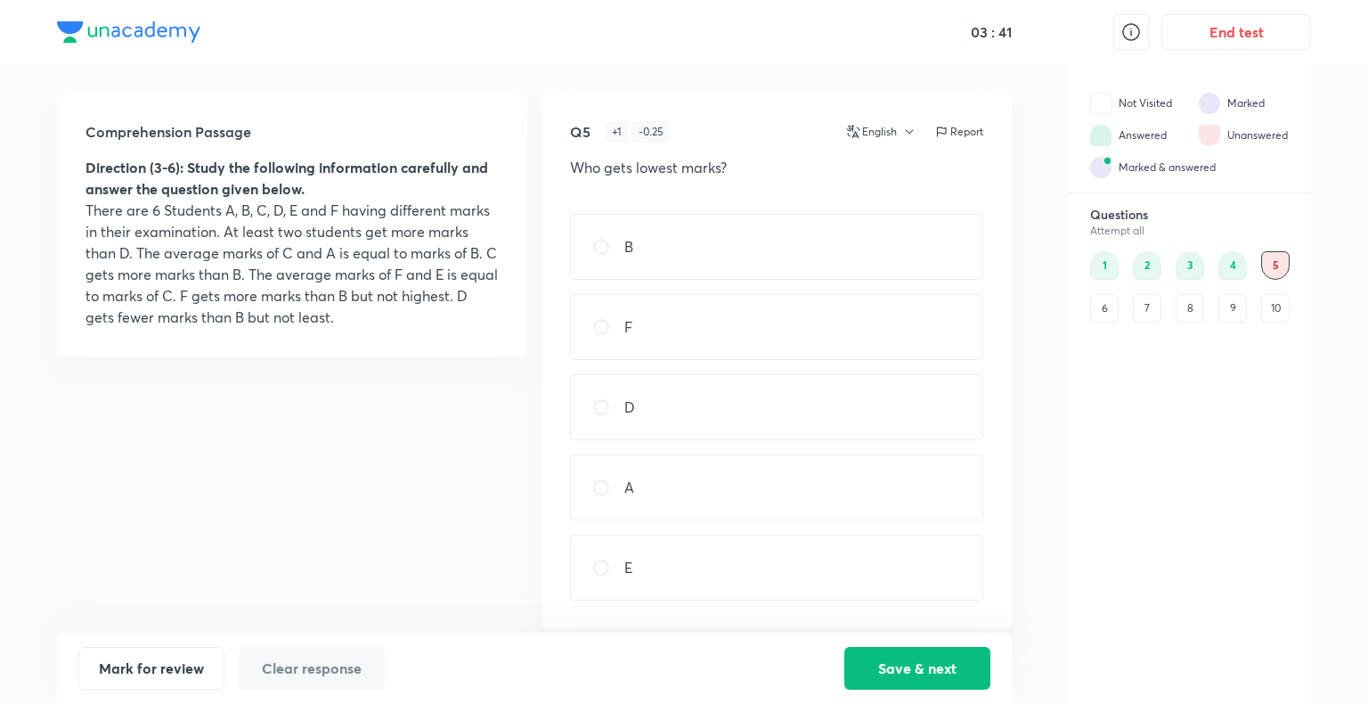
click at [634, 492] on p "A" at bounding box center [629, 486] width 10 height 21
radio input "true"
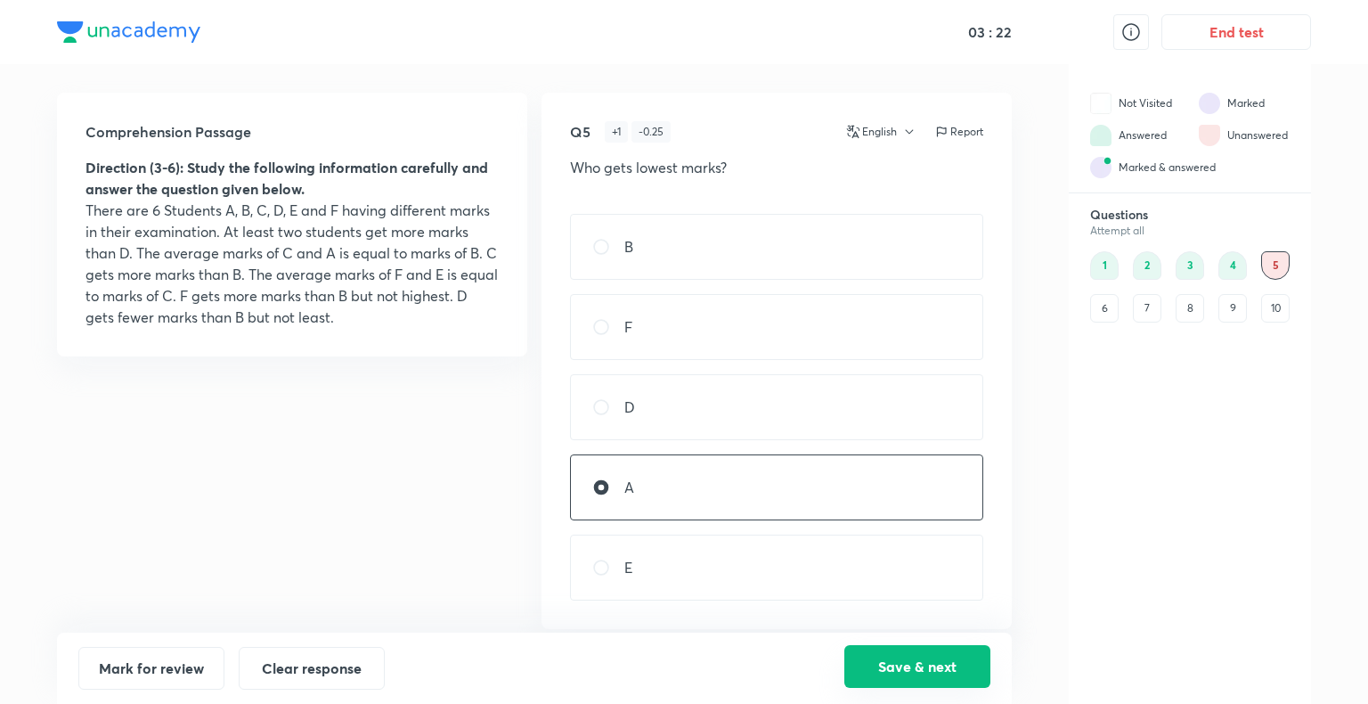
click at [929, 618] on button "Save & next" at bounding box center [917, 666] width 146 height 43
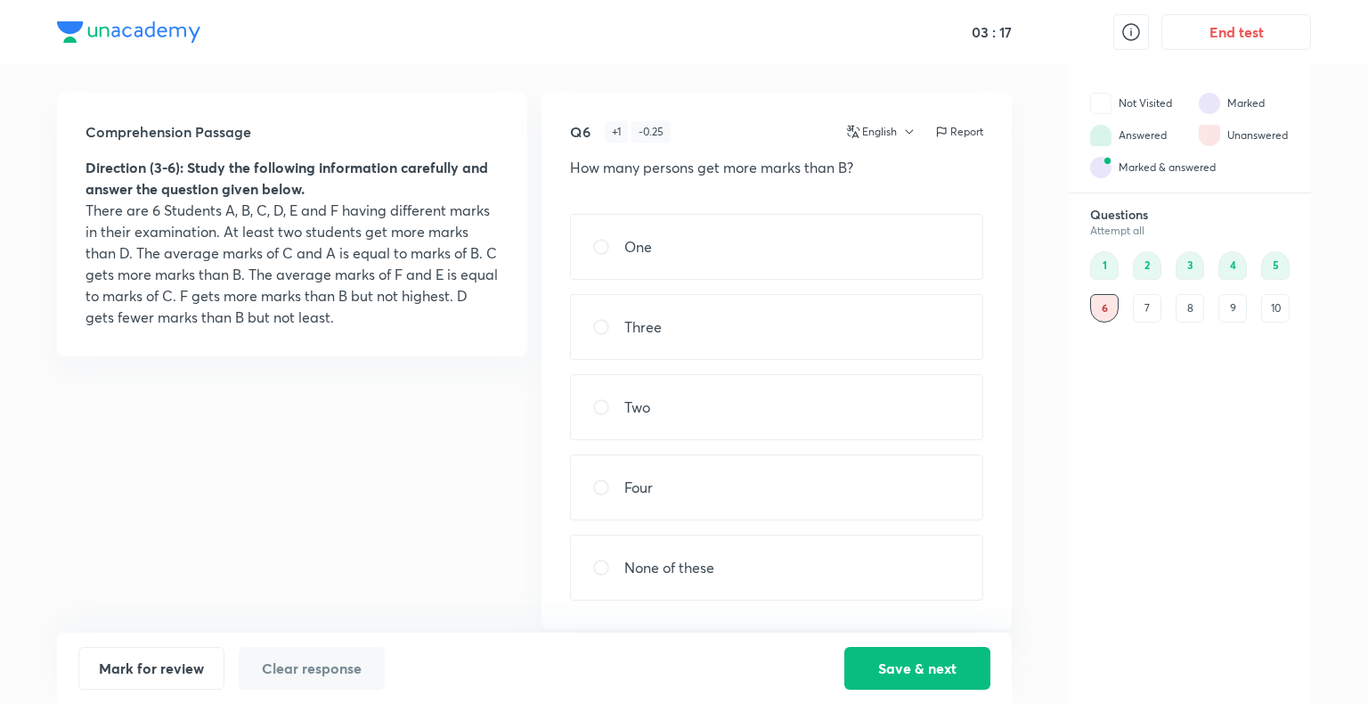
click at [753, 314] on div "Three" at bounding box center [776, 327] width 413 height 66
radio input "true"
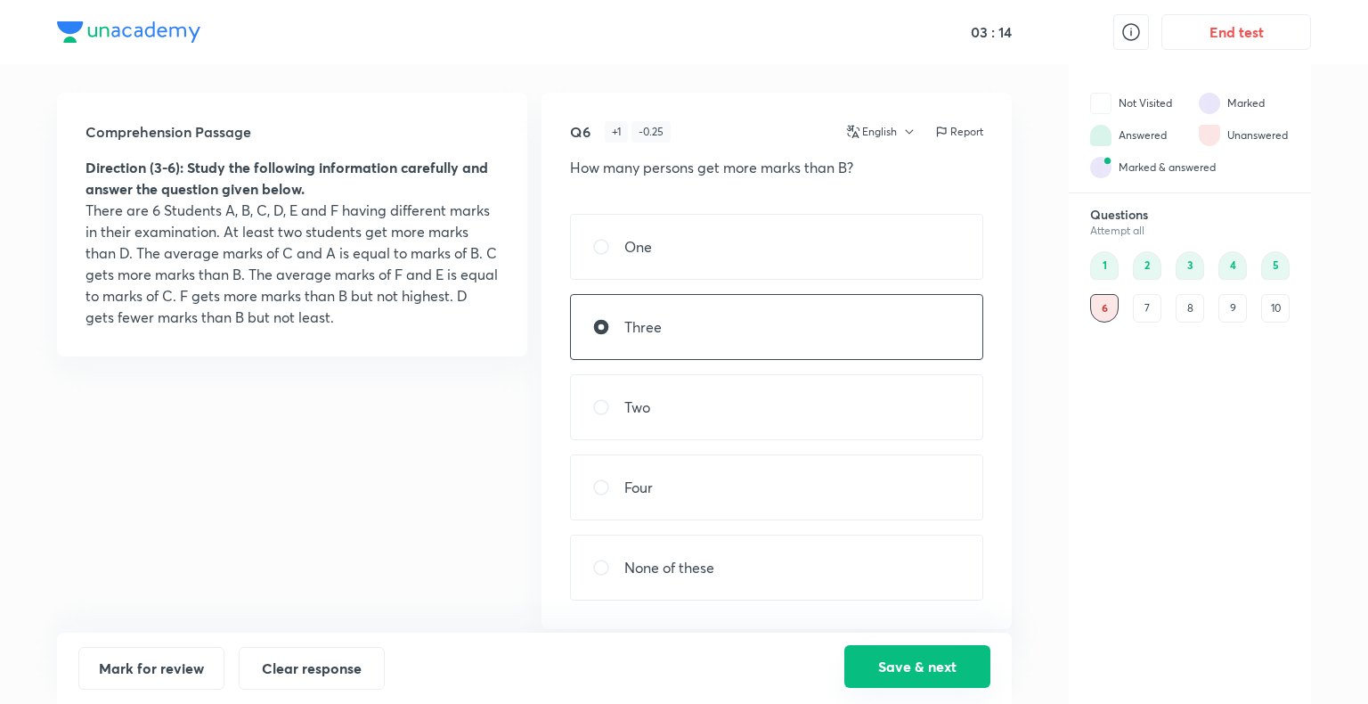
click at [890, 618] on button "Save & next" at bounding box center [917, 666] width 146 height 43
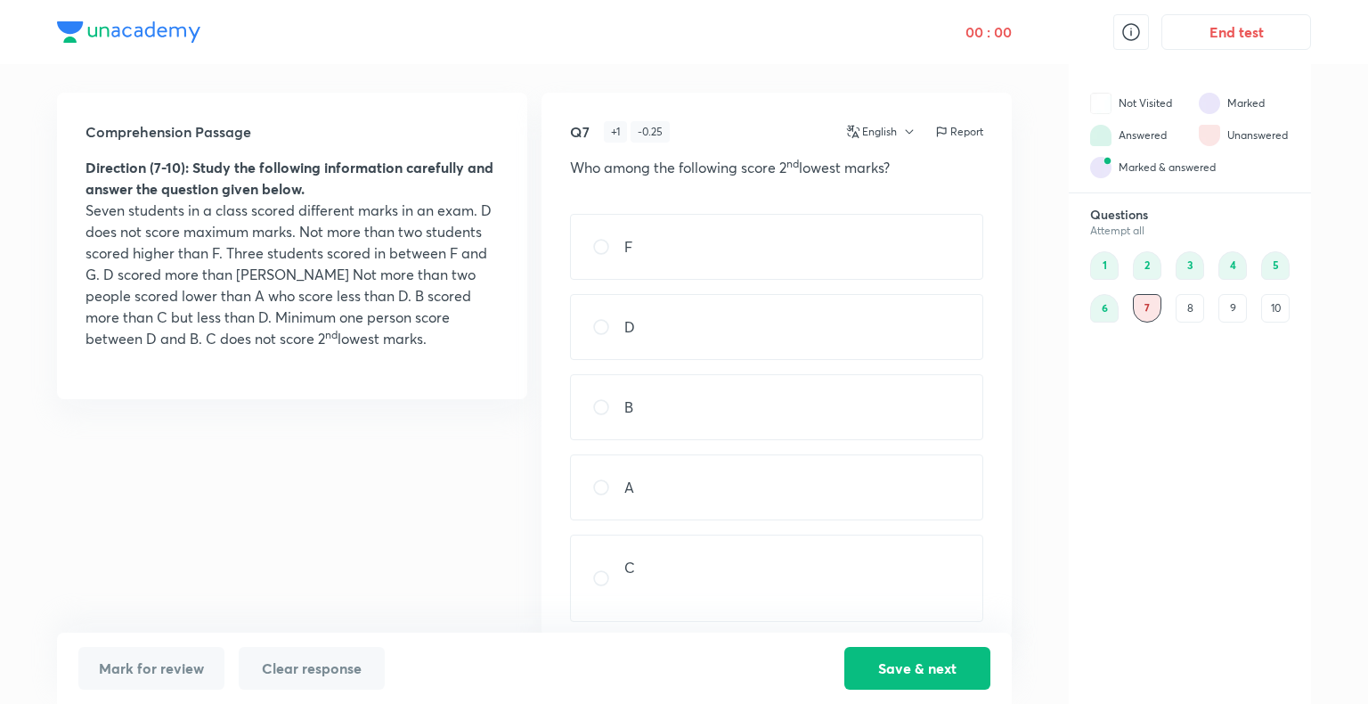
click at [701, 493] on div "A" at bounding box center [776, 487] width 413 height 66
radio input "true"
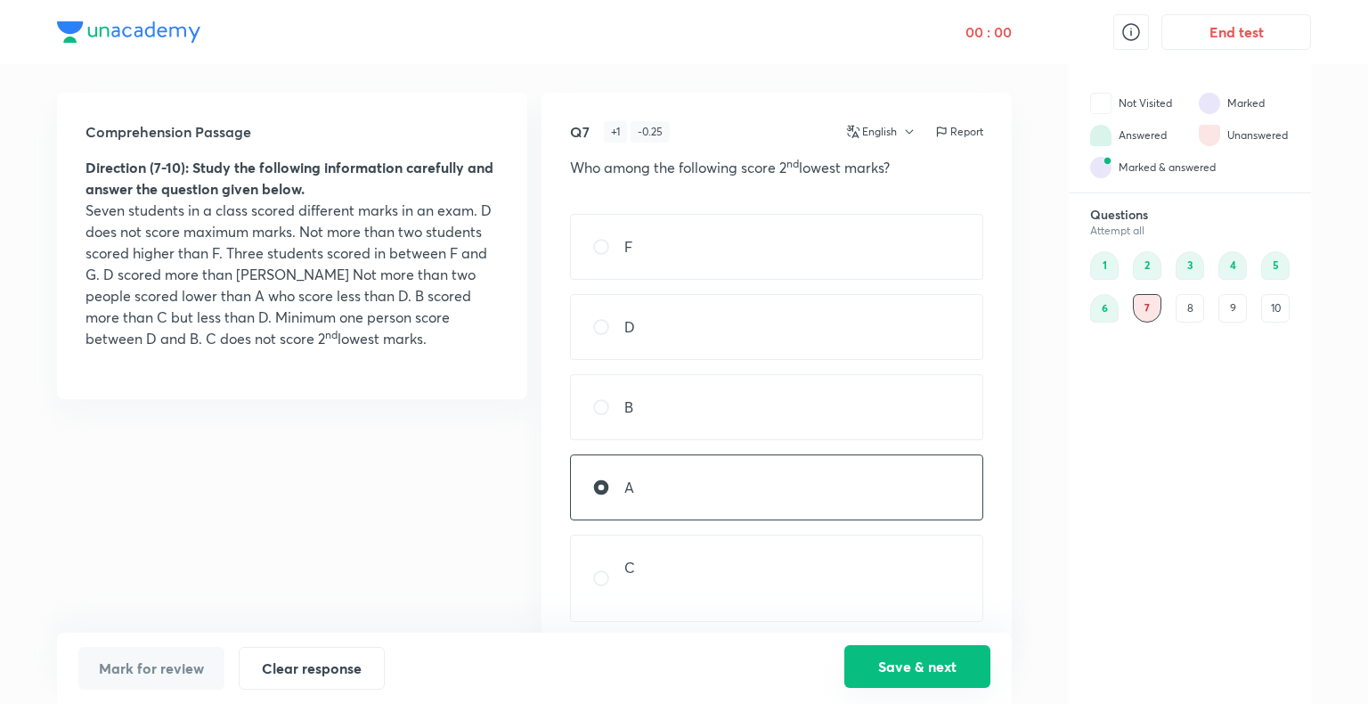
click at [907, 618] on button "Save & next" at bounding box center [917, 666] width 146 height 43
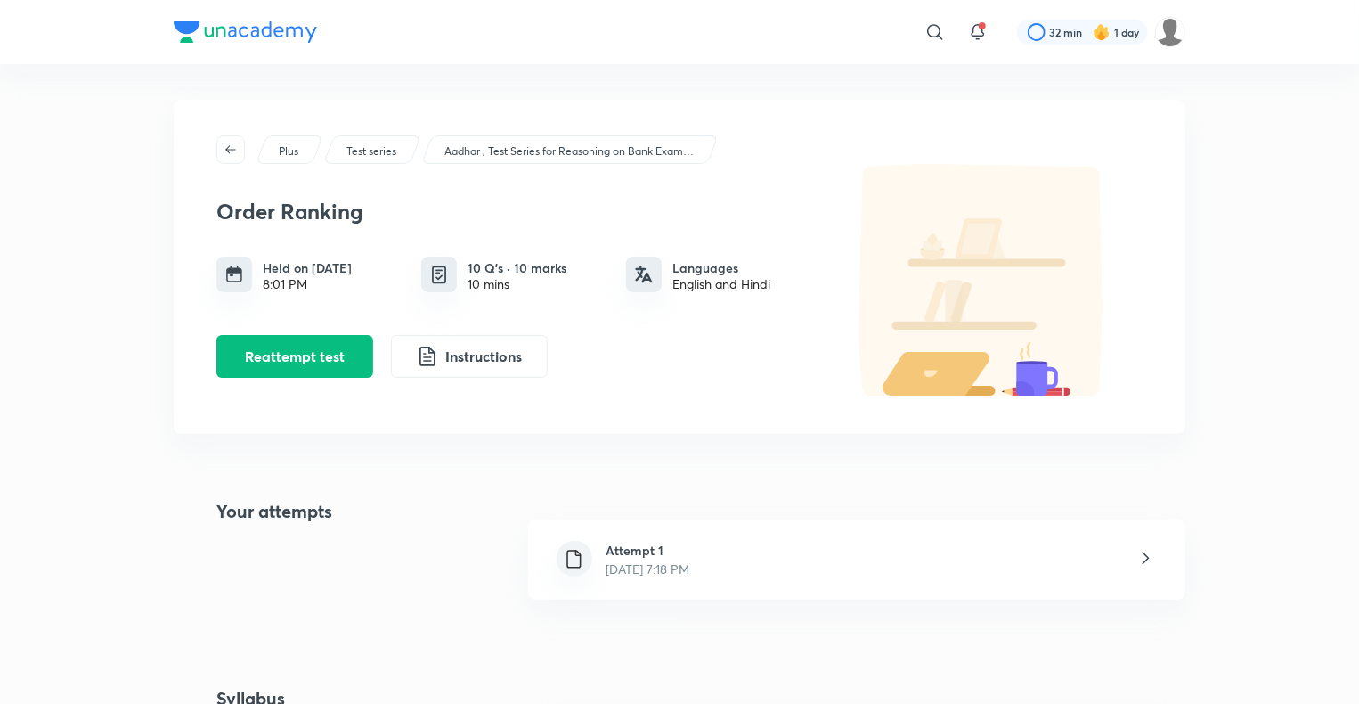
click at [665, 550] on h6 "Attempt 1" at bounding box center [648, 550] width 84 height 19
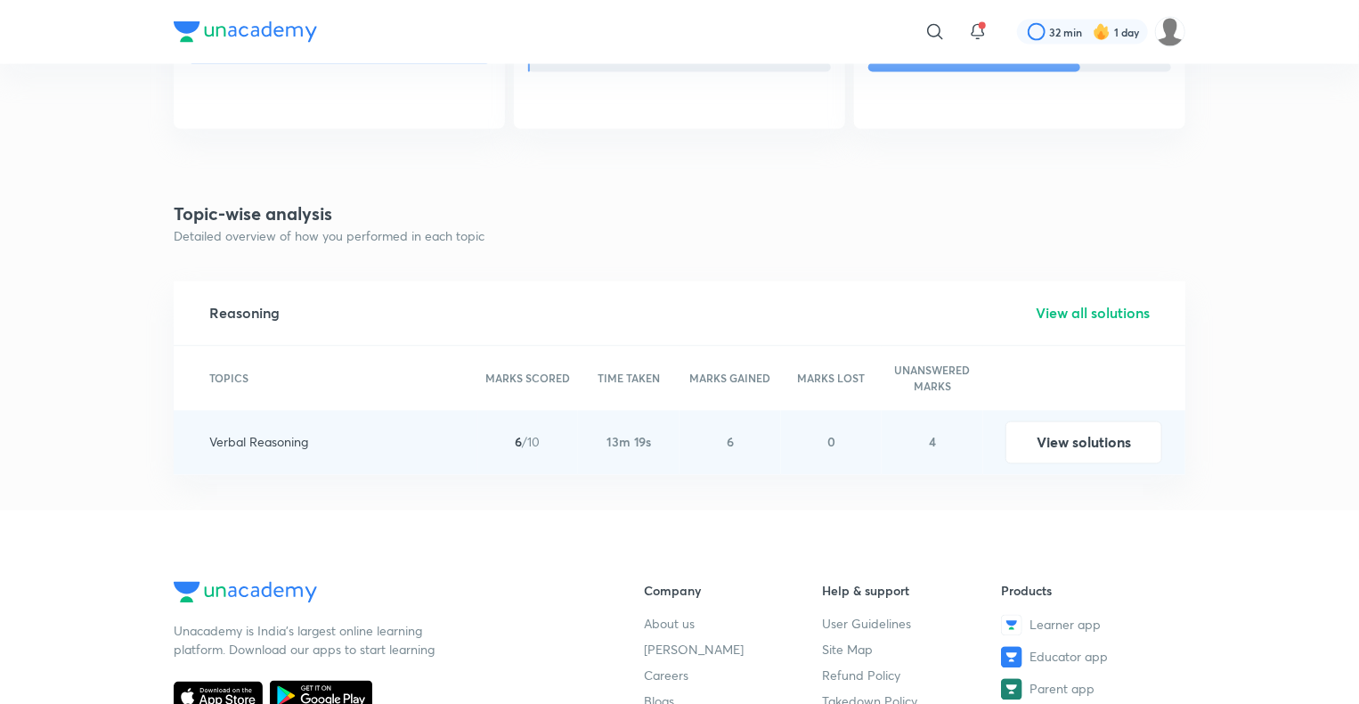
scroll to position [1727, 0]
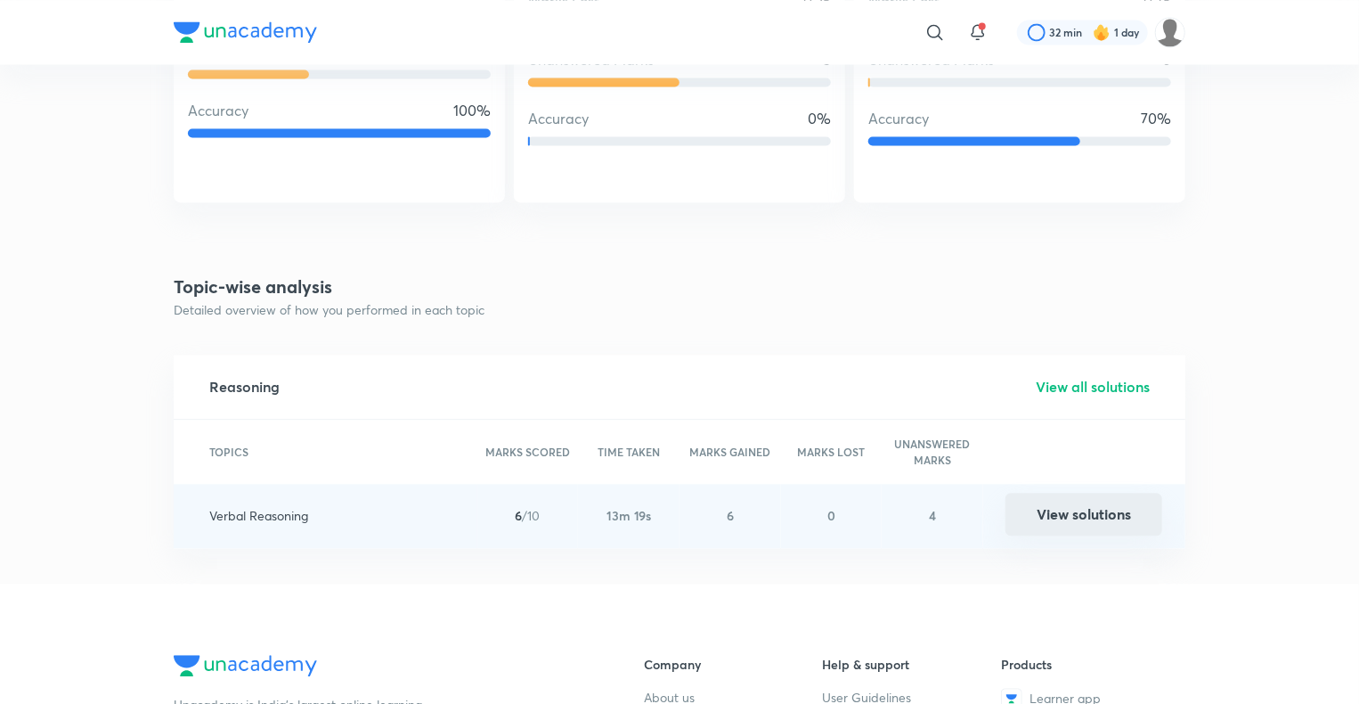
click at [1094, 522] on button "View solutions" at bounding box center [1083, 513] width 157 height 43
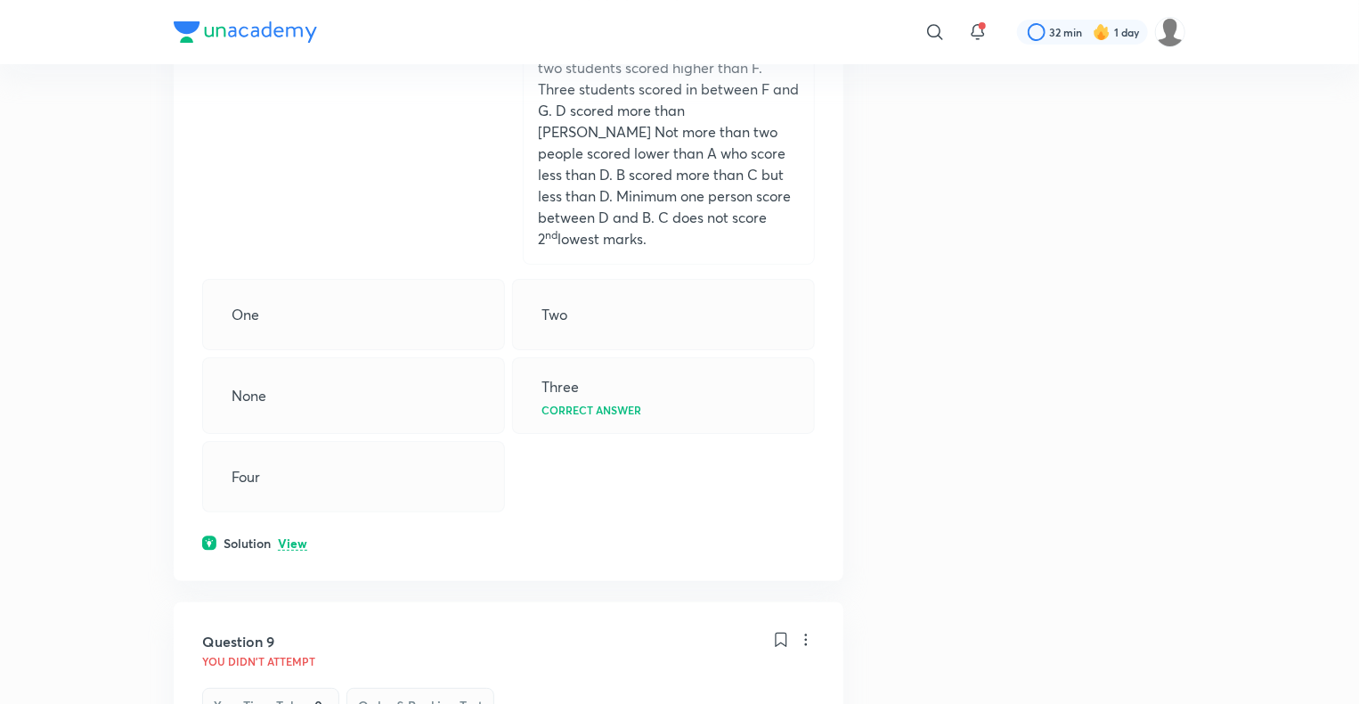
scroll to position [6763, 0]
click at [297, 534] on p "View" at bounding box center [292, 540] width 29 height 13
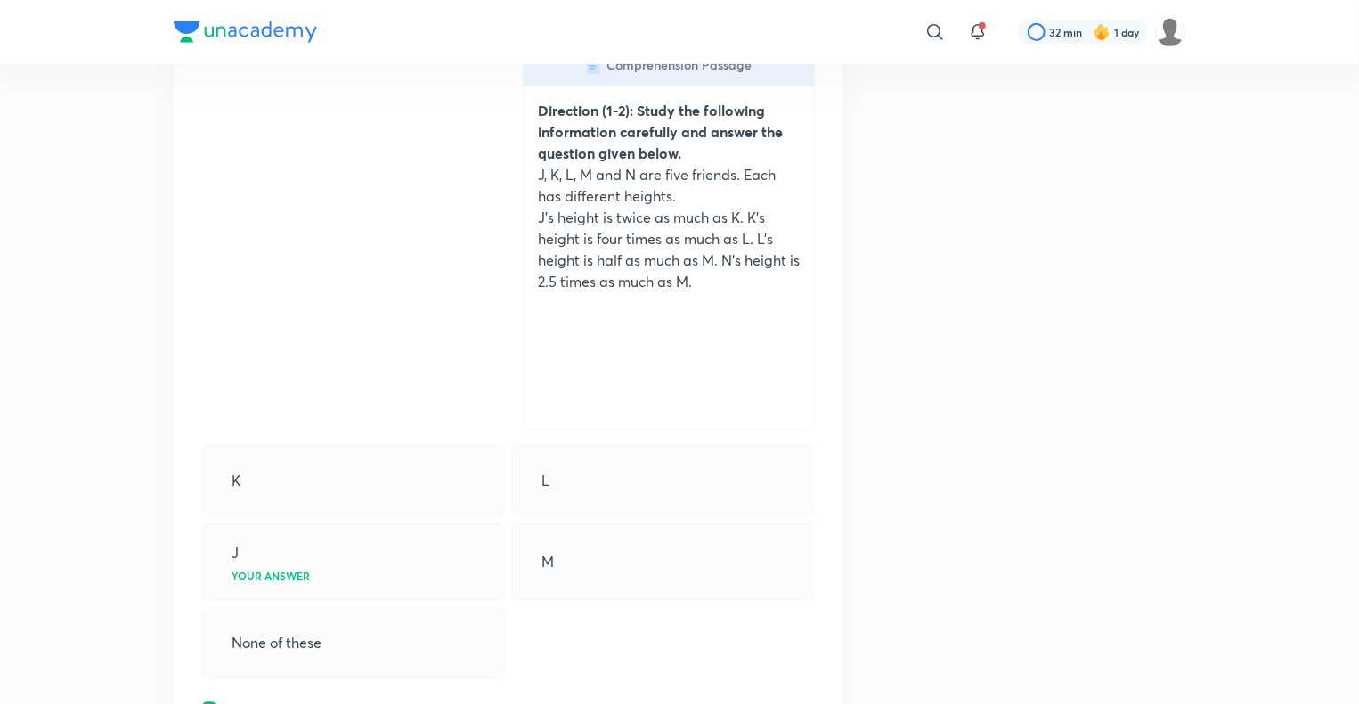
scroll to position [0, 0]
